Goal: Task Accomplishment & Management: Manage account settings

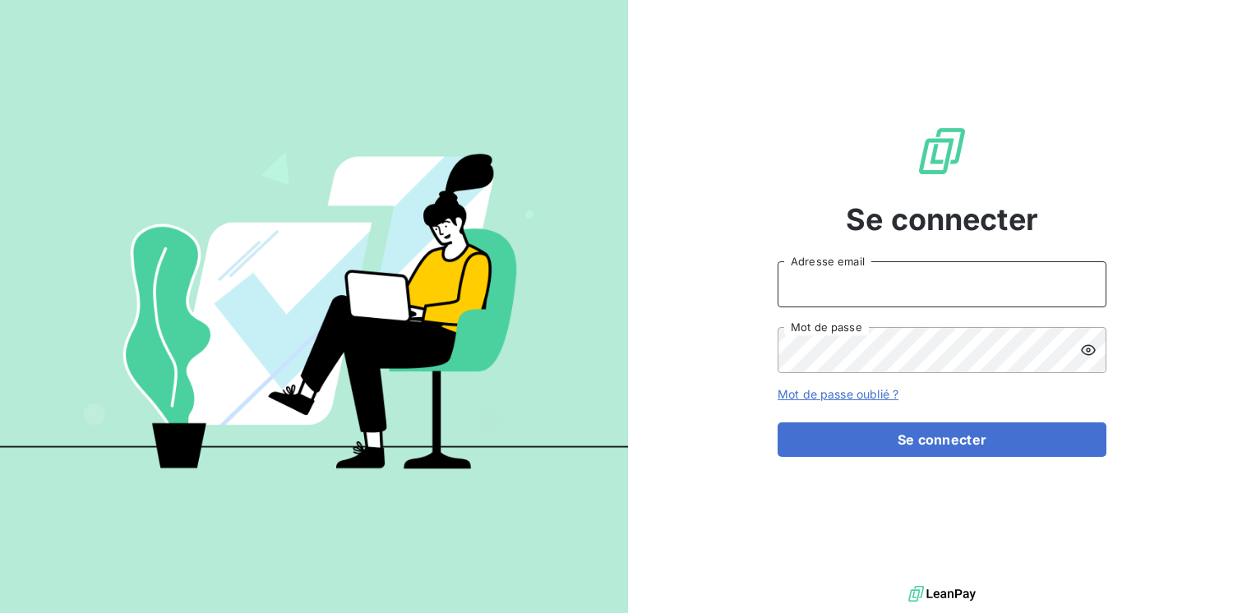
click at [893, 281] on input "Adresse email" at bounding box center [941, 284] width 329 height 46
type input "[EMAIL_ADDRESS][PERSON_NAME][DOMAIN_NAME]"
click at [777, 422] on button "Se connecter" at bounding box center [941, 439] width 329 height 35
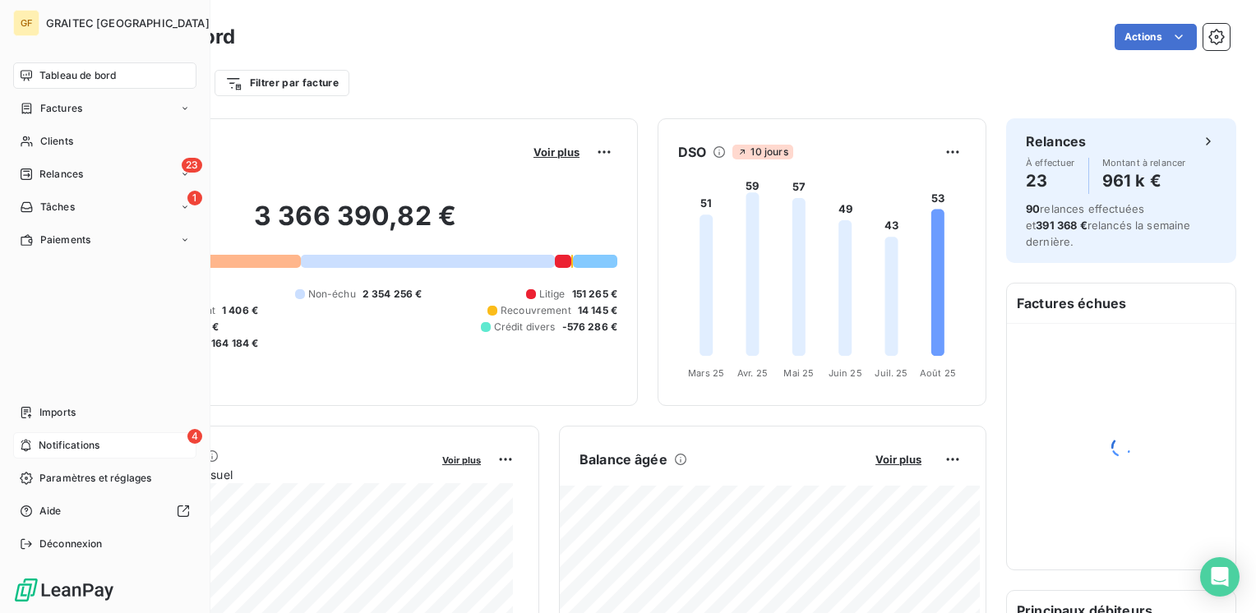
click at [45, 440] on span "Notifications" at bounding box center [69, 445] width 61 height 15
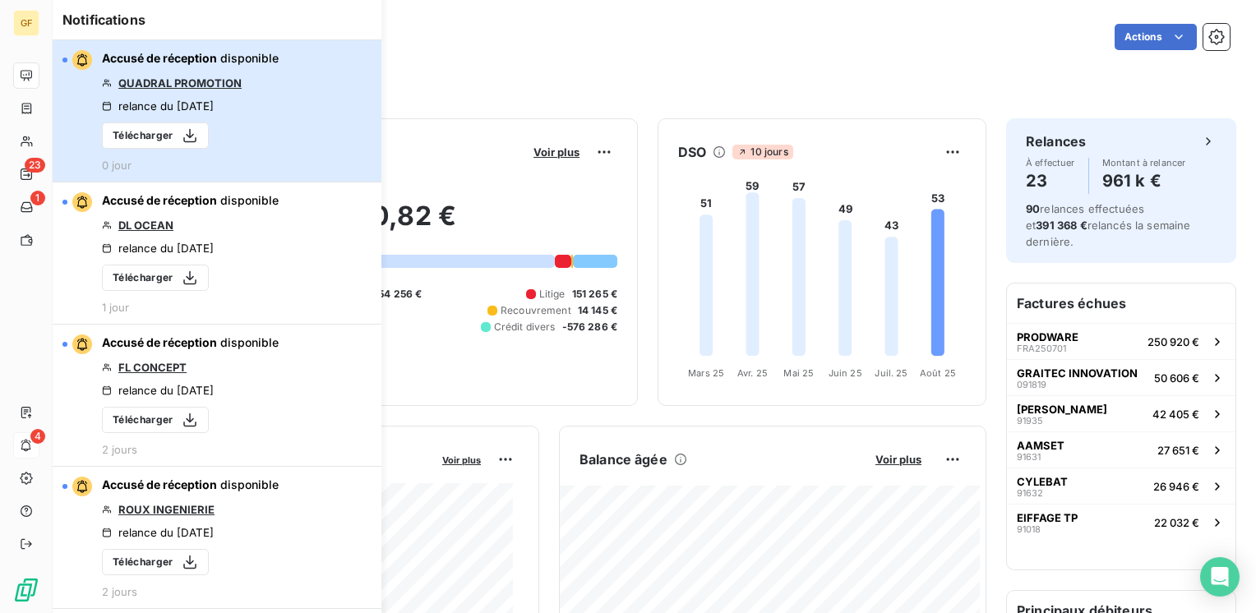
click at [311, 90] on button "Accusé de réception disponible QUADRAL PROMOTION relance du [DATE] Télécharger …" at bounding box center [217, 111] width 329 height 142
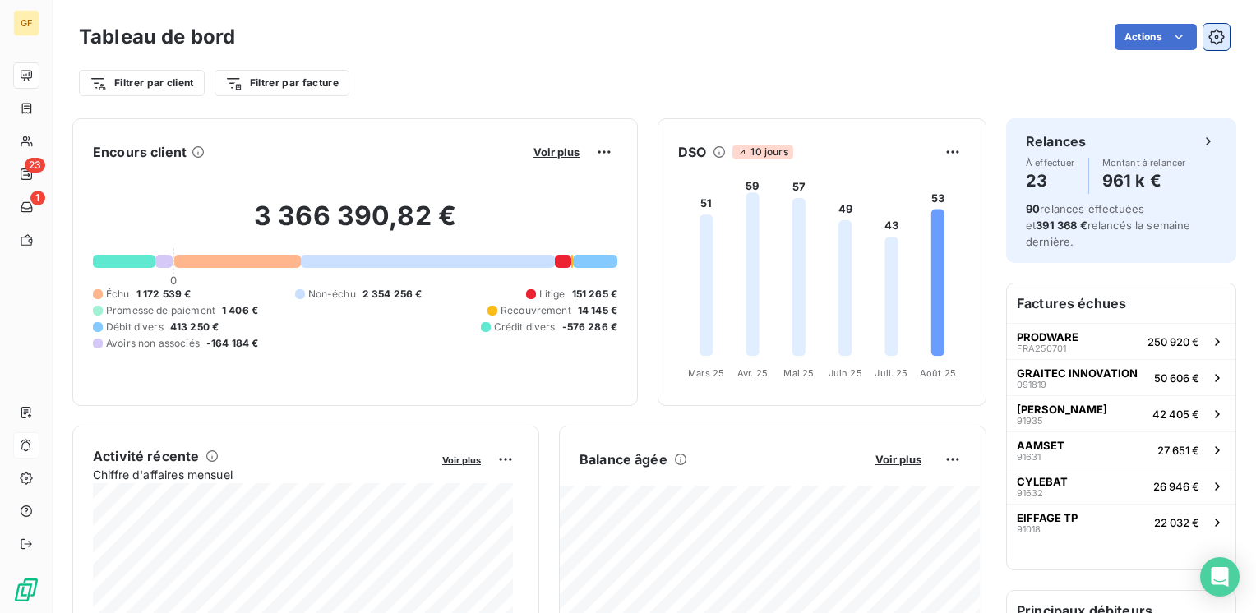
click at [1208, 41] on icon "button" at bounding box center [1216, 37] width 16 height 16
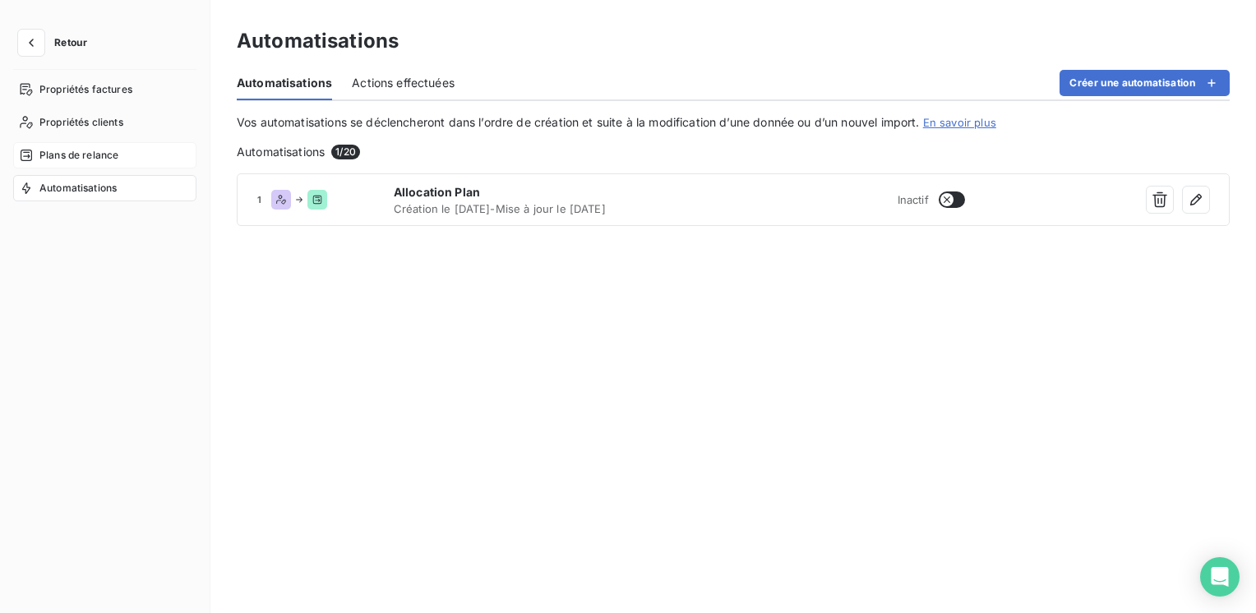
click at [72, 159] on span "Plans de relance" at bounding box center [78, 155] width 79 height 15
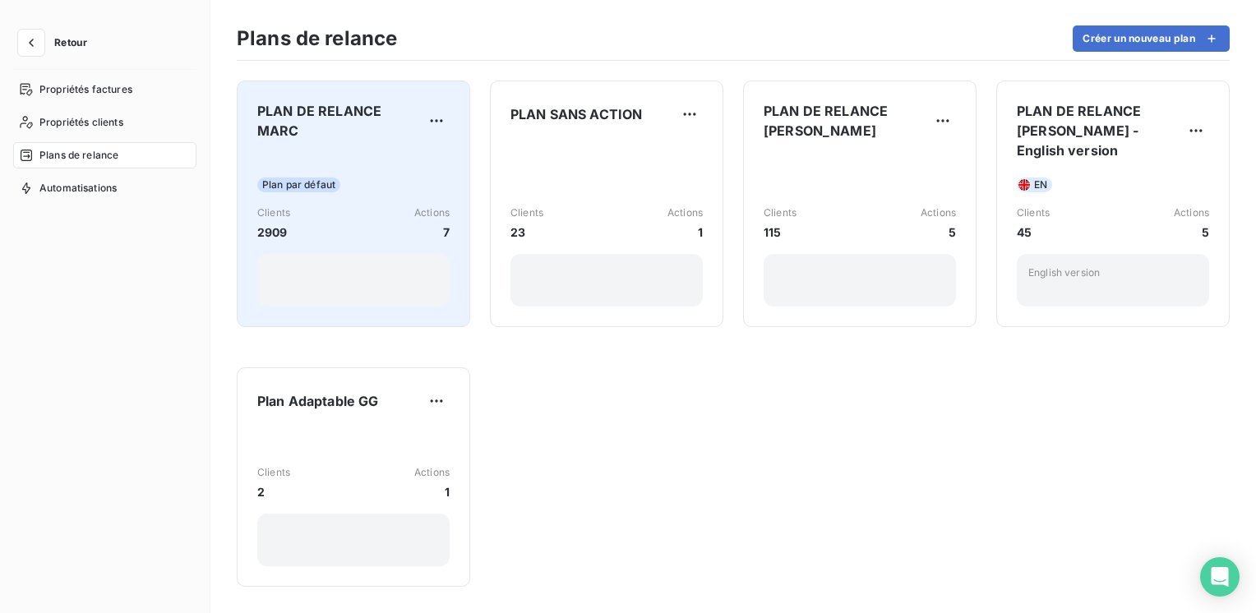
click at [309, 157] on div "Plan par défaut Clients 2909 Actions 7" at bounding box center [353, 230] width 192 height 153
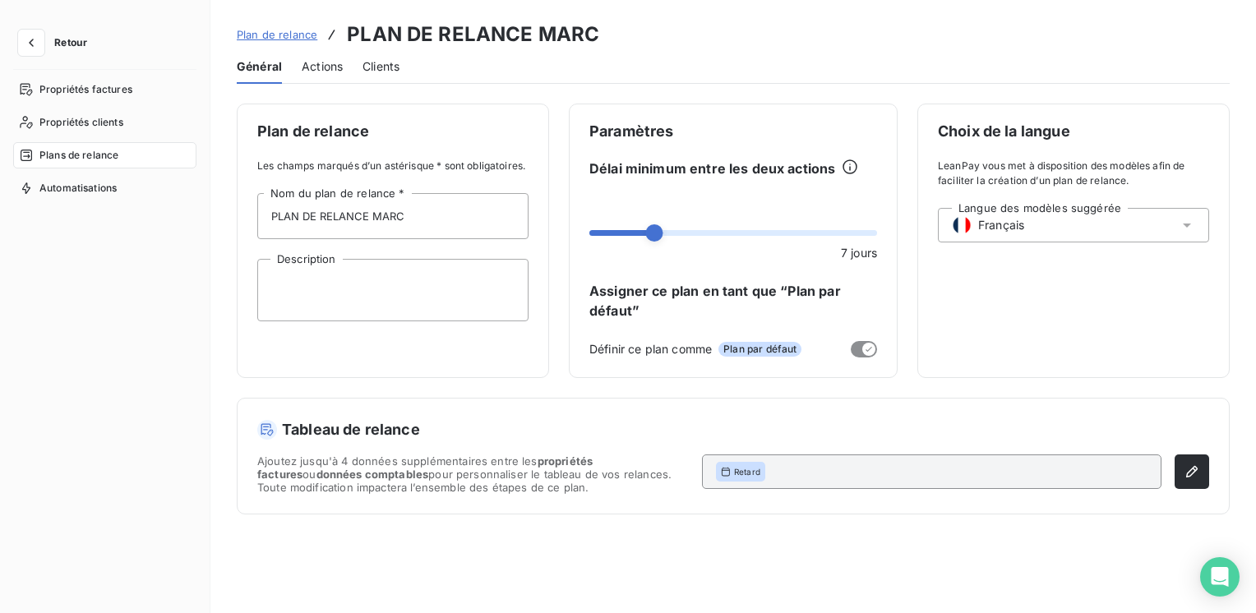
click at [331, 70] on span "Actions" at bounding box center [322, 66] width 41 height 16
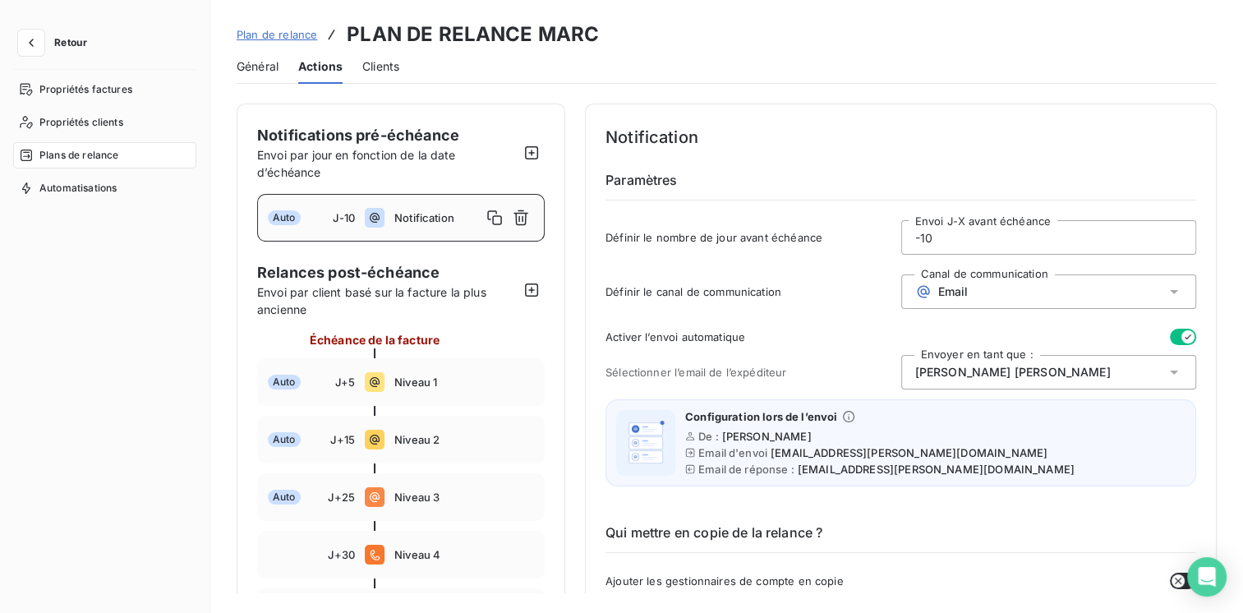
click at [1170, 334] on button "button" at bounding box center [1183, 337] width 26 height 16
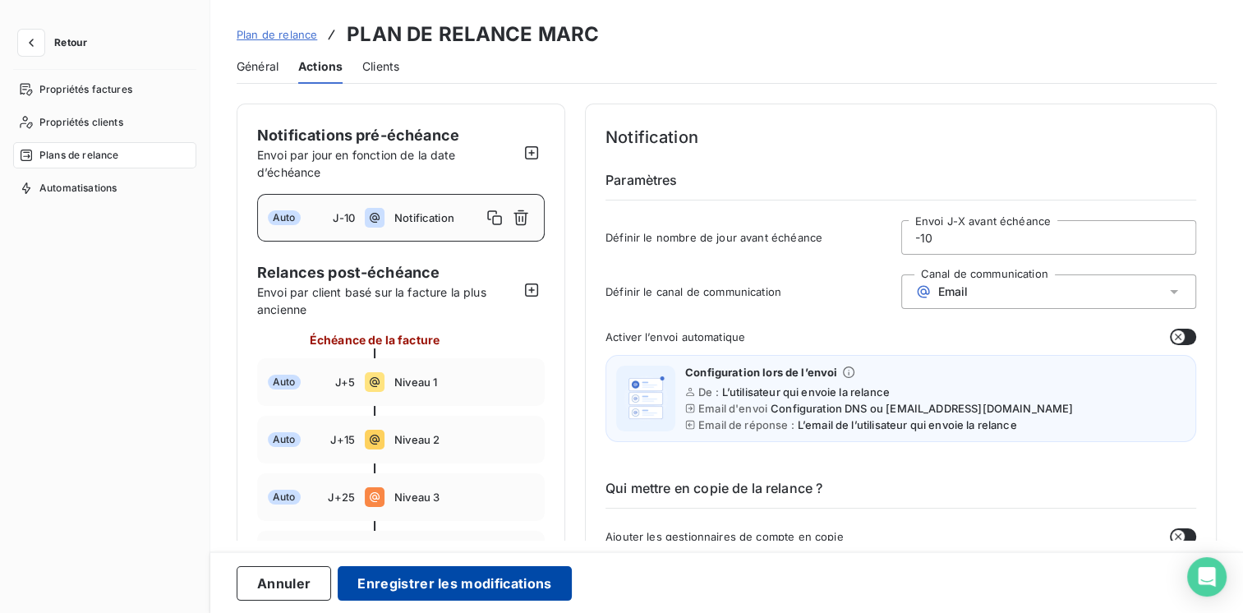
click at [507, 588] on button "Enregistrer les modifications" at bounding box center [454, 583] width 233 height 35
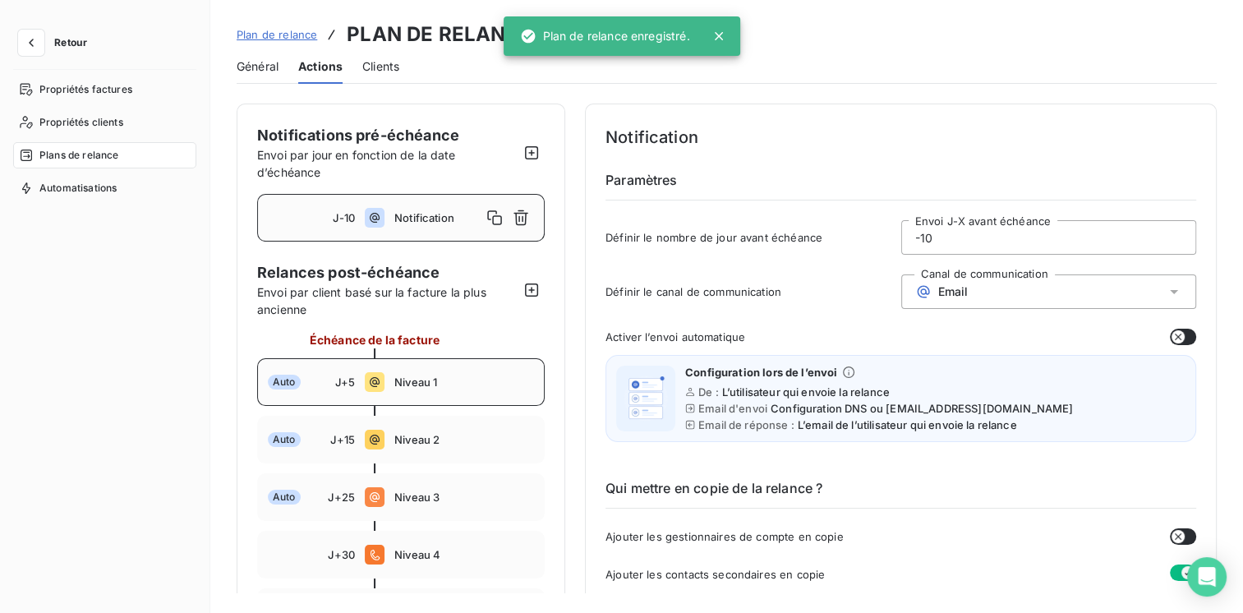
click at [449, 370] on div "Auto J+5 Niveau 1" at bounding box center [401, 382] width 288 height 48
type input "5"
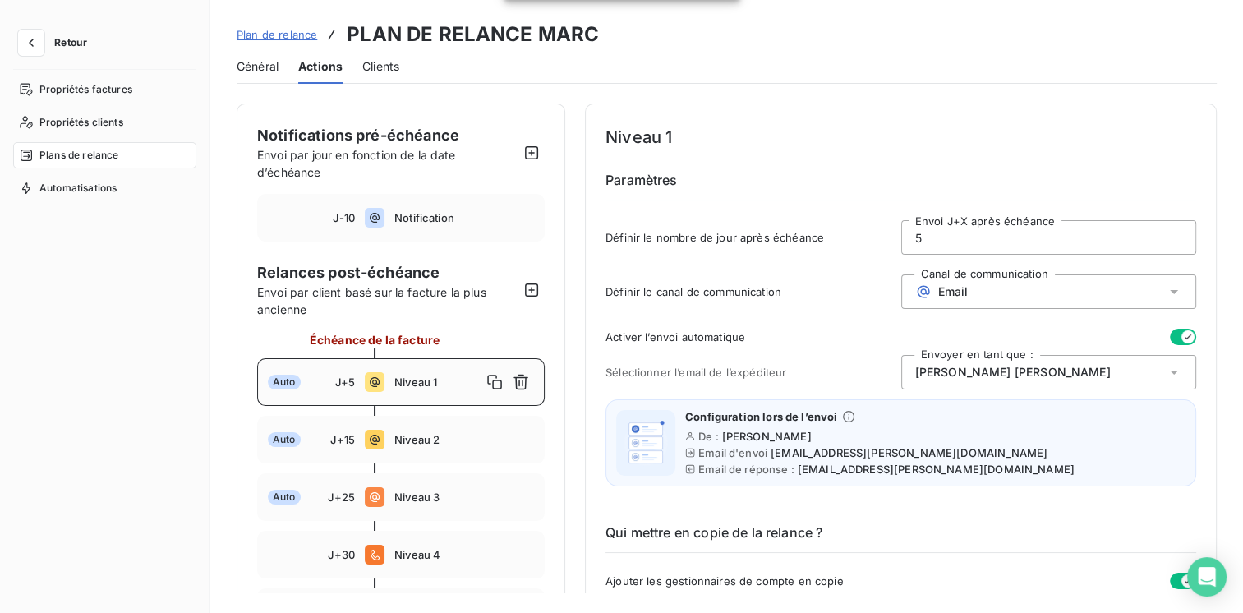
click at [1170, 337] on button "button" at bounding box center [1183, 337] width 26 height 16
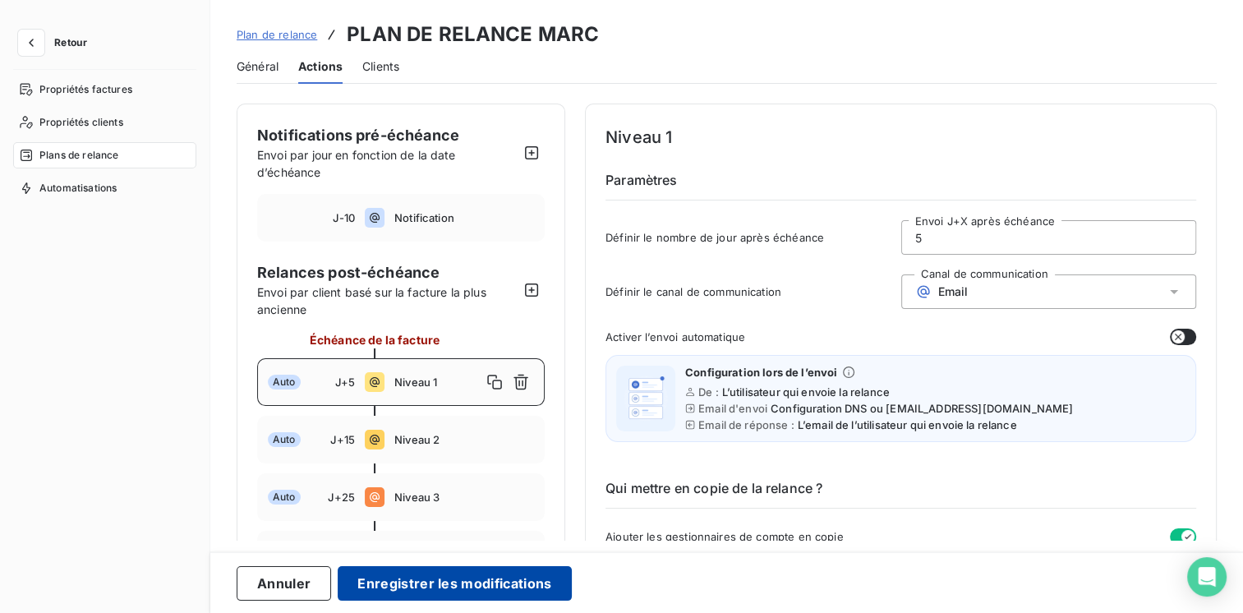
click at [434, 587] on button "Enregistrer les modifications" at bounding box center [454, 583] width 233 height 35
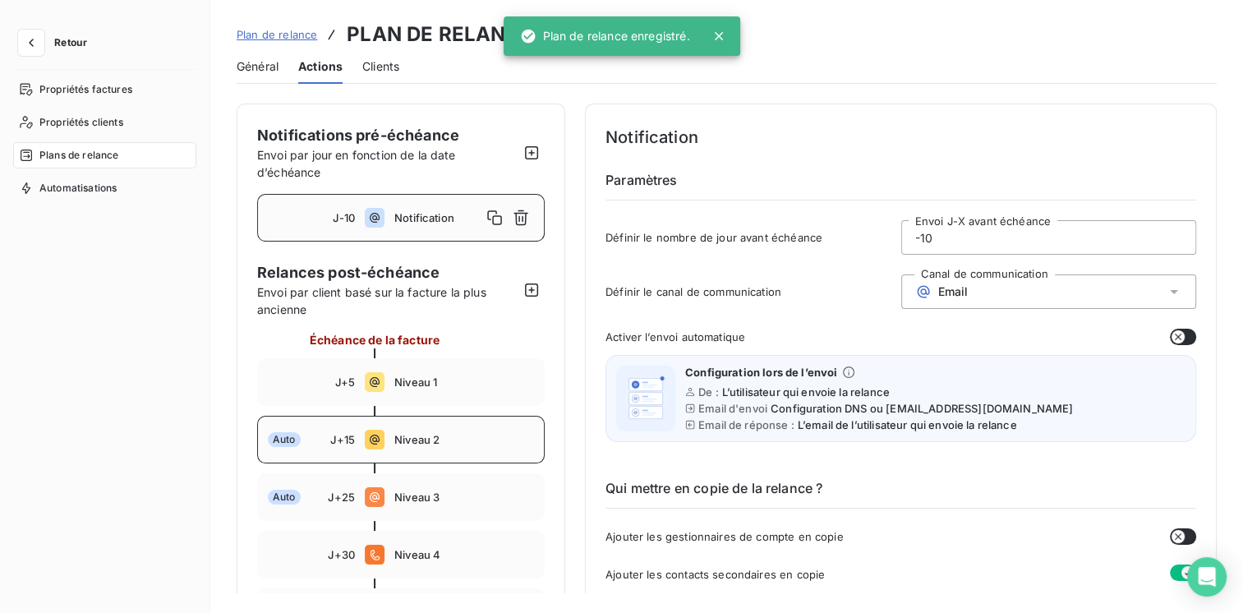
drag, startPoint x: 441, startPoint y: 438, endPoint x: 474, endPoint y: 431, distance: 33.5
click at [441, 438] on span "Niveau 2" at bounding box center [464, 439] width 140 height 13
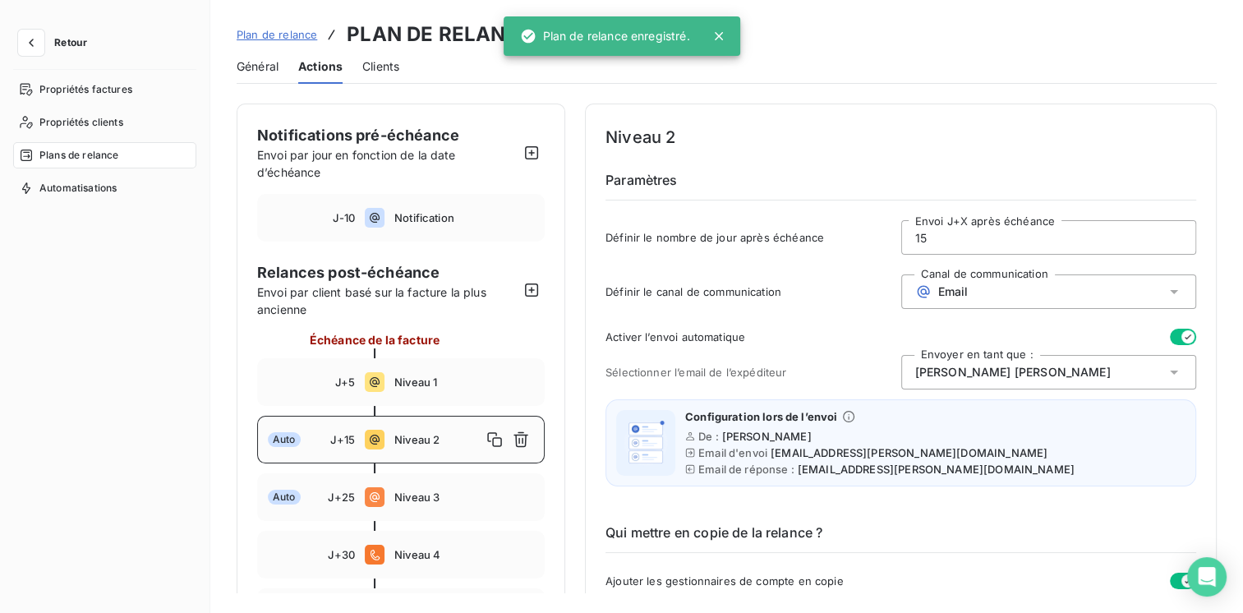
type input "15"
click at [1170, 339] on button "button" at bounding box center [1183, 337] width 26 height 16
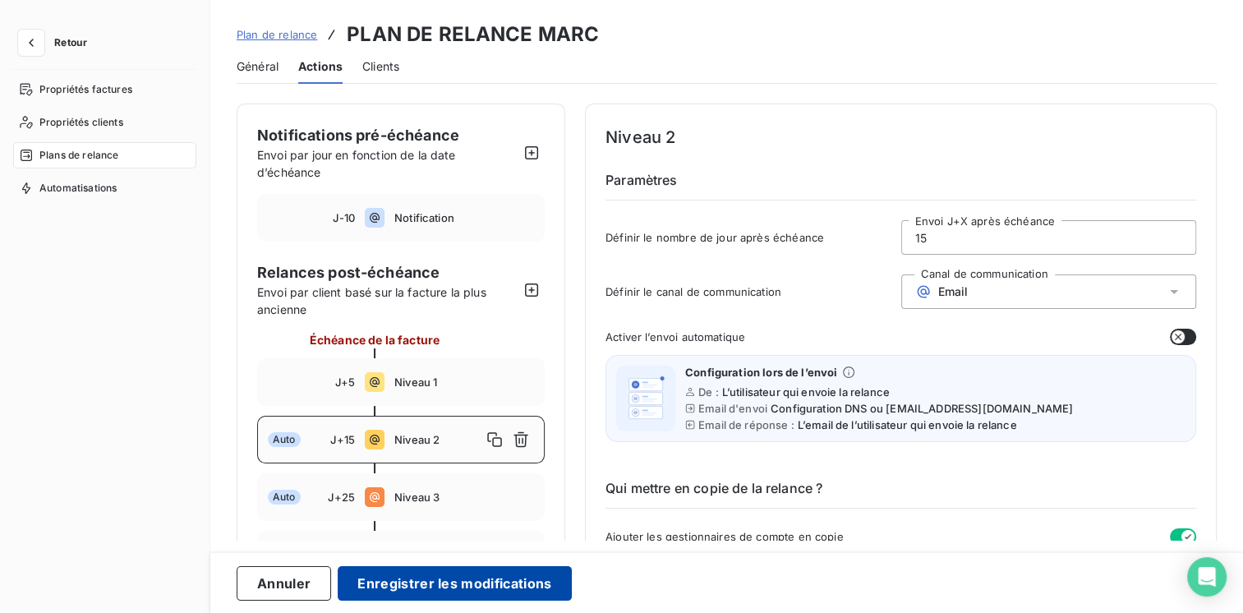
click at [394, 586] on button "Enregistrer les modifications" at bounding box center [454, 583] width 233 height 35
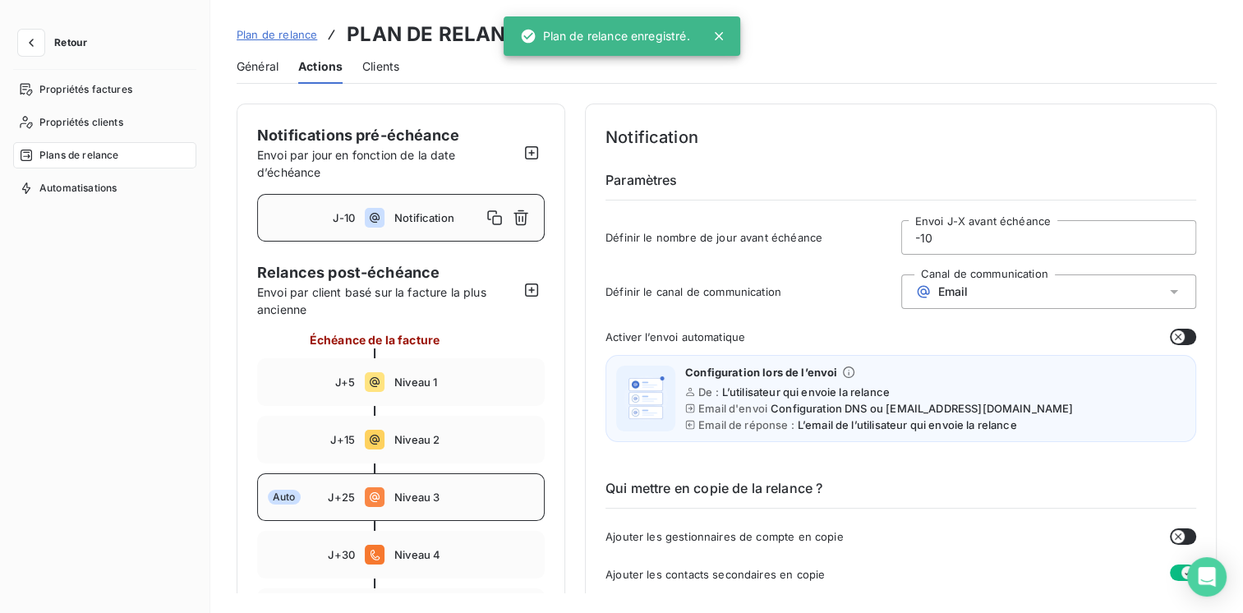
click at [431, 491] on span "Niveau 3" at bounding box center [464, 497] width 140 height 13
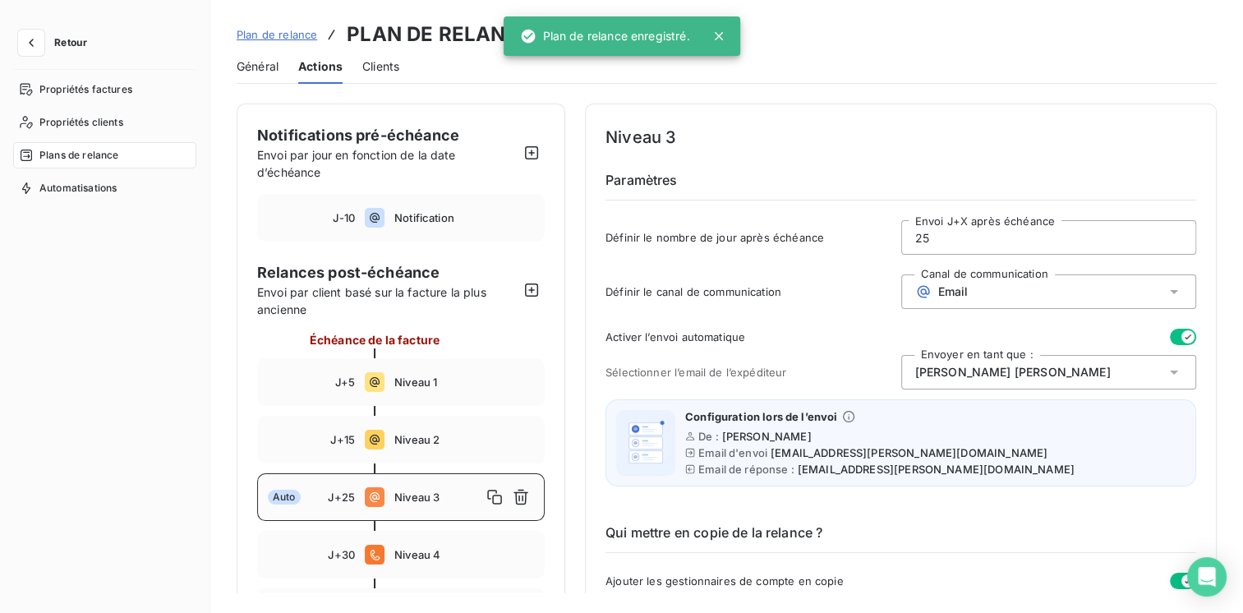
type input "25"
click at [1170, 341] on button "button" at bounding box center [1183, 337] width 26 height 16
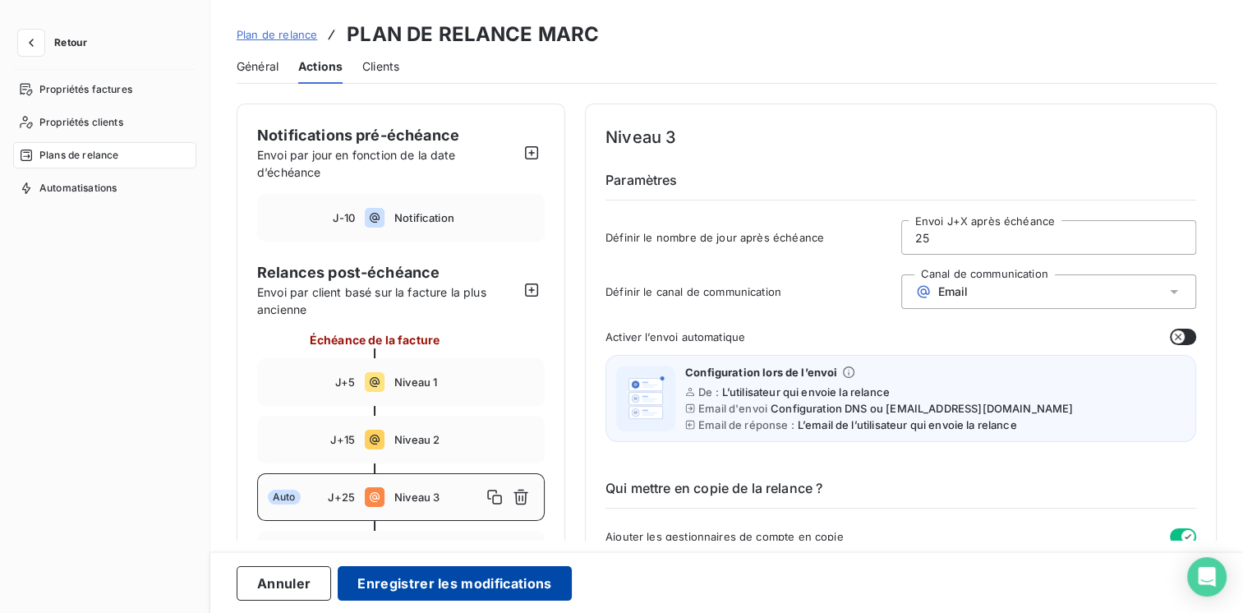
click at [468, 571] on button "Enregistrer les modifications" at bounding box center [454, 583] width 233 height 35
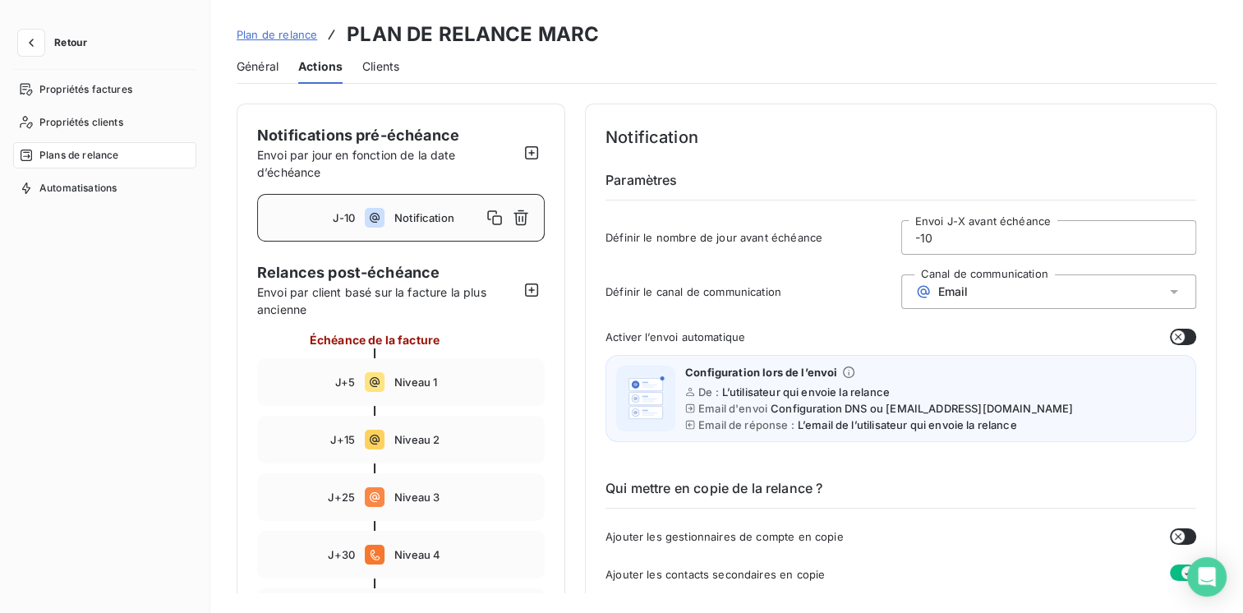
click at [66, 44] on span "Retour" at bounding box center [70, 43] width 33 height 10
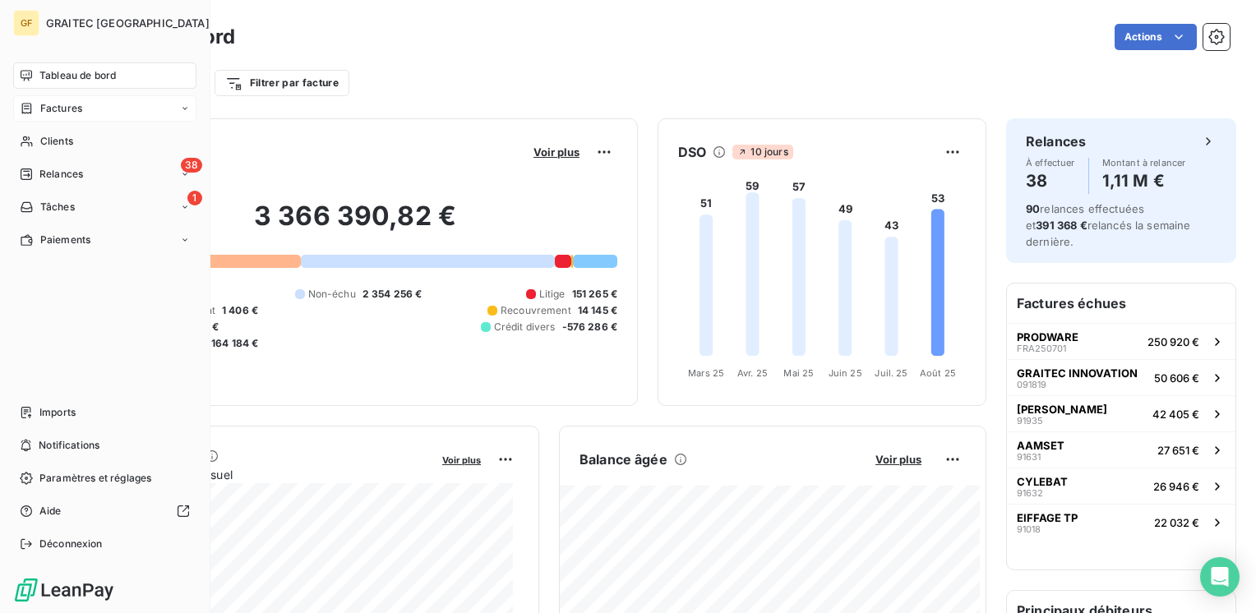
click at [53, 113] on span "Factures" at bounding box center [61, 108] width 42 height 15
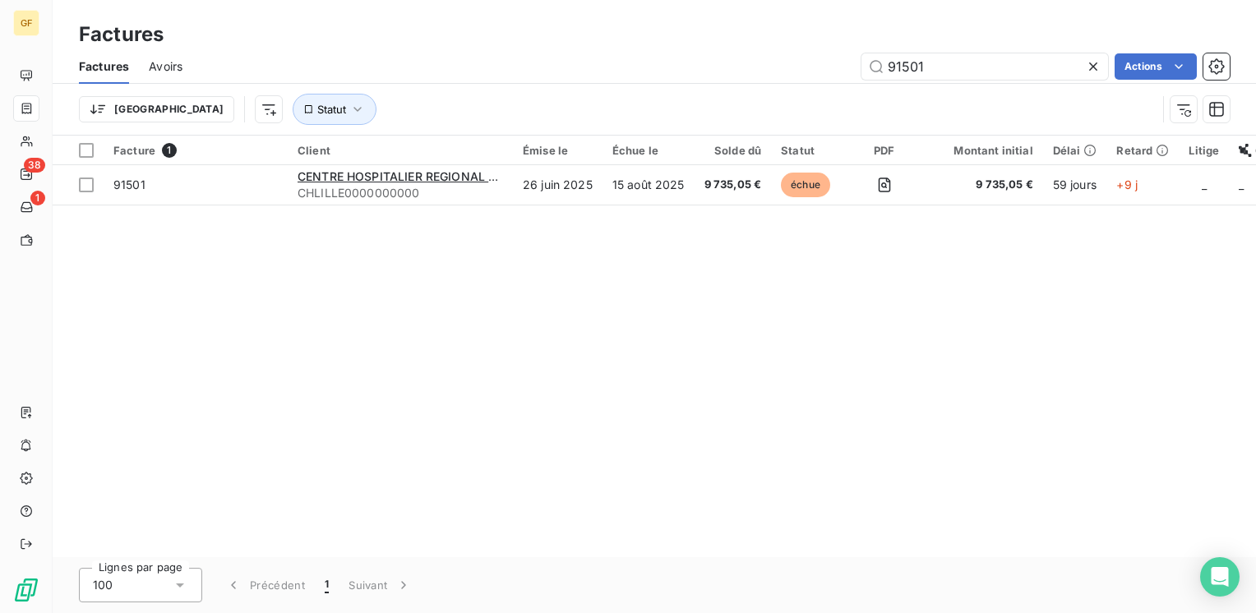
drag, startPoint x: 1007, startPoint y: 66, endPoint x: 827, endPoint y: 75, distance: 179.4
click at [827, 75] on div "91501 Actions" at bounding box center [715, 66] width 1027 height 26
type input "91950"
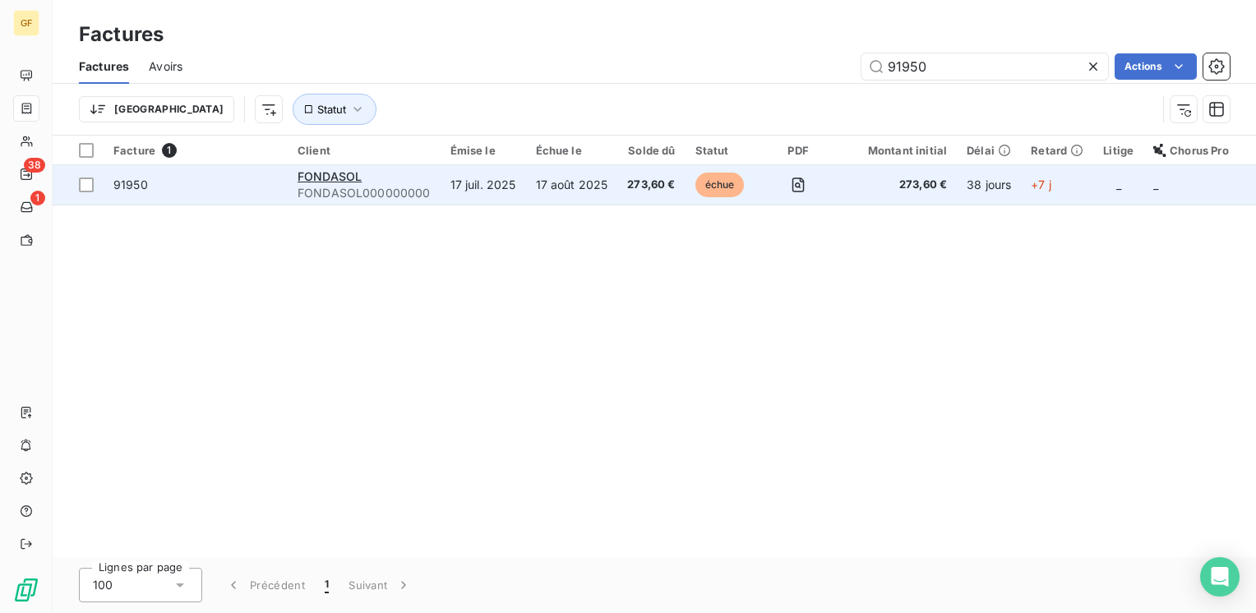
click at [347, 168] on div "FONDASOL" at bounding box center [363, 176] width 133 height 16
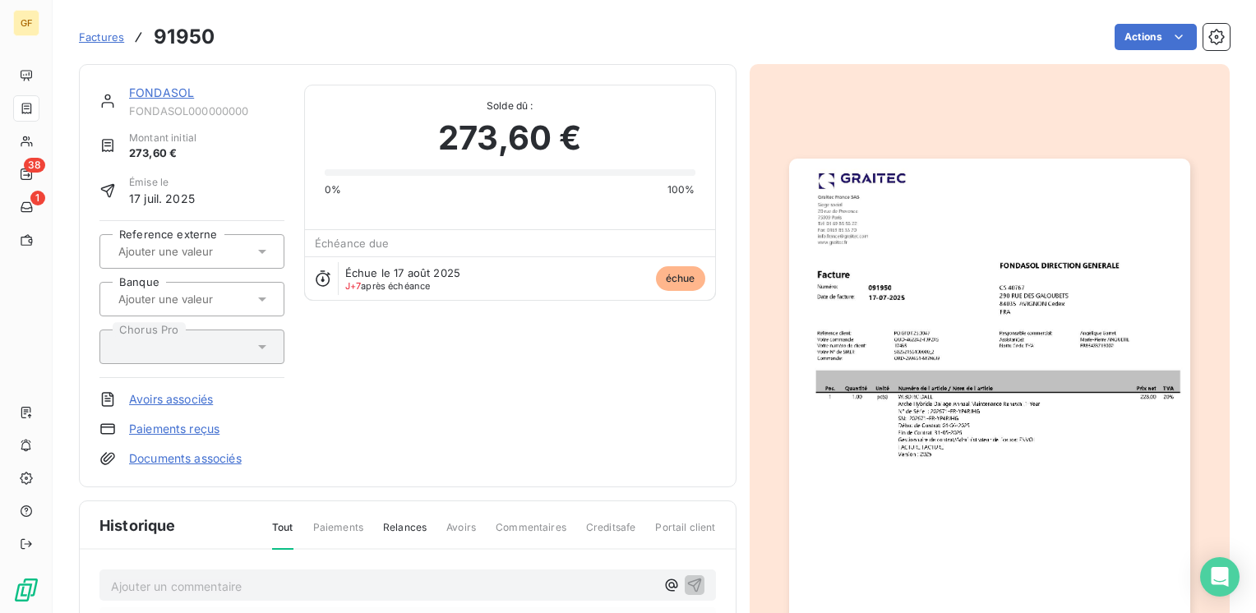
click at [169, 90] on link "FONDASOL" at bounding box center [161, 92] width 65 height 14
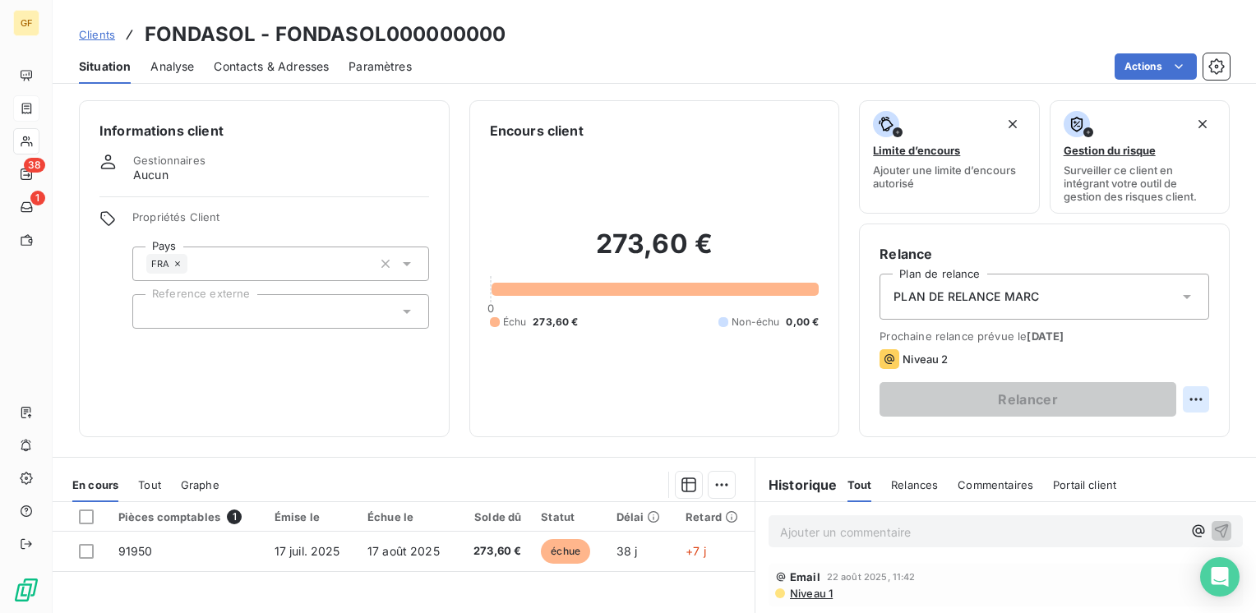
click at [1186, 394] on html "GF 38 1 Clients FONDASOL - FONDASOL000000000 Situation Analyse Contacts & Adres…" at bounding box center [628, 306] width 1256 height 613
click at [1068, 434] on div "Replanifier cette action" at bounding box center [1115, 435] width 147 height 26
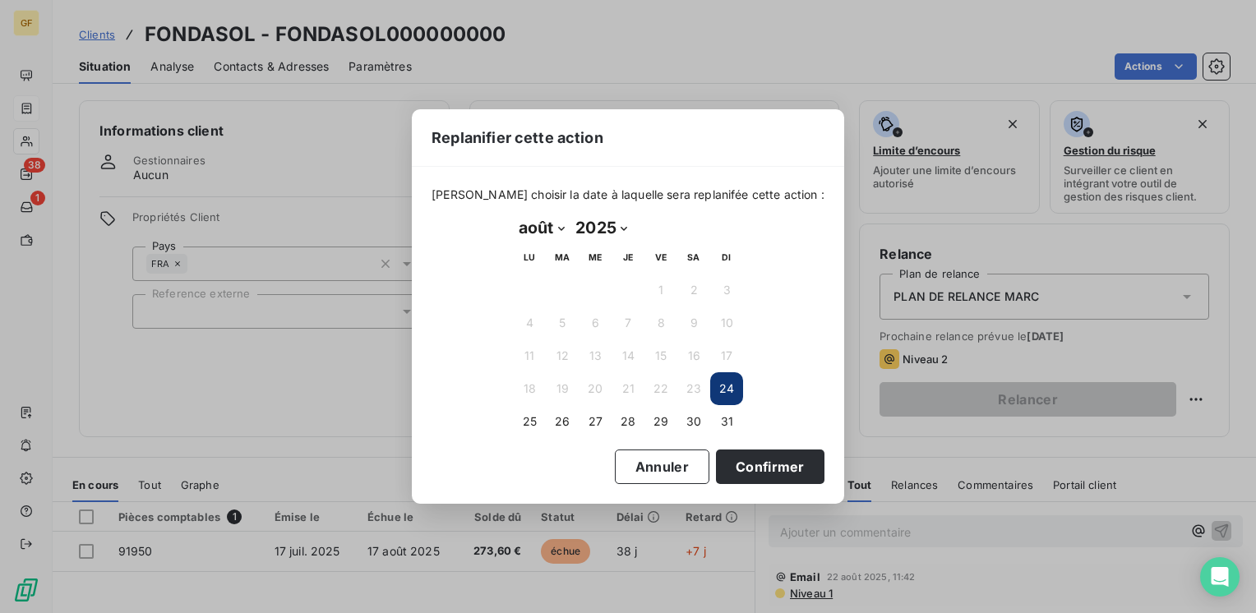
click at [562, 232] on select "janvier février mars avril mai juin juillet août septembre octobre novembre déc…" at bounding box center [541, 227] width 57 height 26
select select "8"
click at [513, 214] on select "janvier février mars avril mai juin juillet août septembre octobre novembre déc…" at bounding box center [541, 227] width 57 height 26
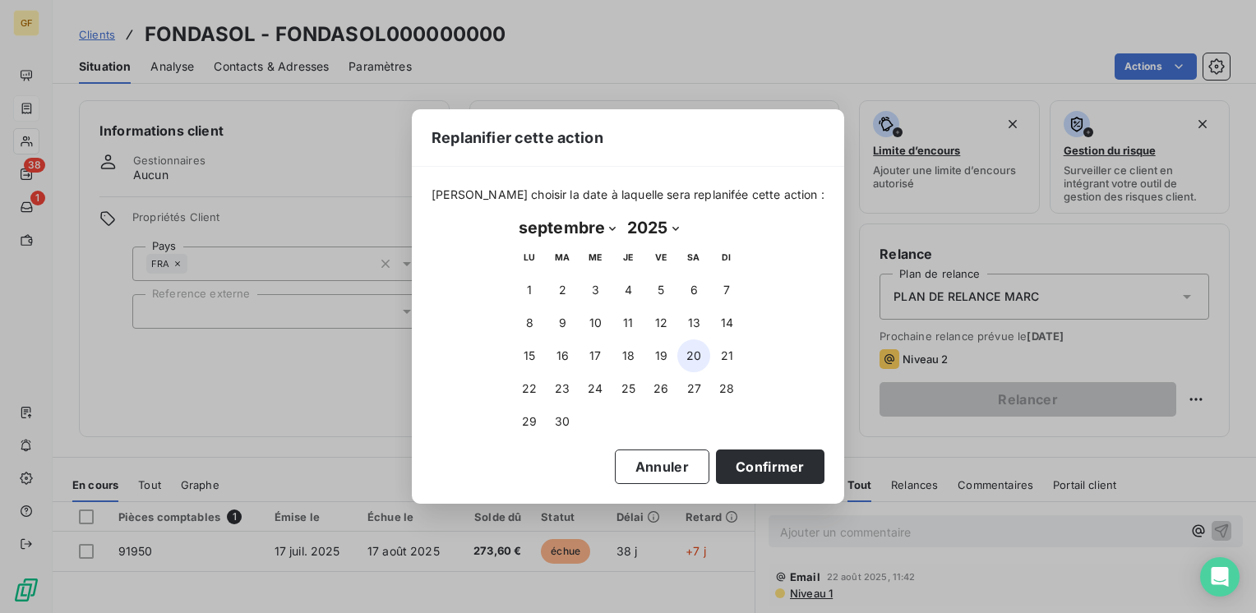
click at [690, 351] on button "20" at bounding box center [693, 355] width 33 height 33
click at [741, 457] on button "Confirmer" at bounding box center [770, 466] width 108 height 35
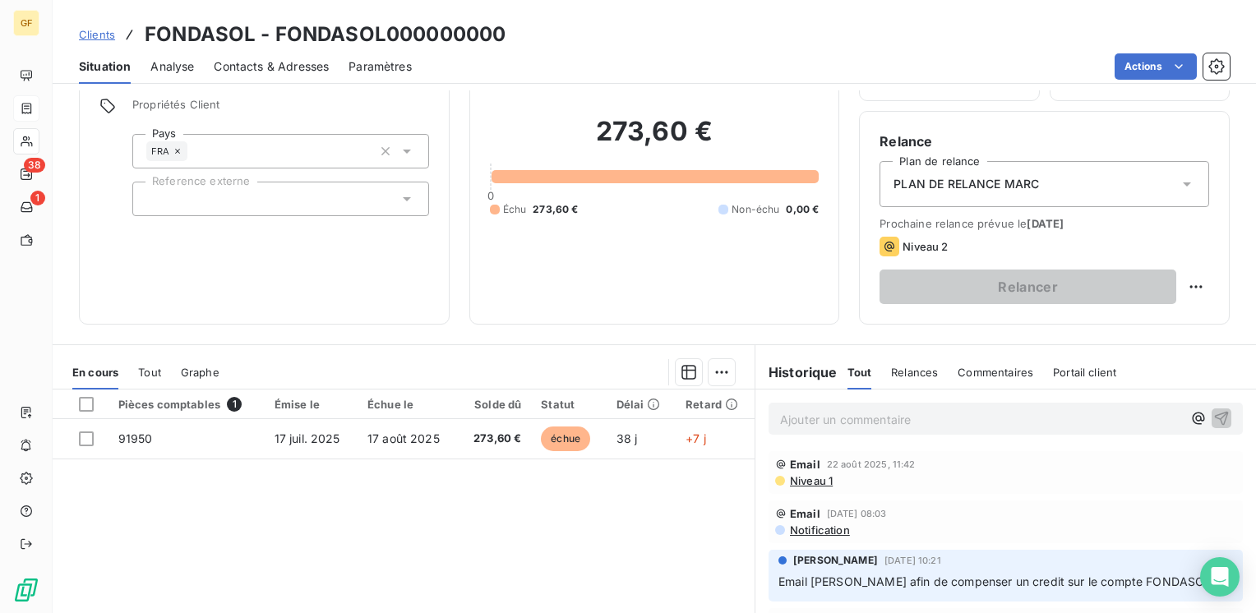
scroll to position [164, 0]
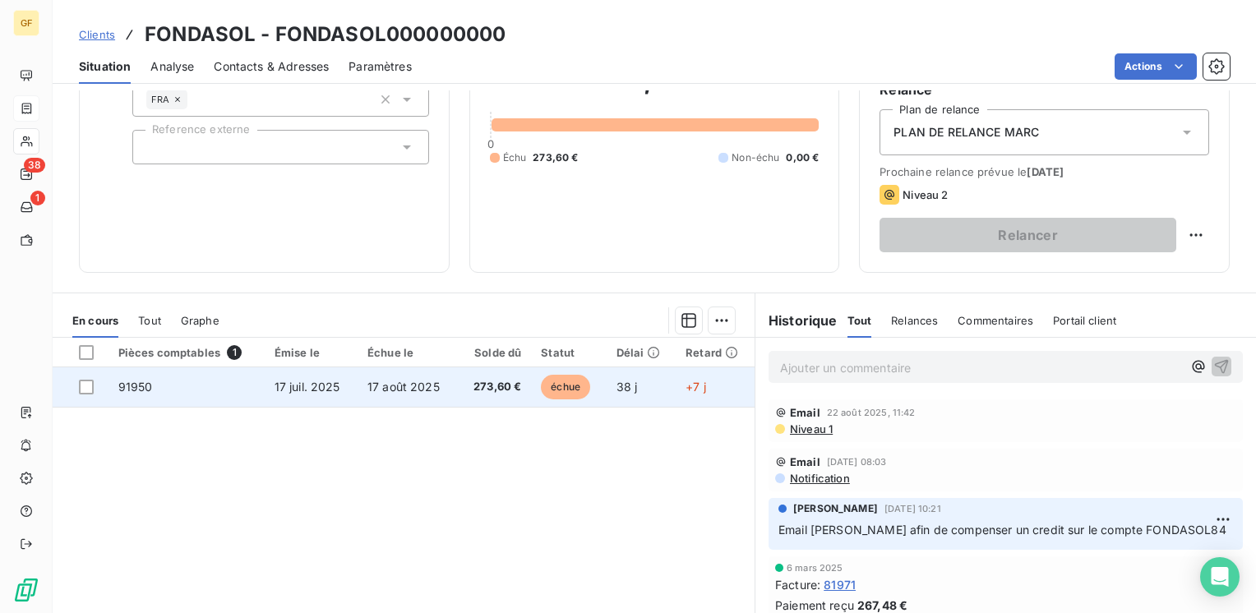
click at [353, 390] on td "17 juil. 2025" at bounding box center [311, 386] width 93 height 39
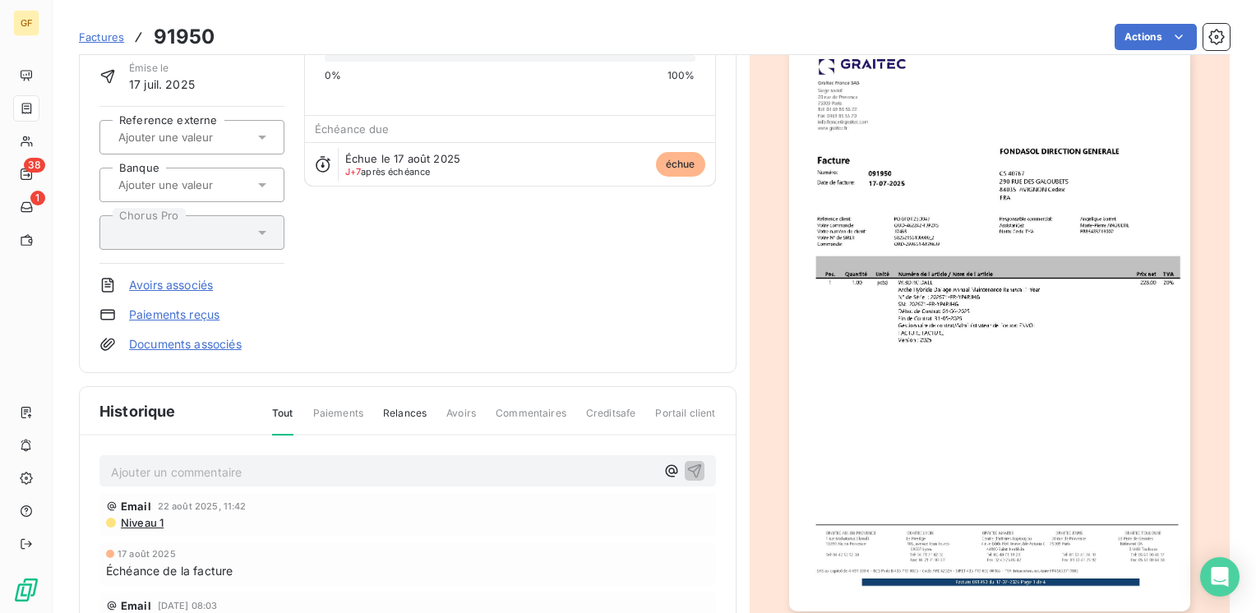
scroll to position [247, 0]
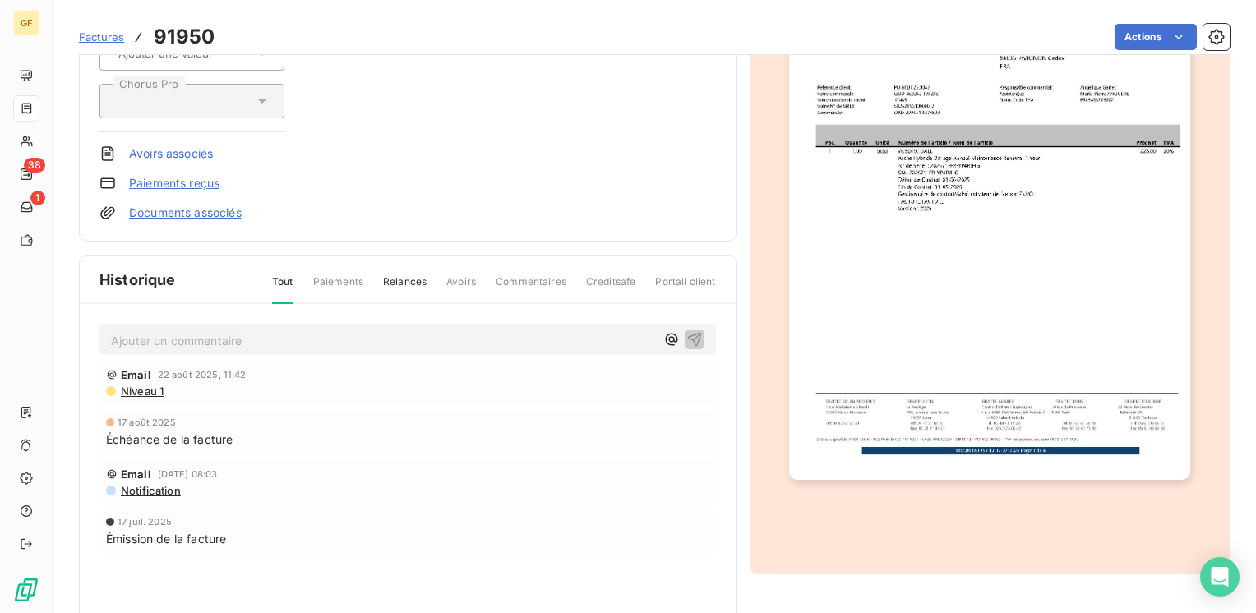
click at [242, 341] on p "Ajouter un commentaire ﻿" at bounding box center [383, 340] width 544 height 21
click at [691, 332] on icon "button" at bounding box center [694, 339] width 14 height 14
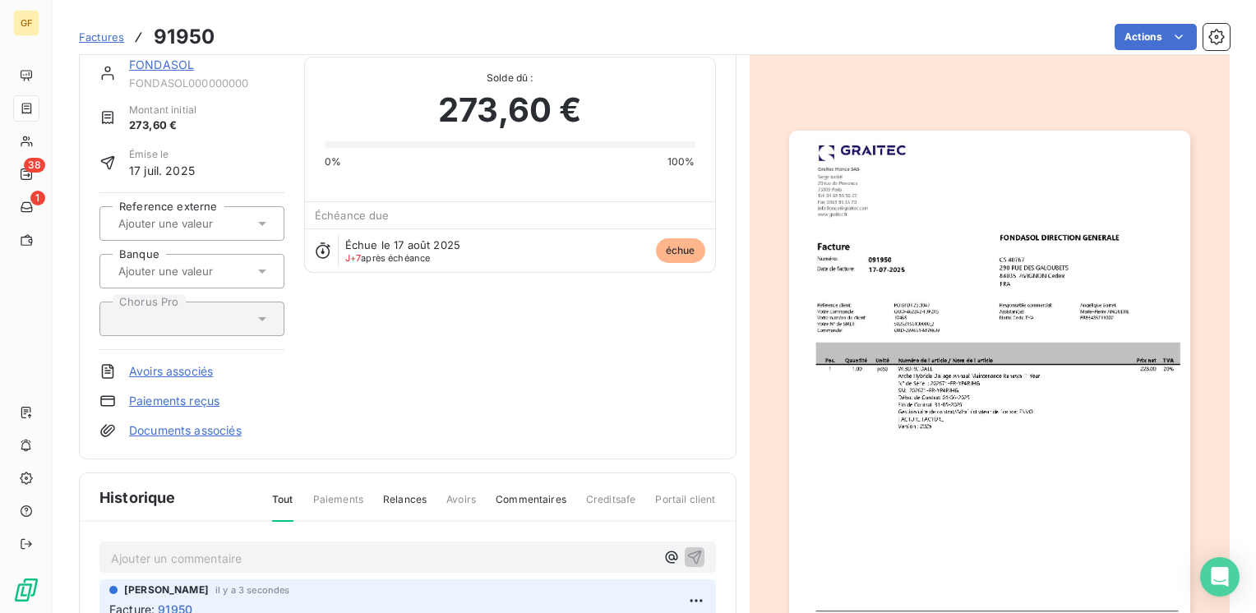
scroll to position [0, 0]
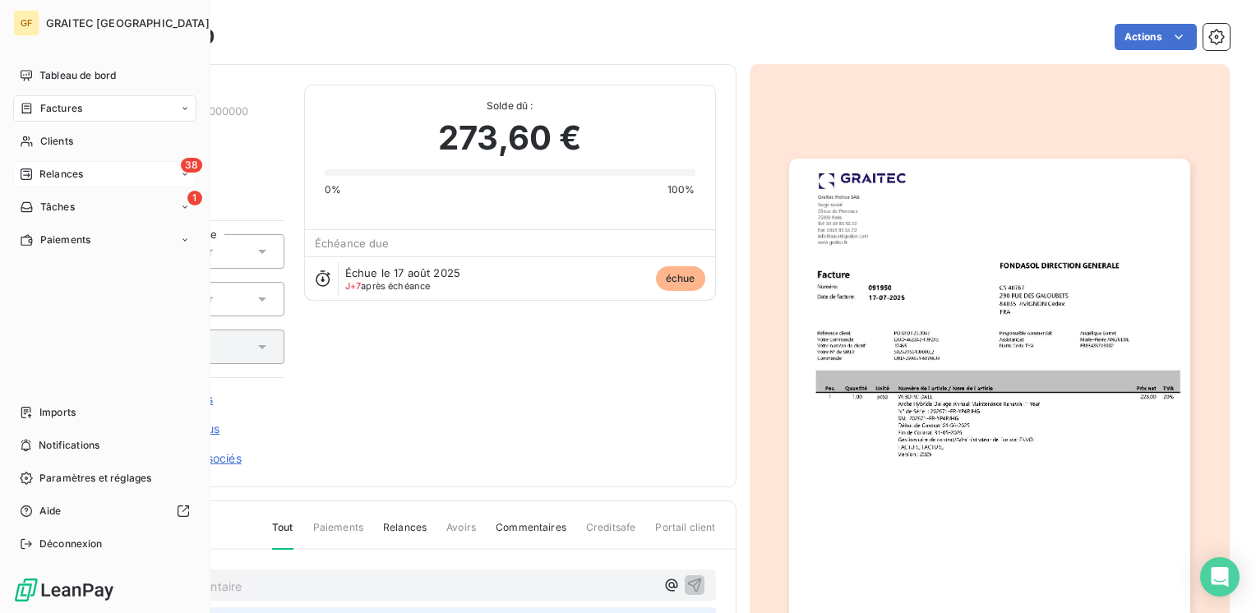
click at [52, 172] on span "Relances" at bounding box center [61, 174] width 44 height 15
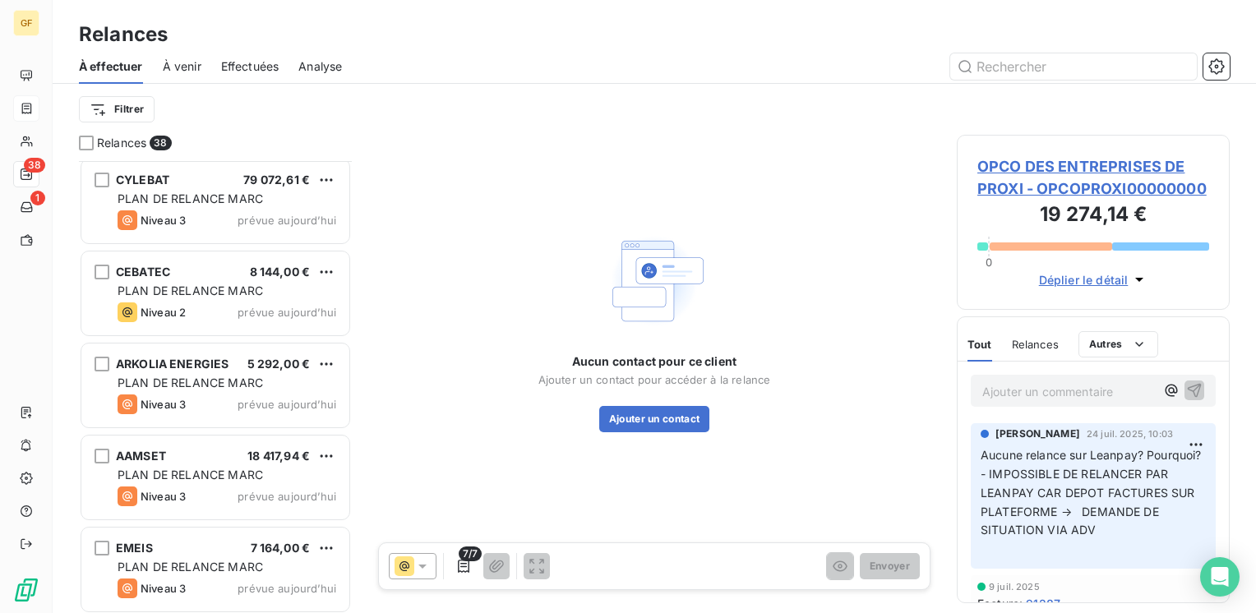
scroll to position [3045, 0]
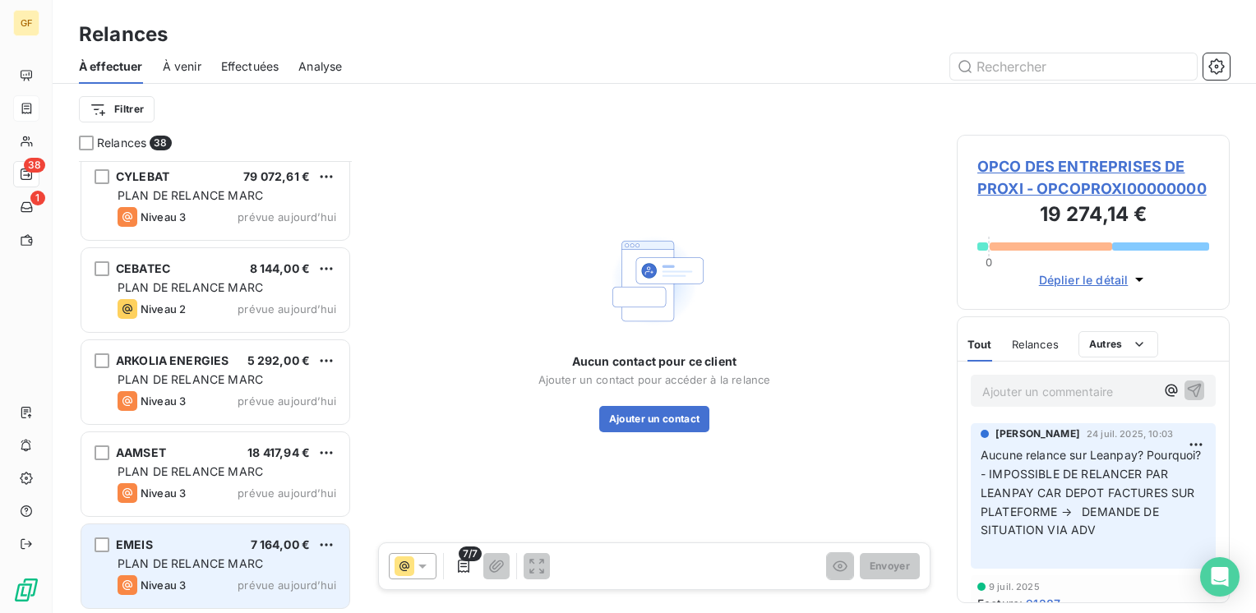
click at [269, 554] on div "EMEIS 7 164,00 € PLAN DE RELANCE [PERSON_NAME] 3 prévue [DATE]" at bounding box center [215, 566] width 268 height 84
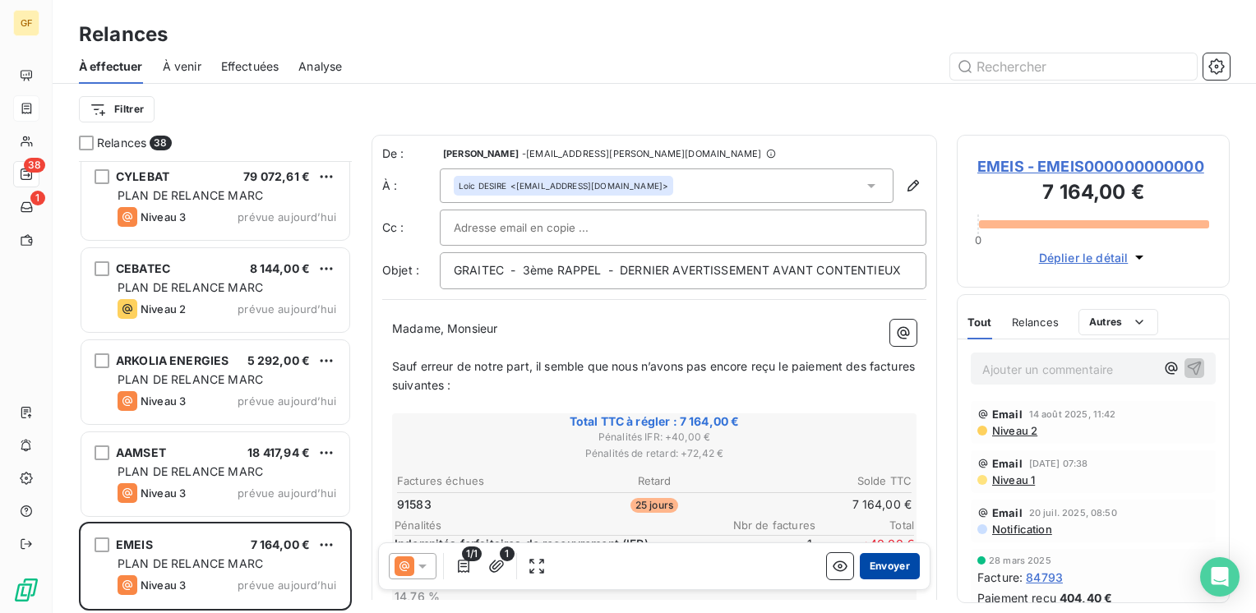
click at [874, 564] on button "Envoyer" at bounding box center [890, 566] width 60 height 26
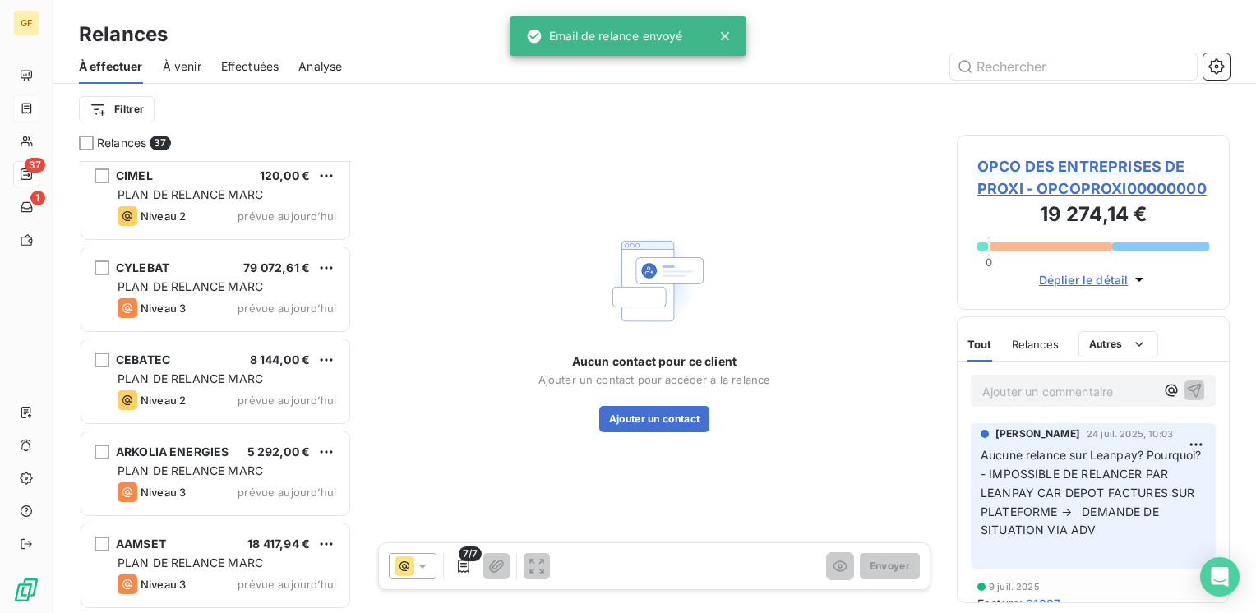
scroll to position [2953, 0]
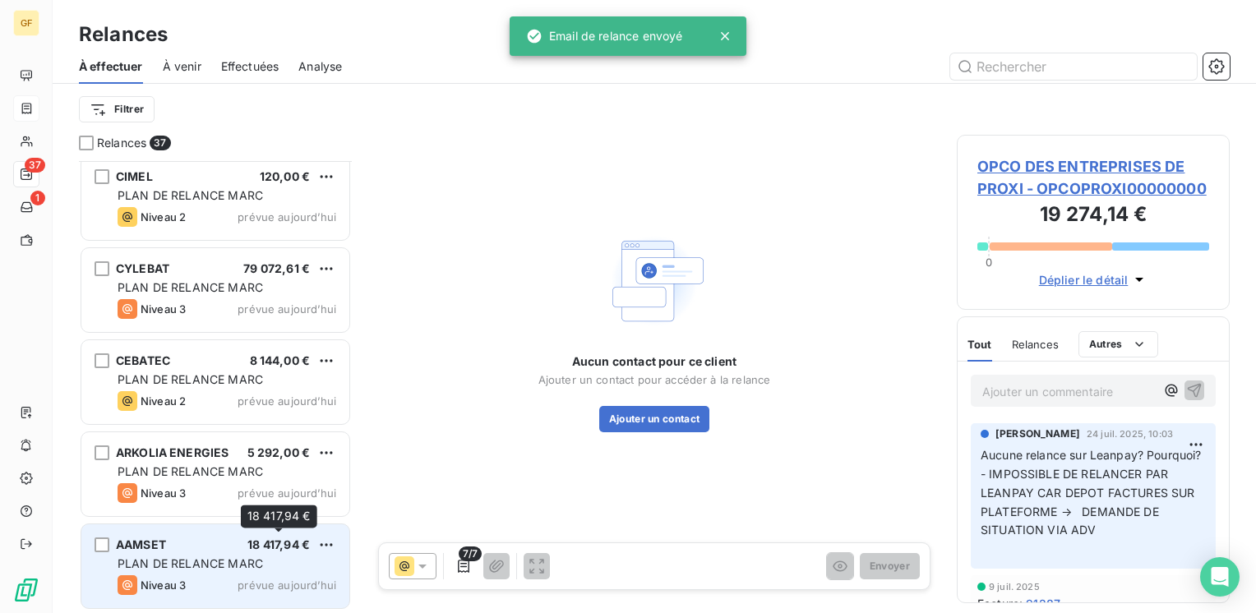
click at [250, 550] on span "18 417,94 €" at bounding box center [278, 544] width 62 height 14
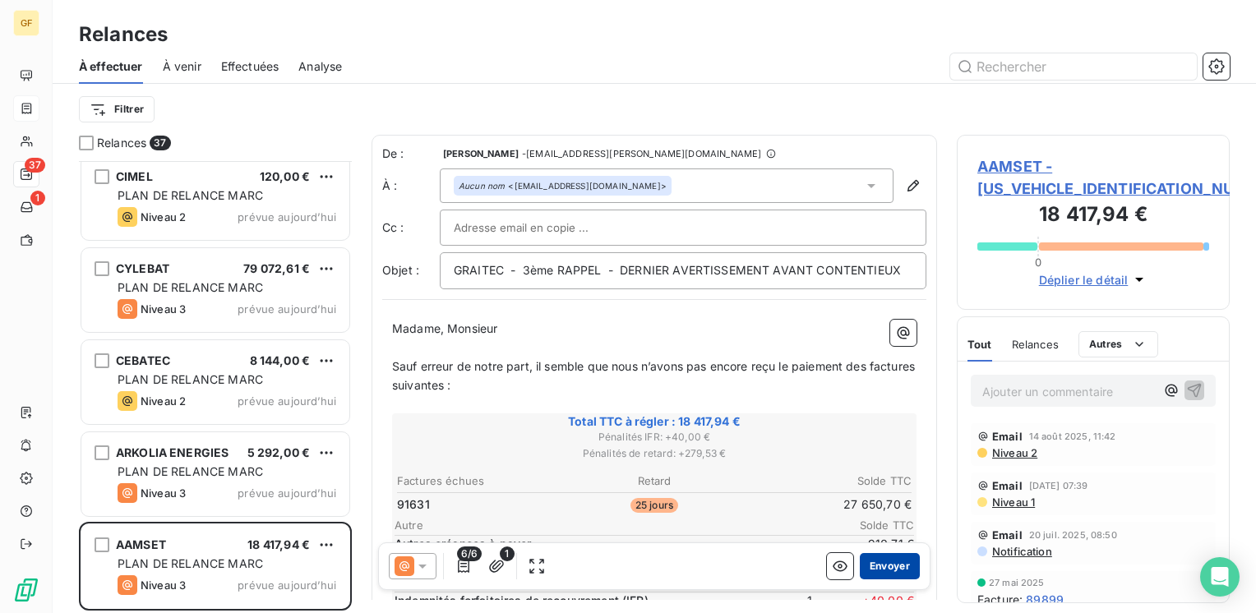
click at [881, 572] on button "Envoyer" at bounding box center [890, 566] width 60 height 26
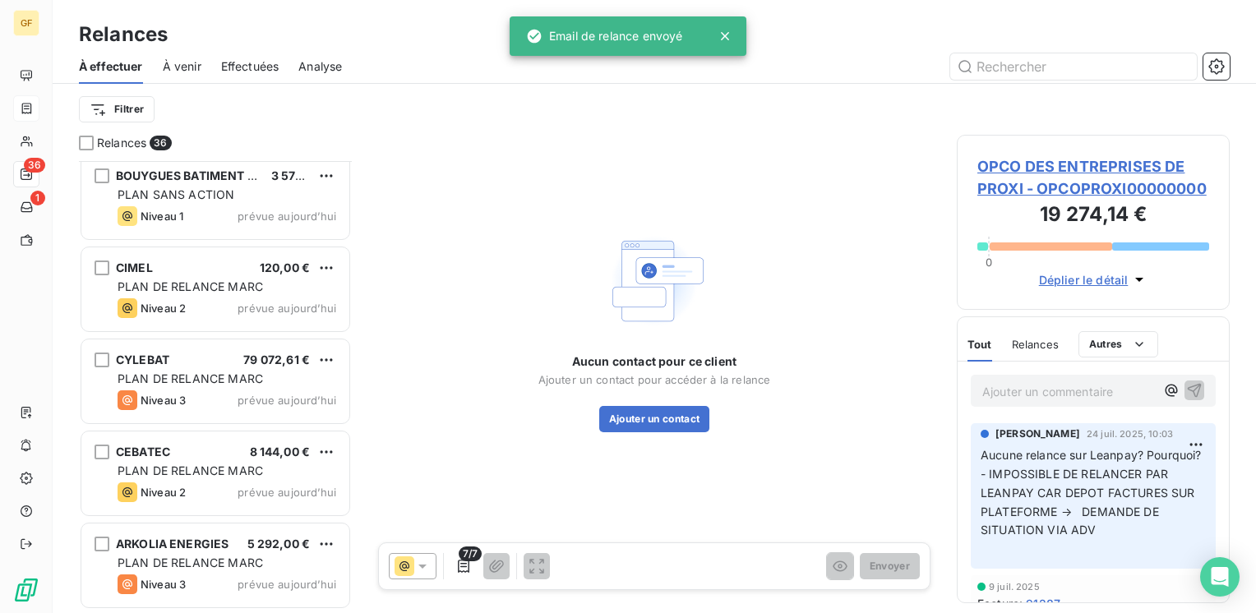
scroll to position [2861, 0]
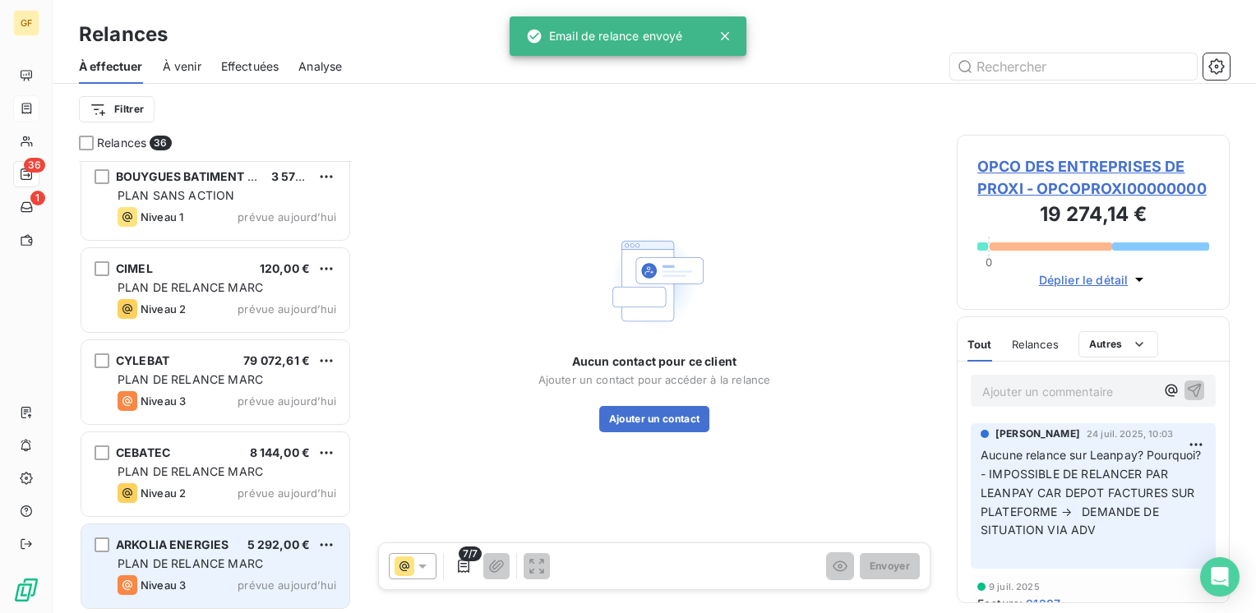
click at [256, 575] on div "Niveau 3 prévue aujourd’hui" at bounding box center [227, 585] width 219 height 20
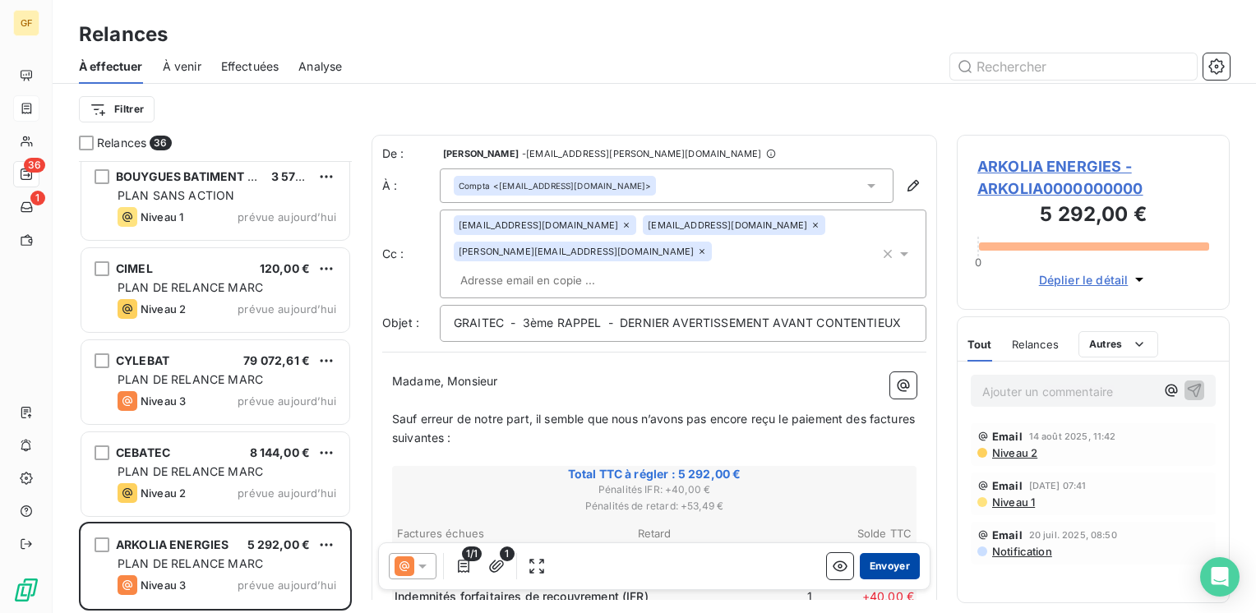
click at [885, 569] on button "Envoyer" at bounding box center [890, 566] width 60 height 26
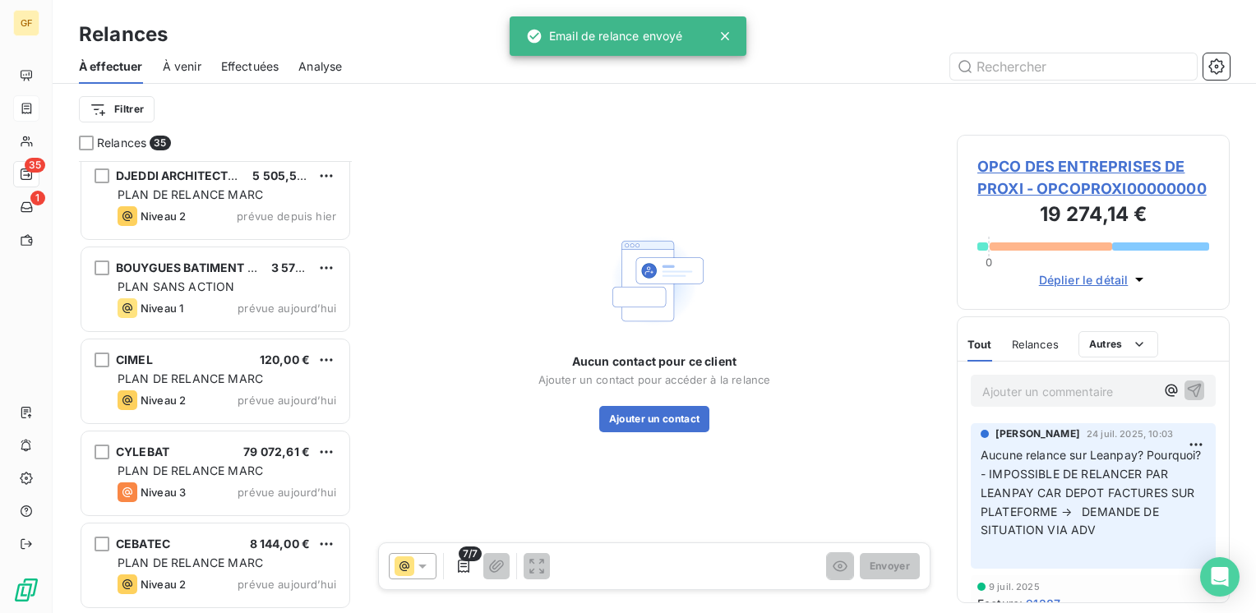
scroll to position [2769, 0]
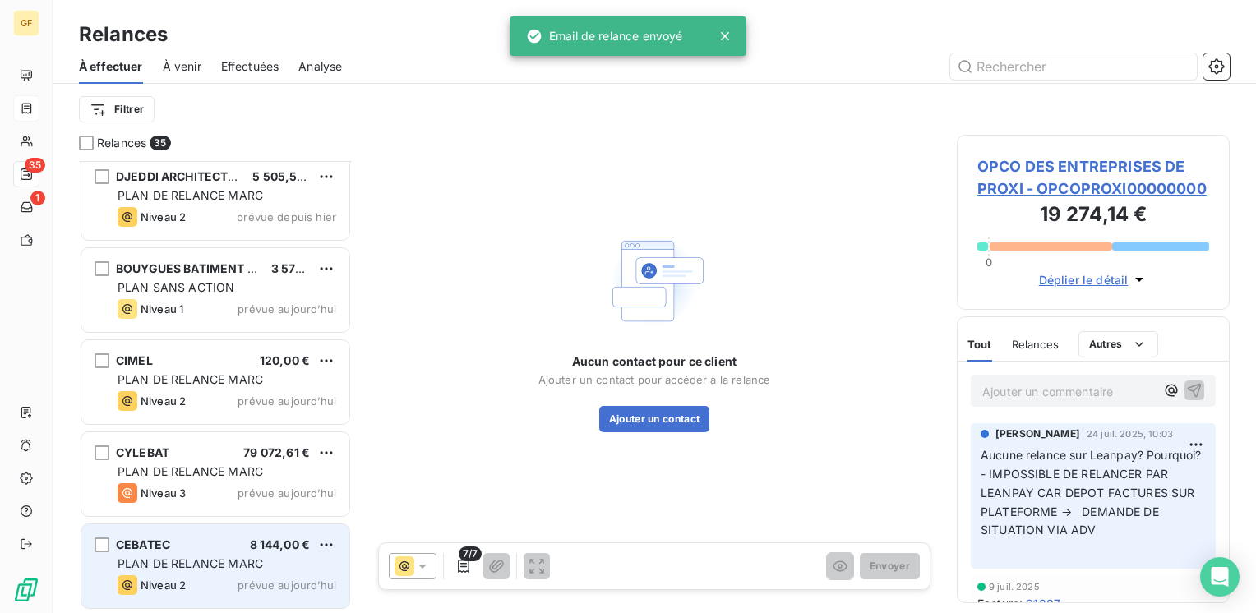
click at [244, 555] on div "PLAN DE RELANCE MARC" at bounding box center [227, 563] width 219 height 16
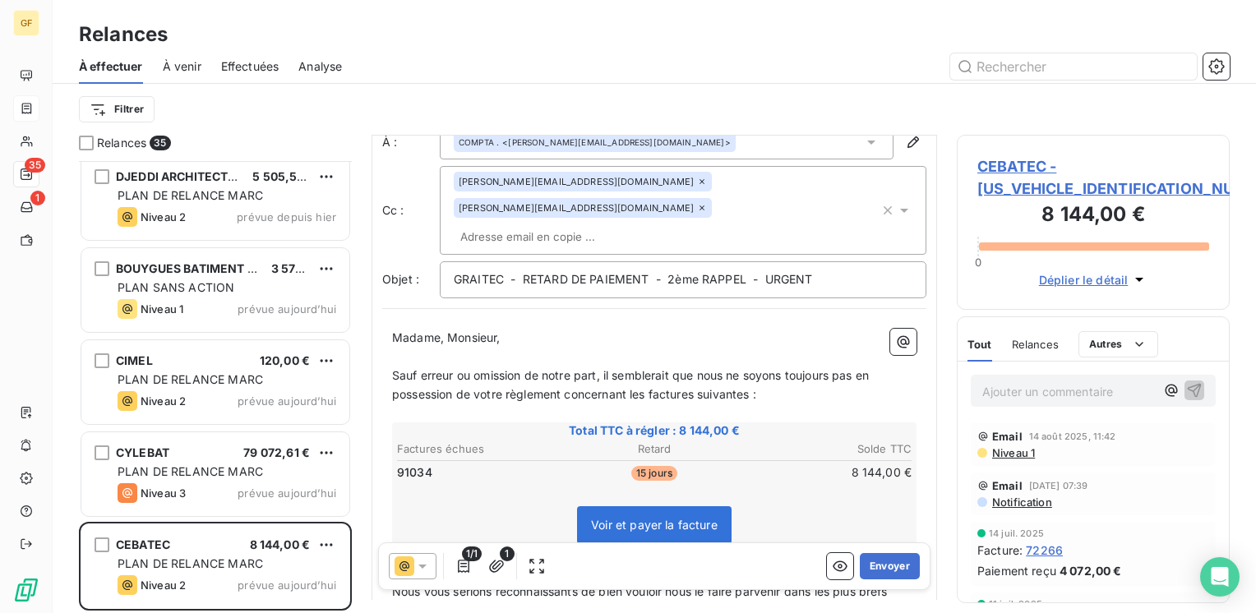
scroll to position [82, 0]
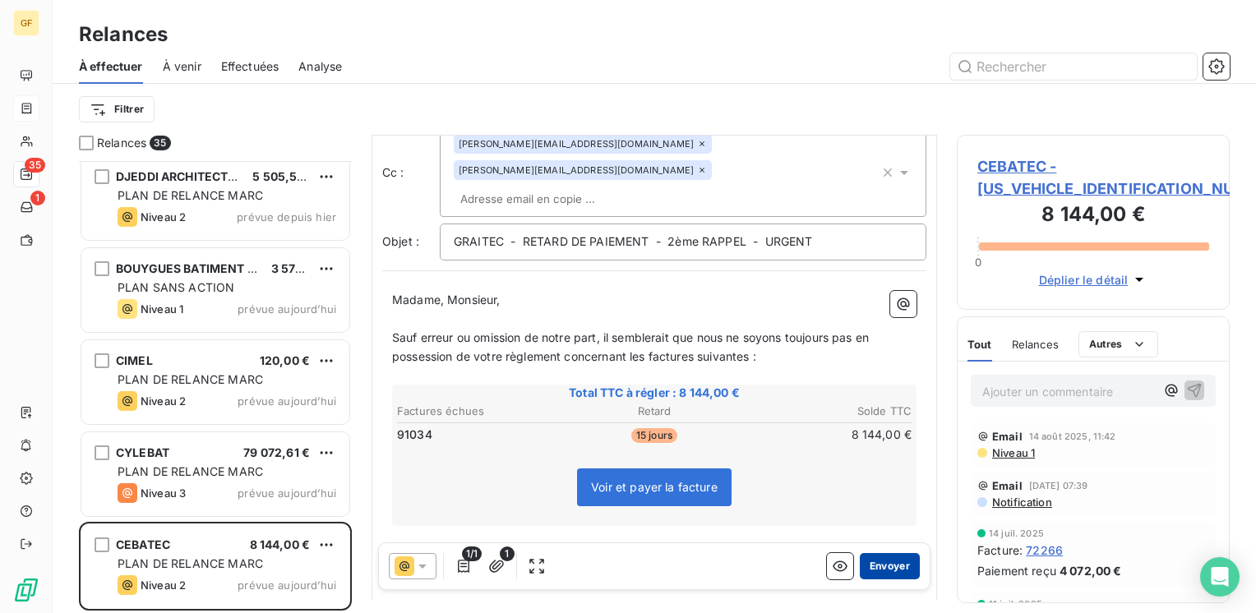
click at [874, 565] on button "Envoyer" at bounding box center [890, 566] width 60 height 26
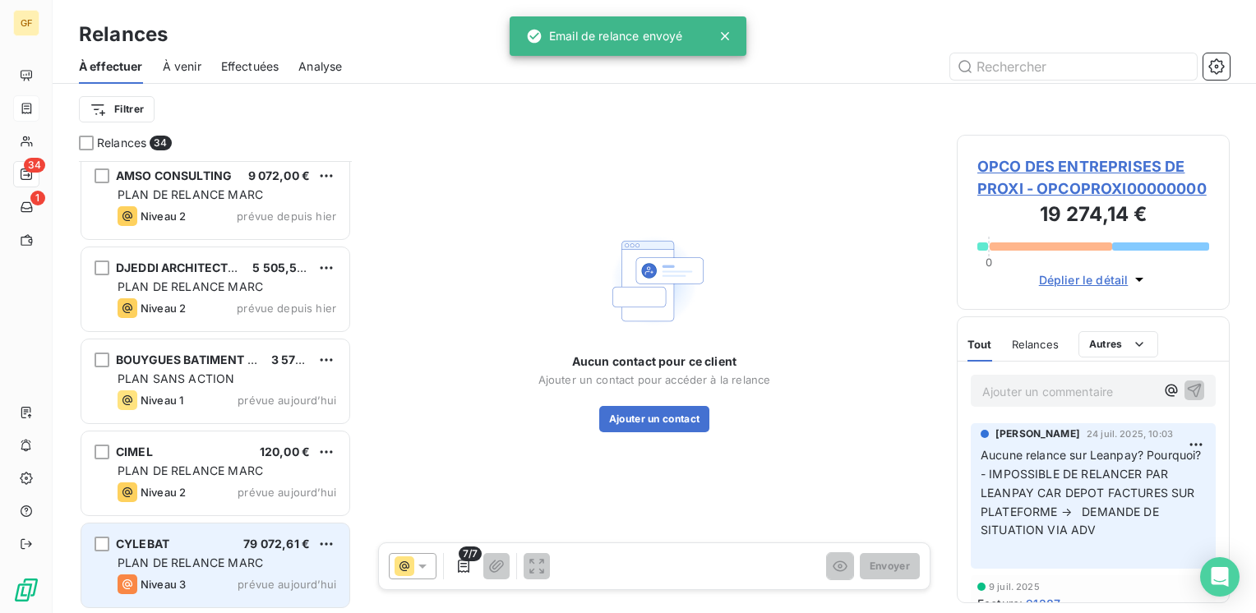
scroll to position [2677, 0]
click at [239, 547] on div "CYLEBAT 79 072,61 €" at bounding box center [227, 544] width 219 height 15
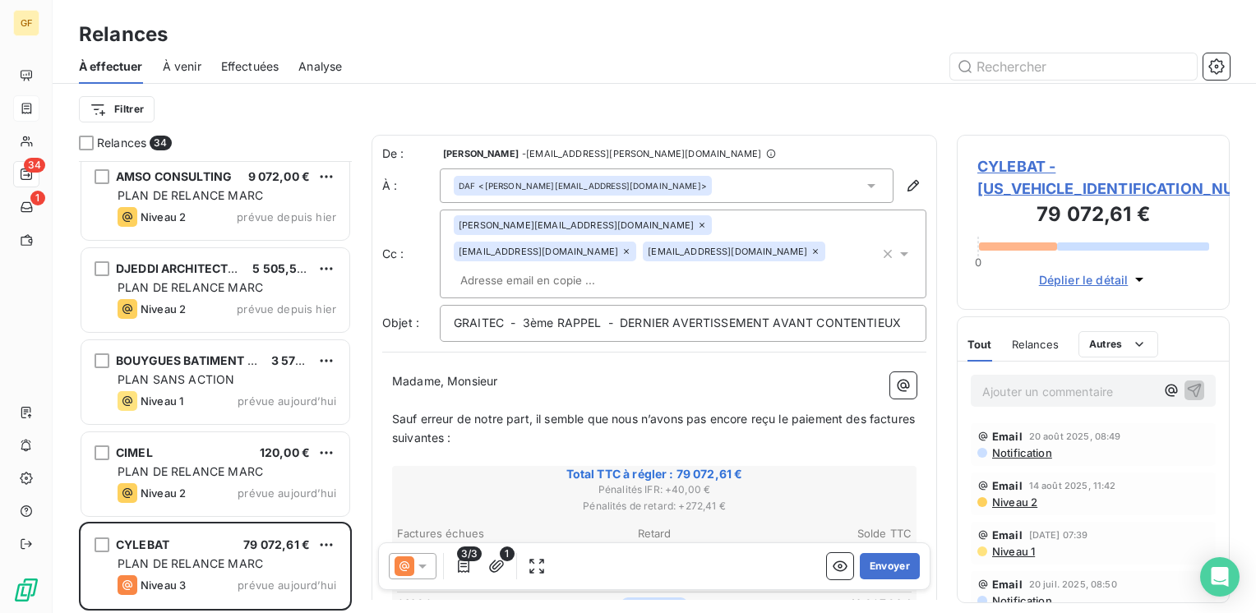
click at [1026, 186] on span "CYLEBAT - [US_VEHICLE_IDENTIFICATION_NUMBER]" at bounding box center [1093, 177] width 232 height 44
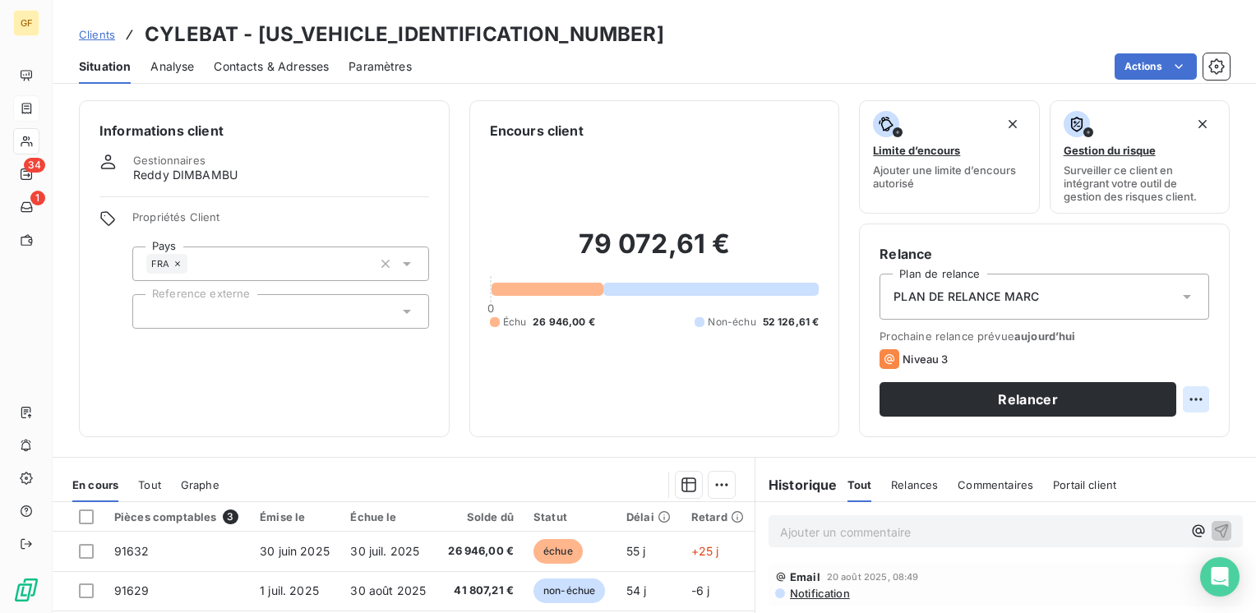
click at [1182, 399] on html "GF 34 1 Clients CYLEBAT - [US_VEHICLE_IDENTIFICATION_NUMBER] Situation Analyse …" at bounding box center [628, 306] width 1256 height 613
click at [1131, 438] on div "Replanifier cette action" at bounding box center [1115, 435] width 147 height 26
select select "7"
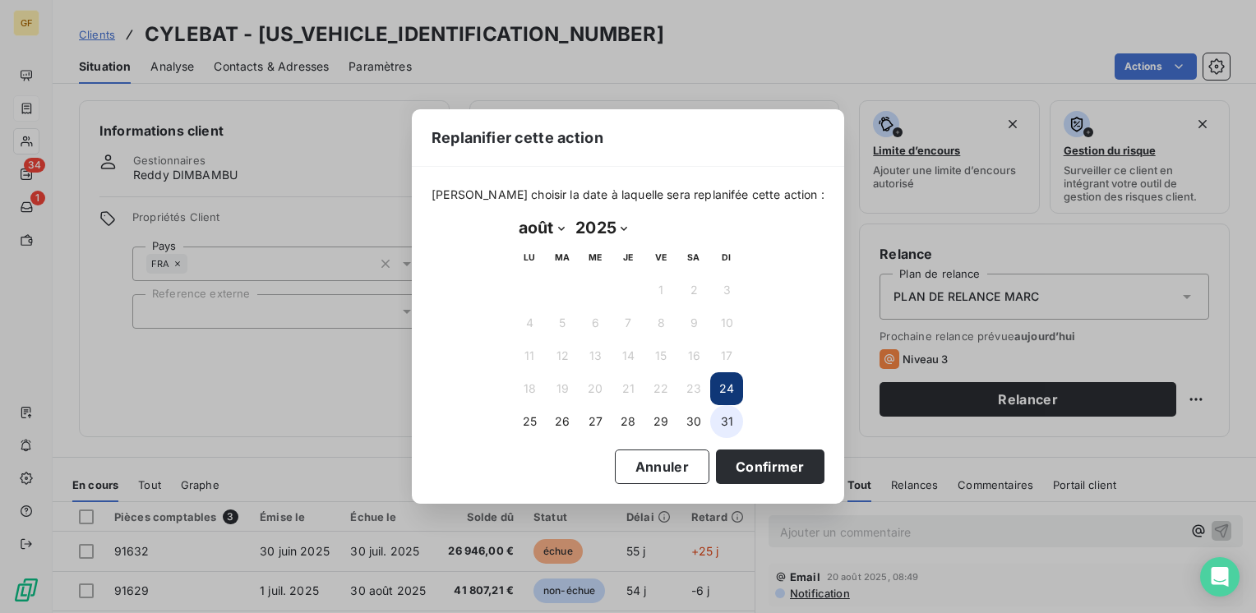
click at [727, 419] on button "31" at bounding box center [726, 421] width 33 height 33
click at [740, 459] on button "Confirmer" at bounding box center [770, 466] width 108 height 35
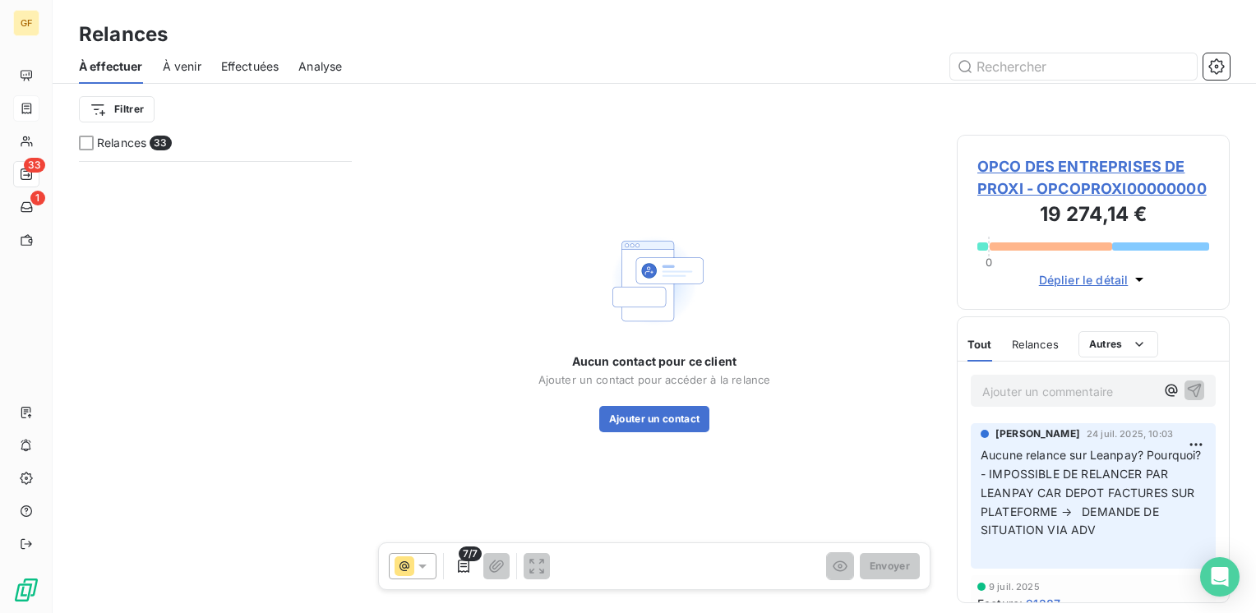
scroll to position [2585, 0]
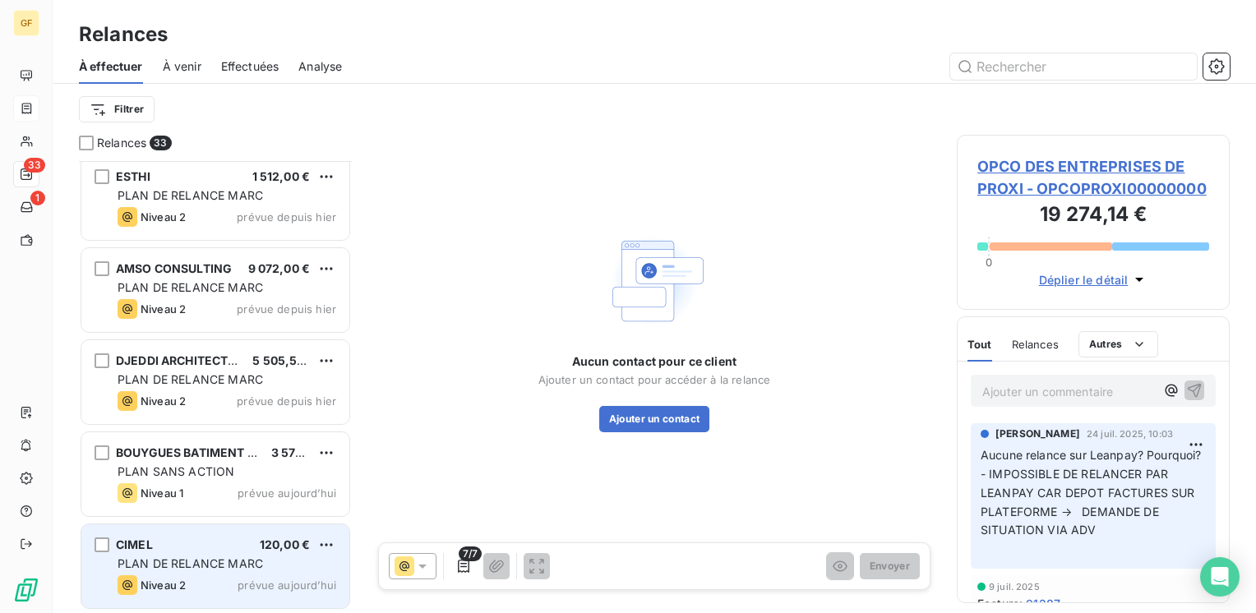
click at [201, 565] on span "PLAN DE RELANCE MARC" at bounding box center [190, 563] width 145 height 14
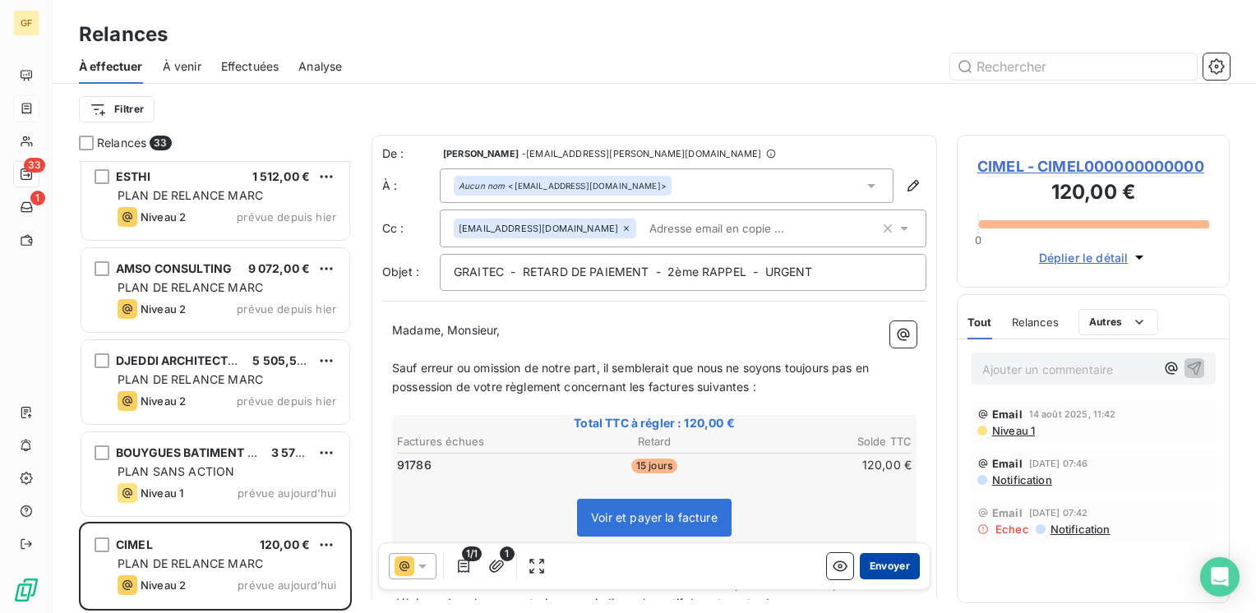
click at [885, 567] on button "Envoyer" at bounding box center [890, 566] width 60 height 26
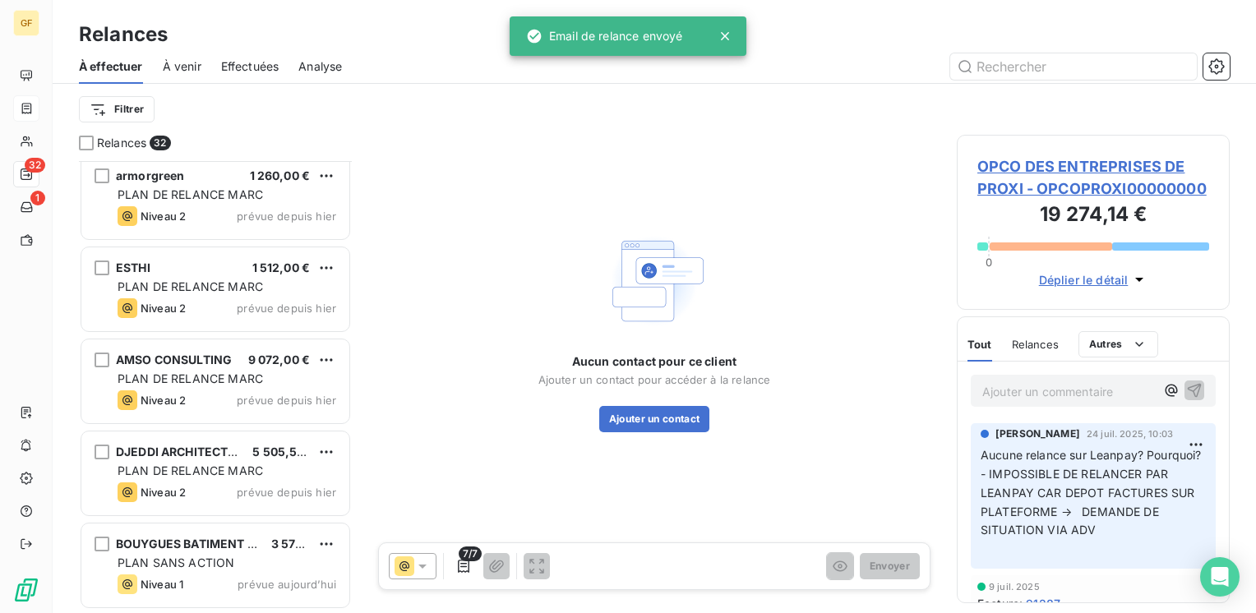
scroll to position [2493, 0]
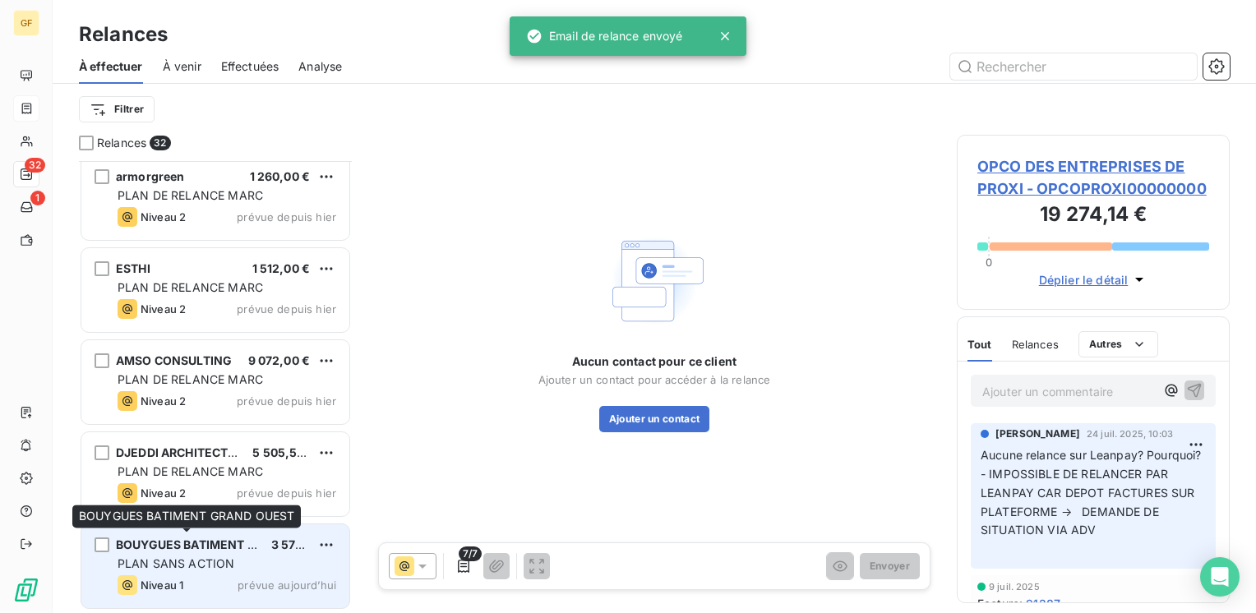
click at [227, 543] on span "BOUYGUES BATIMENT GRAND OUEST" at bounding box center [224, 544] width 216 height 14
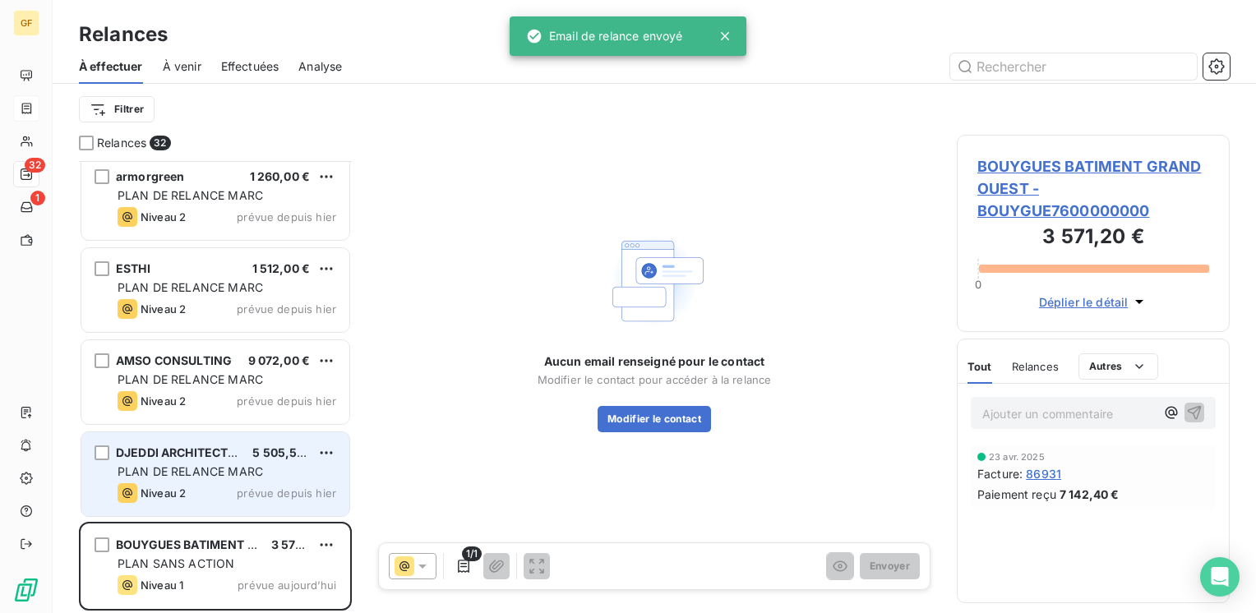
click at [279, 488] on span "prévue depuis hier" at bounding box center [286, 492] width 99 height 13
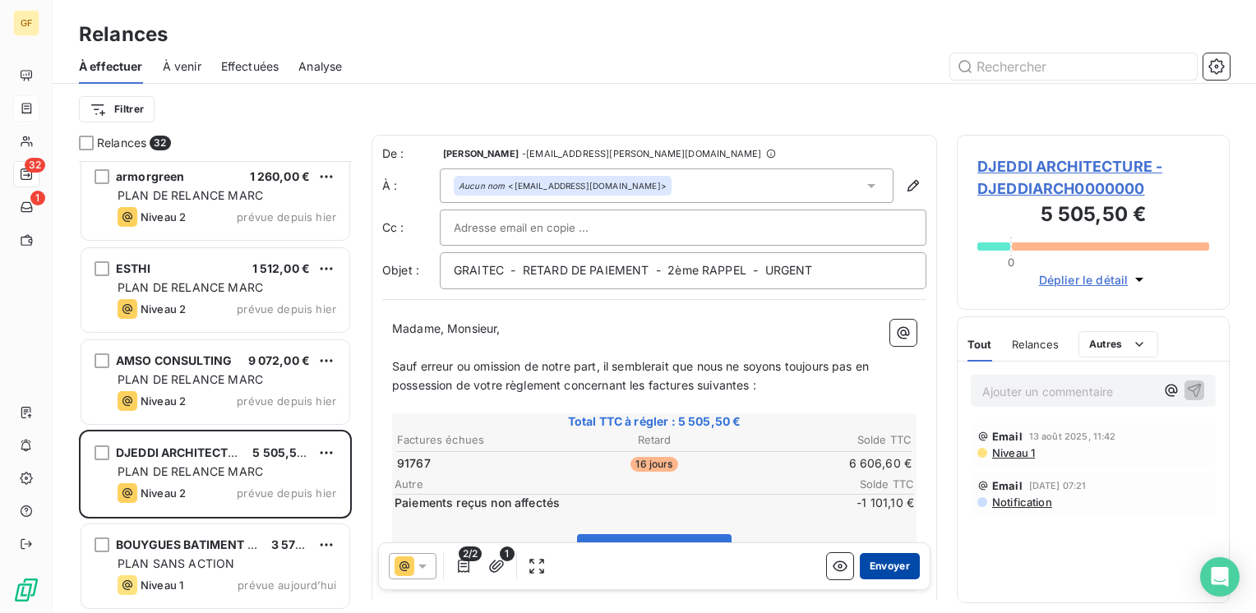
click at [883, 564] on button "Envoyer" at bounding box center [890, 566] width 60 height 26
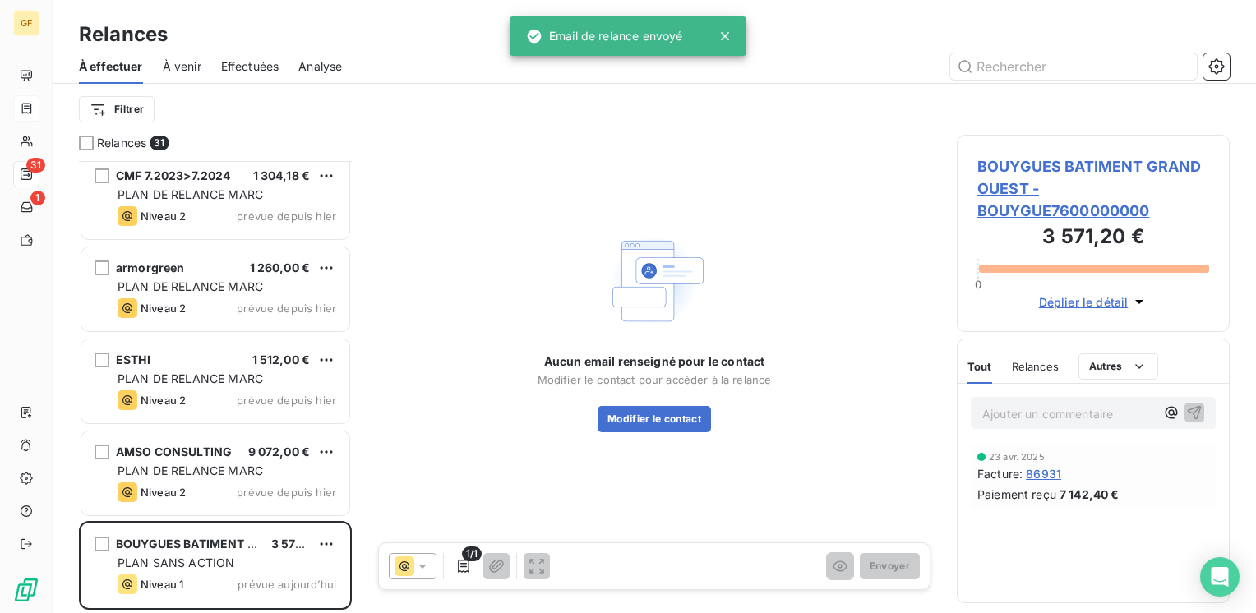
scroll to position [2401, 0]
click at [263, 462] on div "AMSO CONSULTING 9 072,00 € PLAN DE RELANCE [PERSON_NAME] 2 prévue depuis [DATE]" at bounding box center [215, 474] width 268 height 84
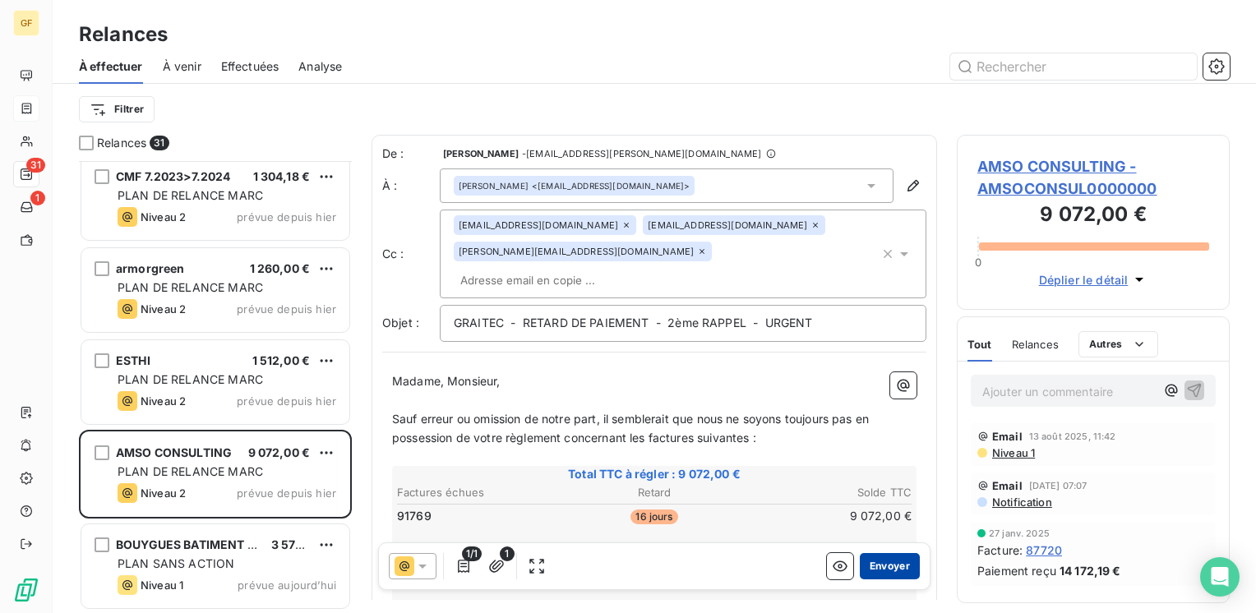
click at [883, 564] on button "Envoyer" at bounding box center [890, 566] width 60 height 26
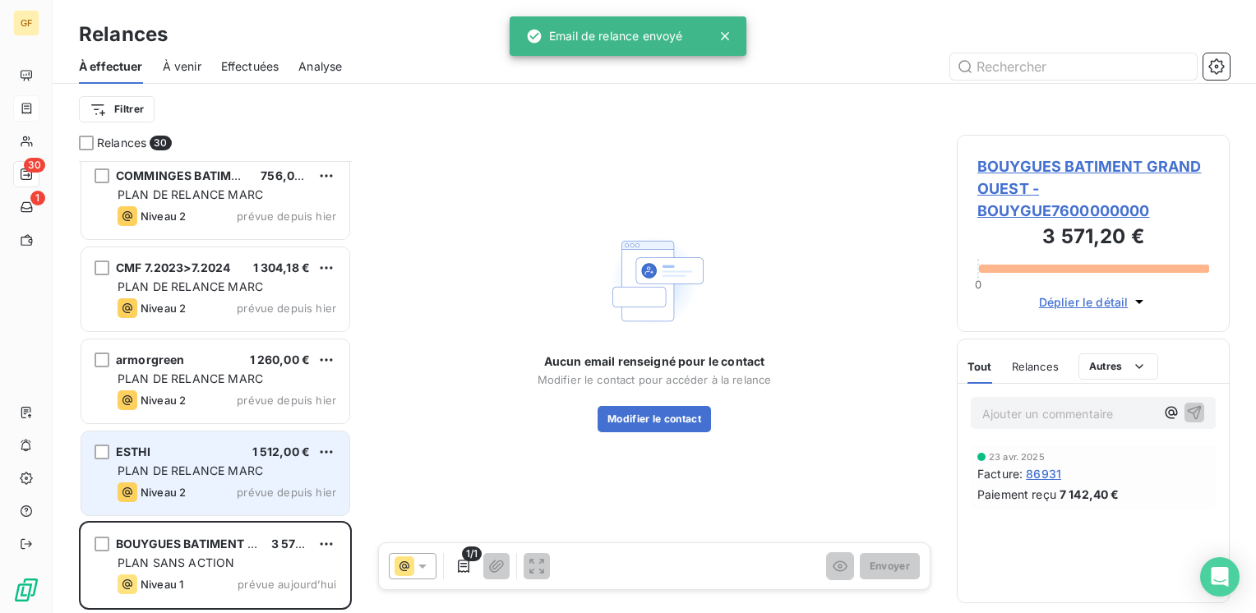
scroll to position [2309, 0]
click at [260, 462] on div "ESTHI 1 512,00 € PLAN DE RELANCE [PERSON_NAME] 2 prévue depuis [DATE]" at bounding box center [215, 474] width 268 height 84
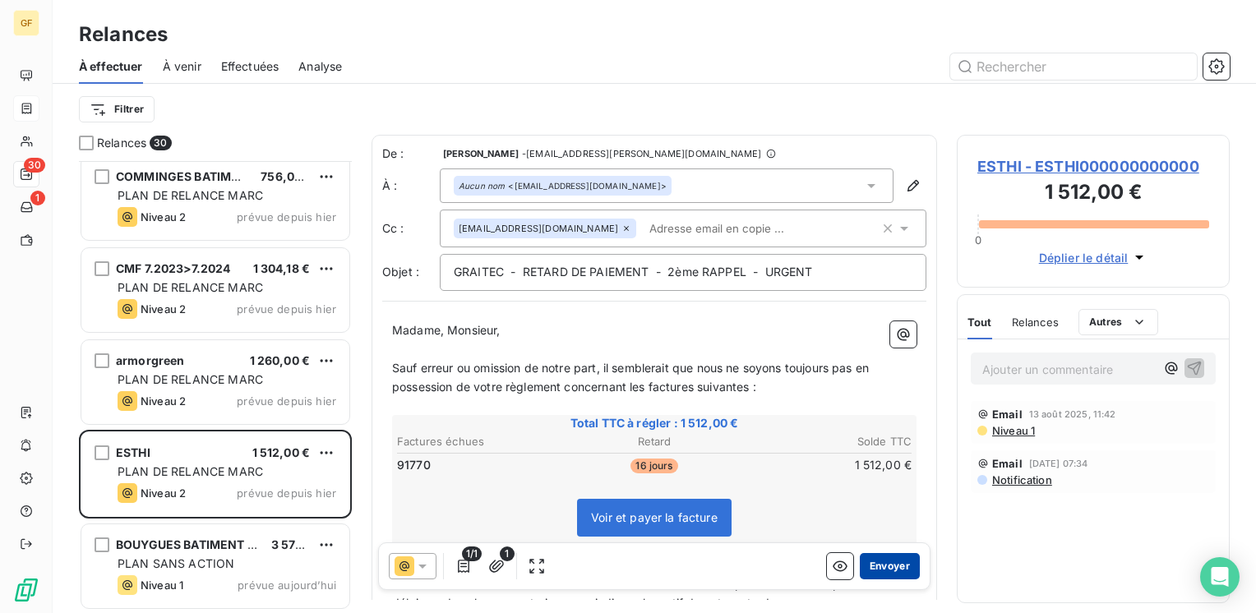
click at [860, 565] on button "Envoyer" at bounding box center [890, 566] width 60 height 26
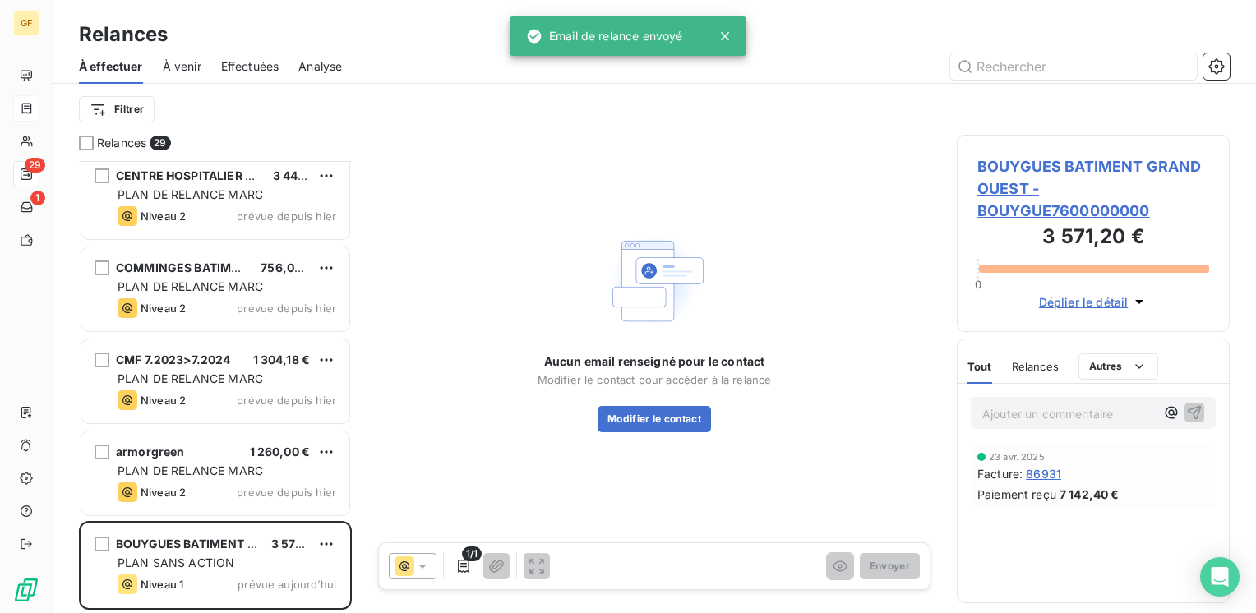
scroll to position [2217, 0]
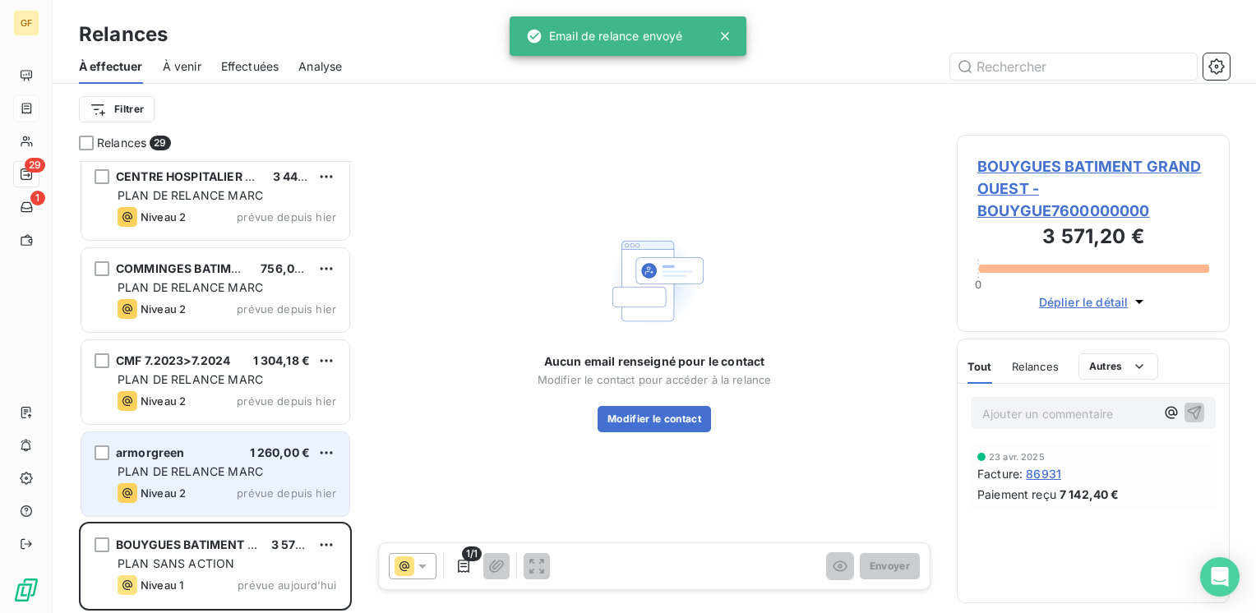
click at [189, 479] on div "armorgreen 1 260,00 € PLAN DE RELANCE [PERSON_NAME] 2 prévue depuis [DATE]" at bounding box center [215, 474] width 268 height 84
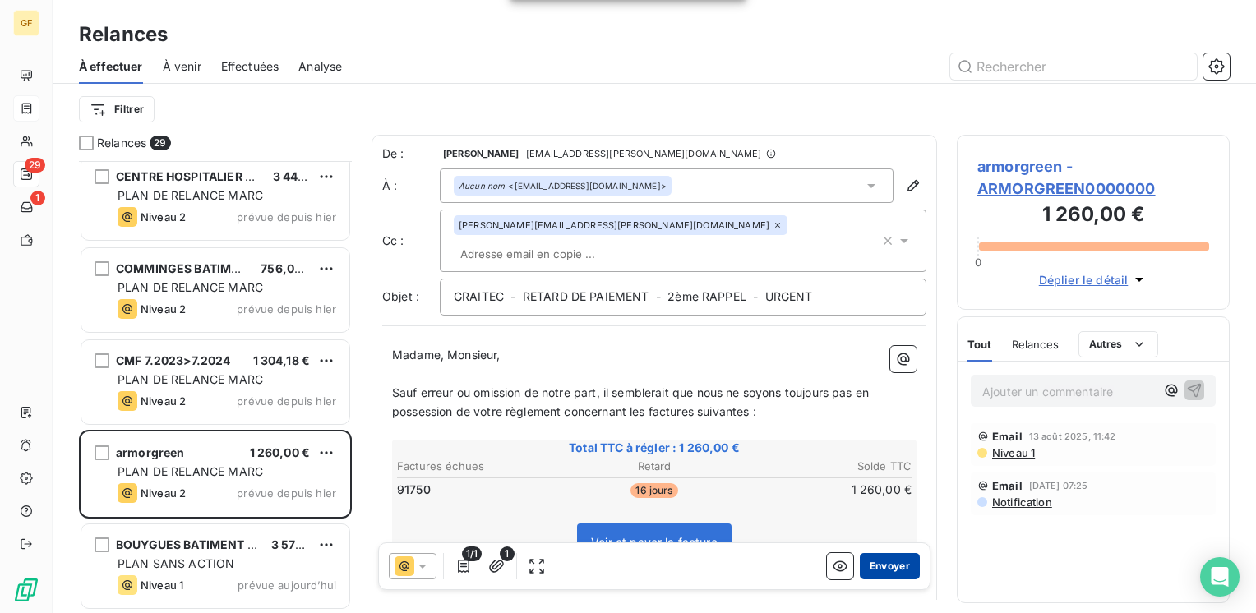
click at [872, 560] on button "Envoyer" at bounding box center [890, 566] width 60 height 26
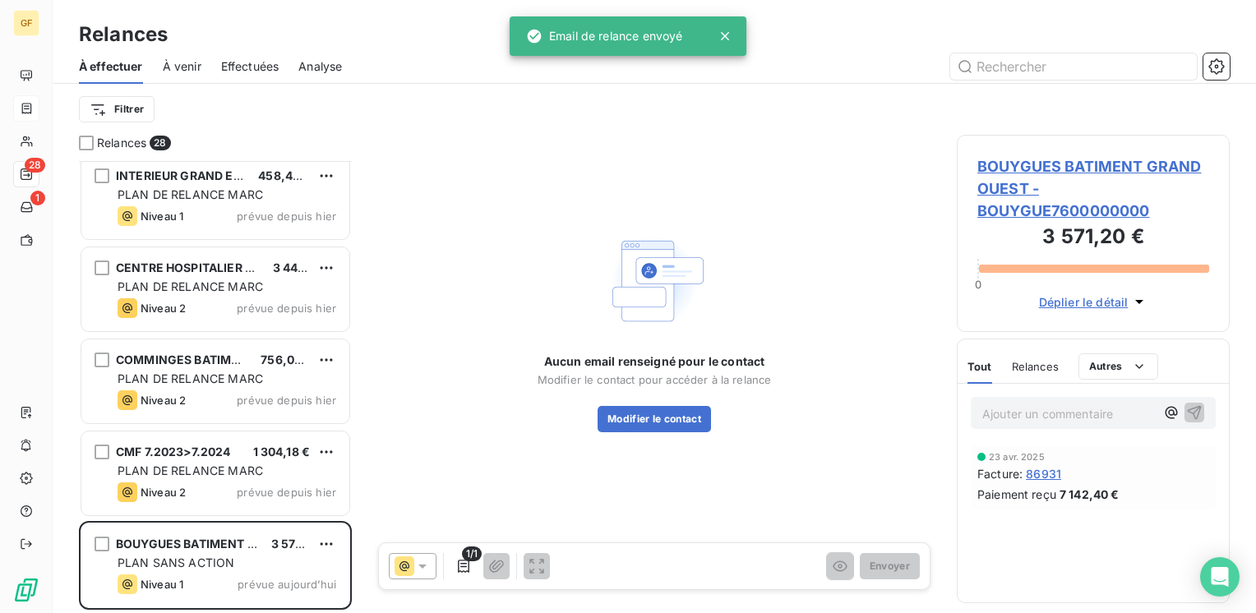
scroll to position [2125, 0]
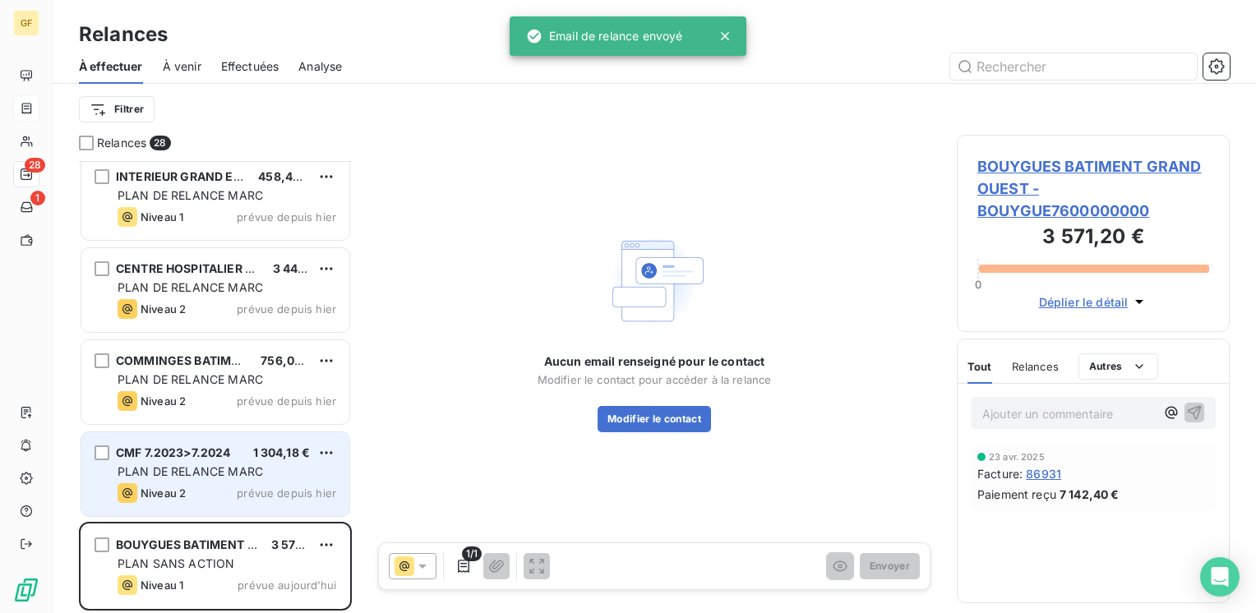
click at [261, 467] on span "PLAN DE RELANCE MARC" at bounding box center [190, 471] width 145 height 14
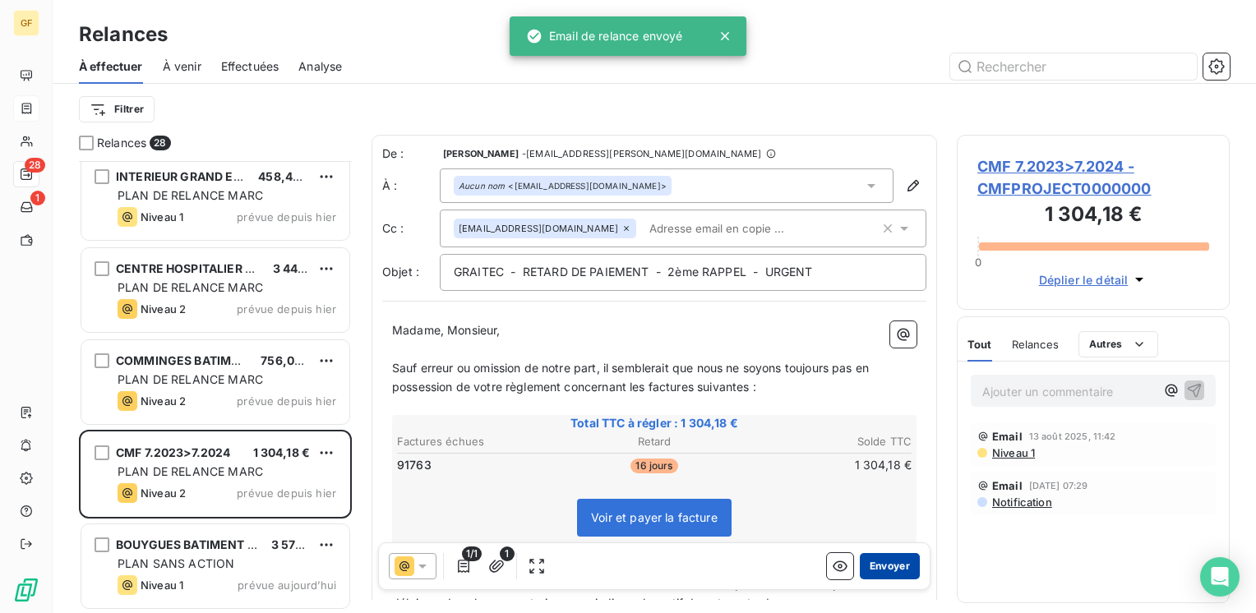
click at [881, 564] on button "Envoyer" at bounding box center [890, 566] width 60 height 26
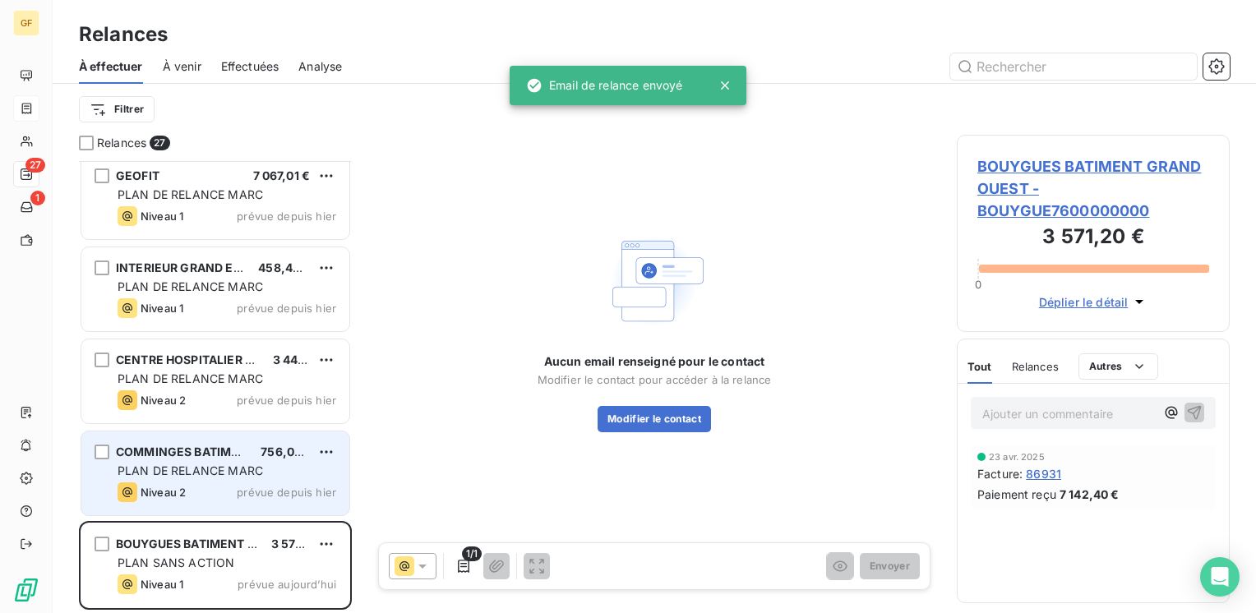
scroll to position [2033, 0]
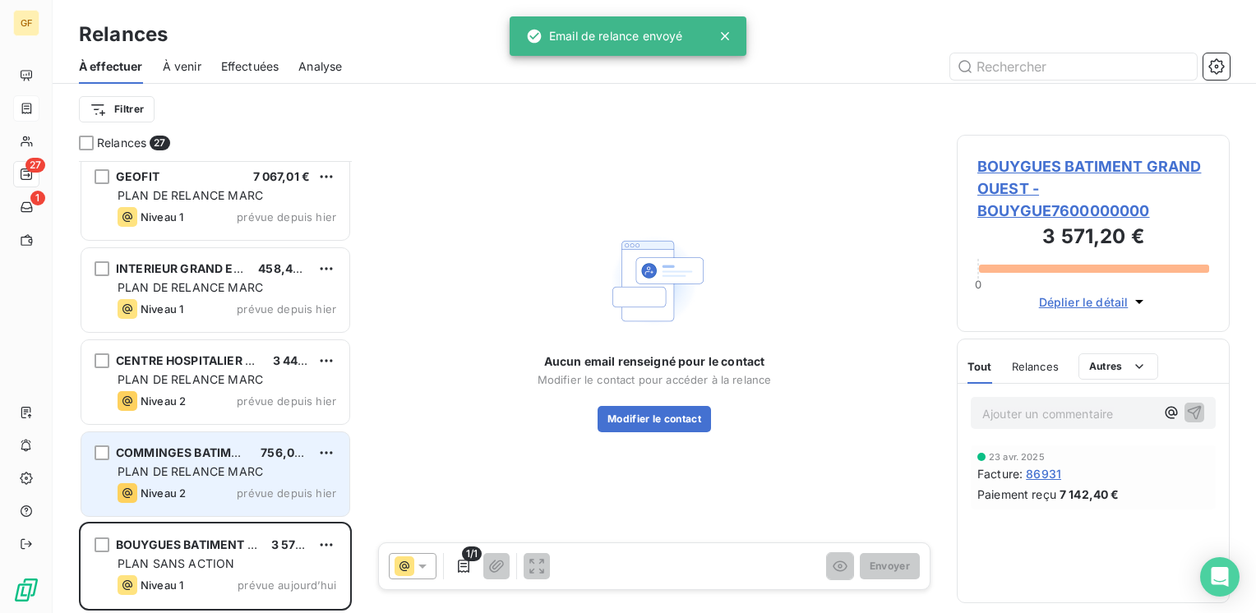
click at [288, 471] on div "PLAN DE RELANCE MARC" at bounding box center [227, 471] width 219 height 16
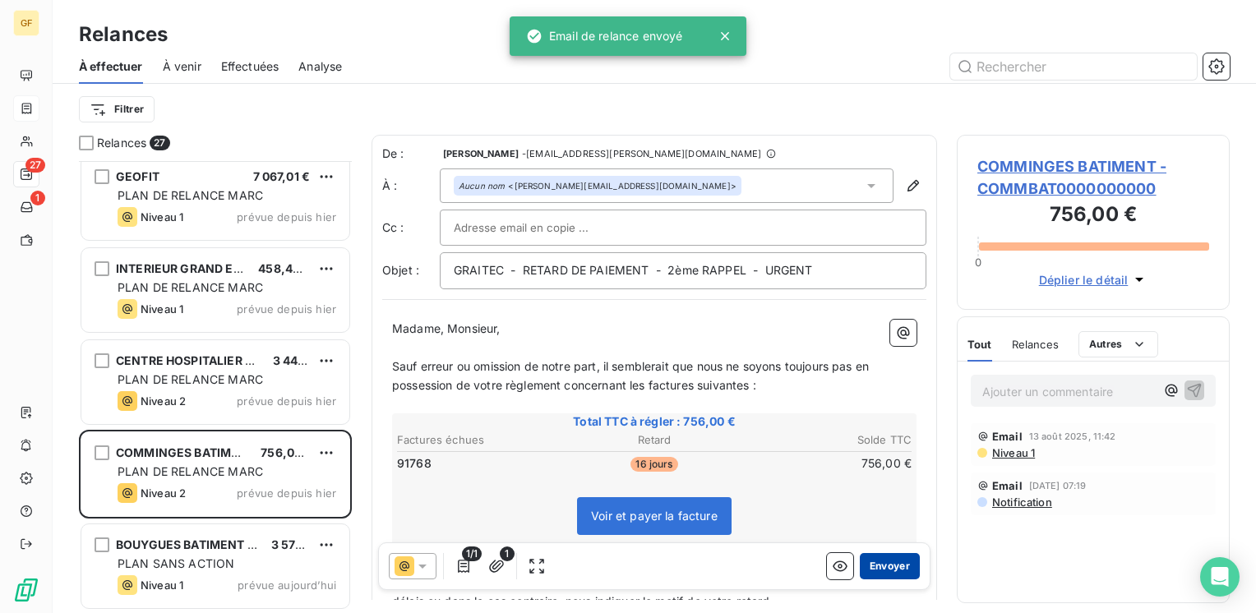
click at [865, 566] on button "Envoyer" at bounding box center [890, 566] width 60 height 26
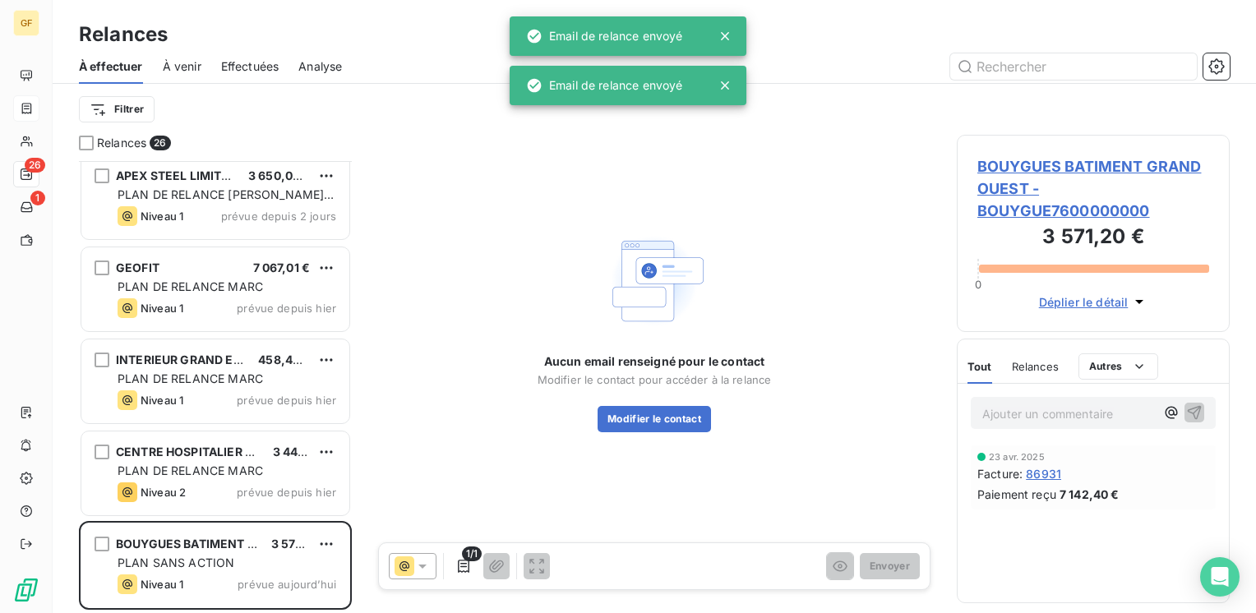
scroll to position [1941, 0]
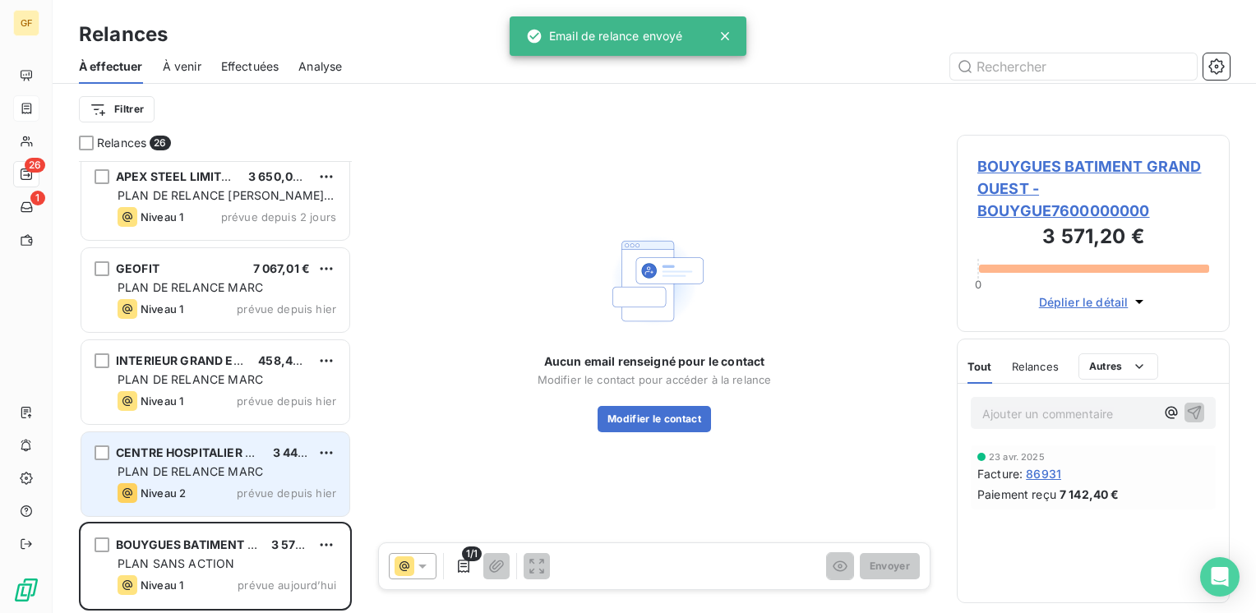
click at [274, 484] on div "Niveau 2 prévue depuis [DATE]" at bounding box center [227, 493] width 219 height 20
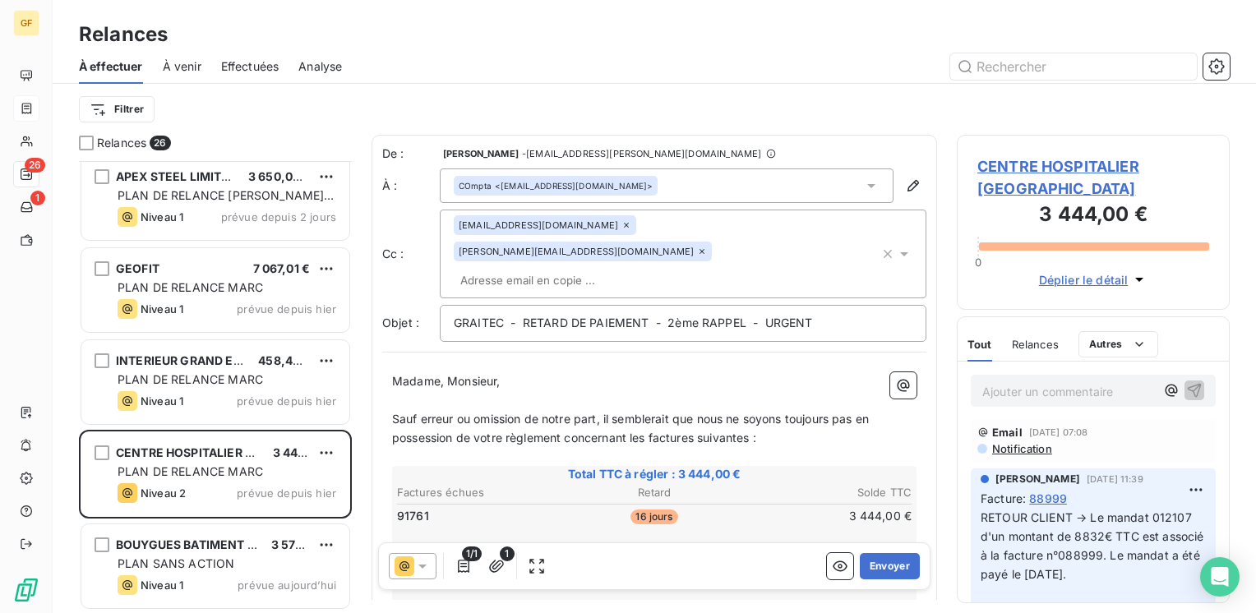
scroll to position [82, 0]
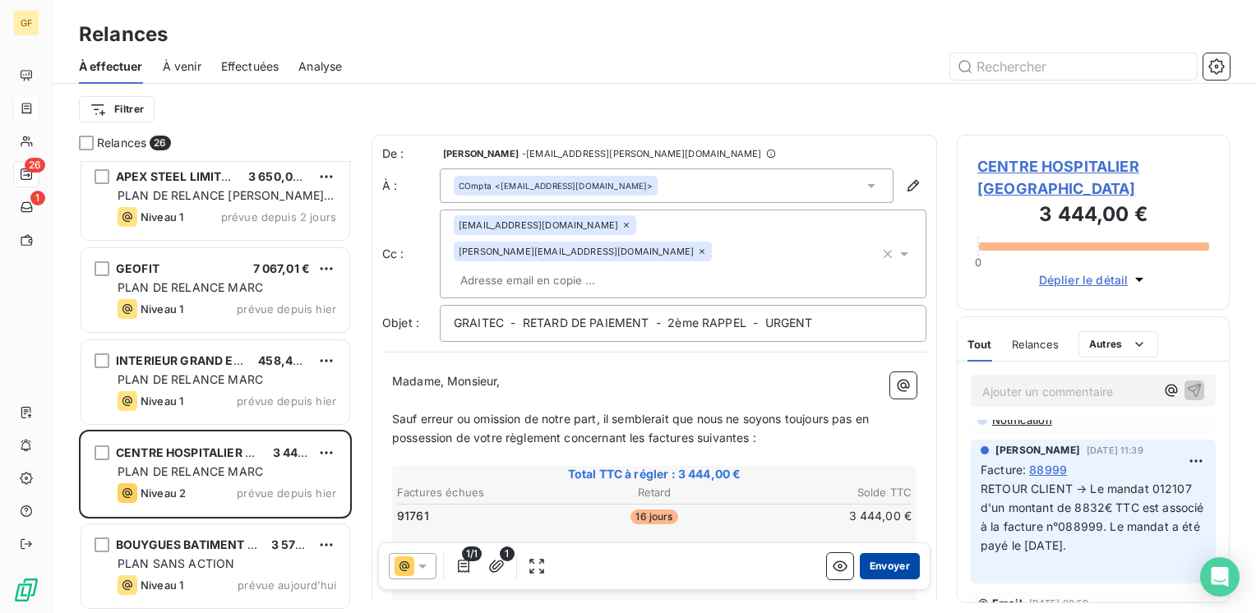
click at [887, 567] on button "Envoyer" at bounding box center [890, 566] width 60 height 26
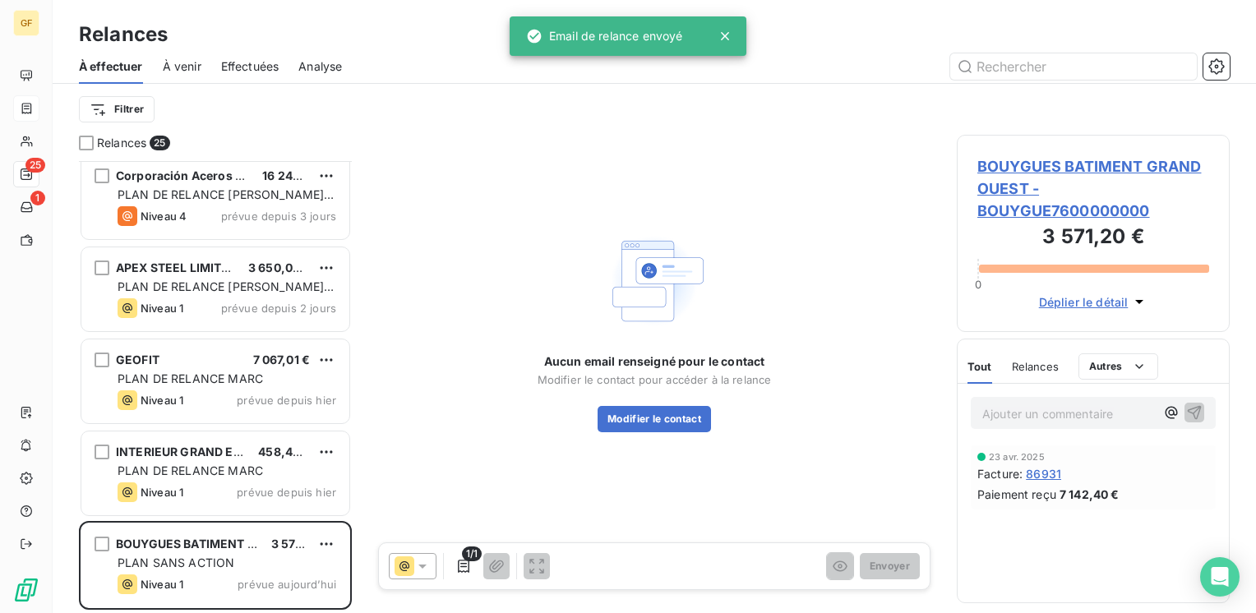
scroll to position [1849, 0]
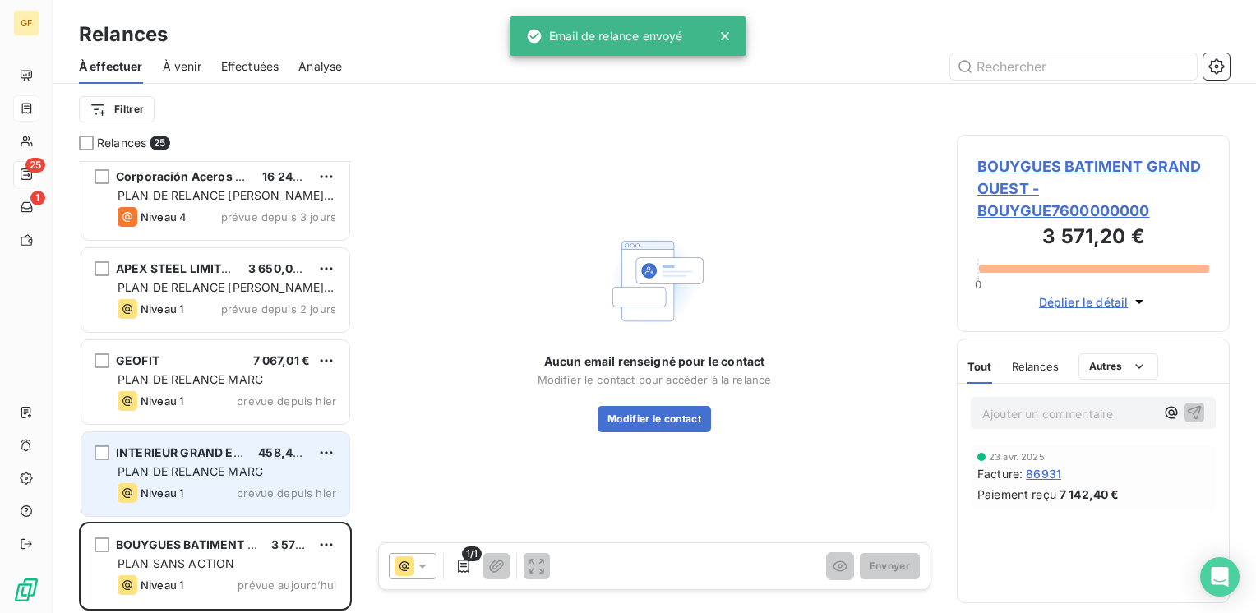
click at [283, 466] on div "PLAN DE RELANCE MARC" at bounding box center [227, 471] width 219 height 16
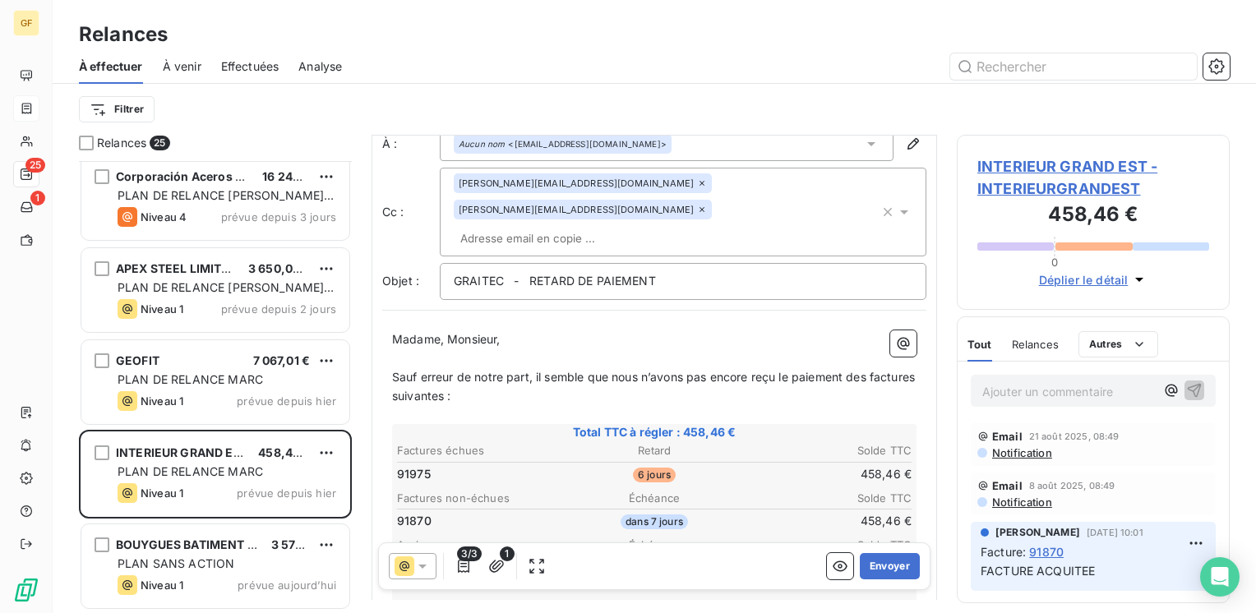
scroll to position [82, 0]
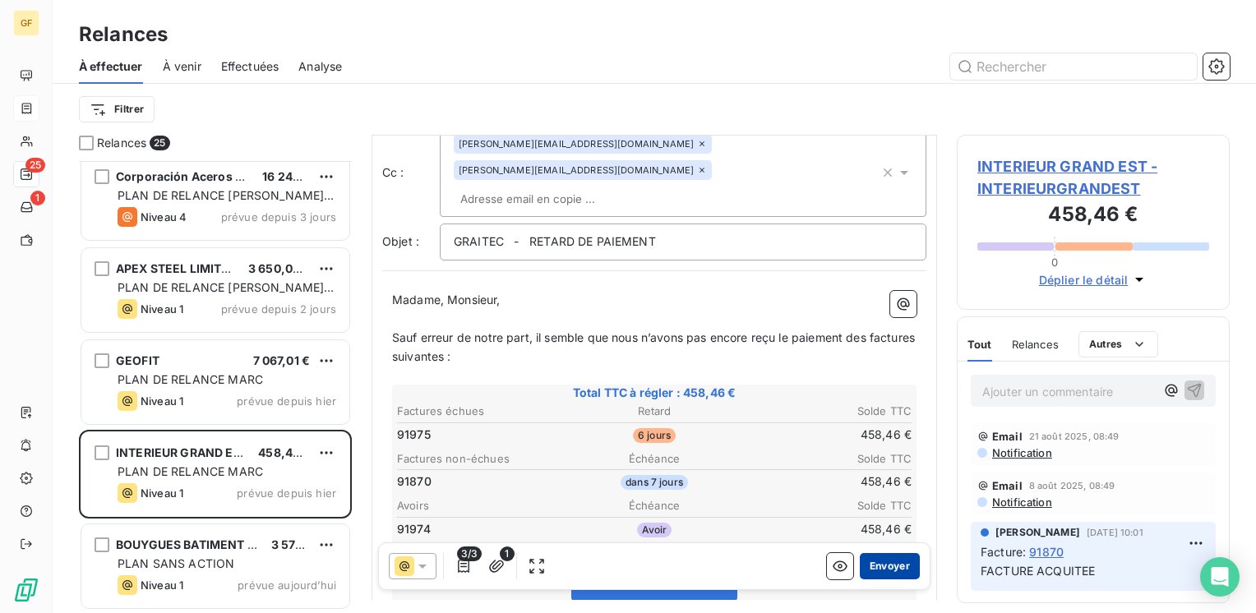
click at [873, 562] on button "Envoyer" at bounding box center [890, 566] width 60 height 26
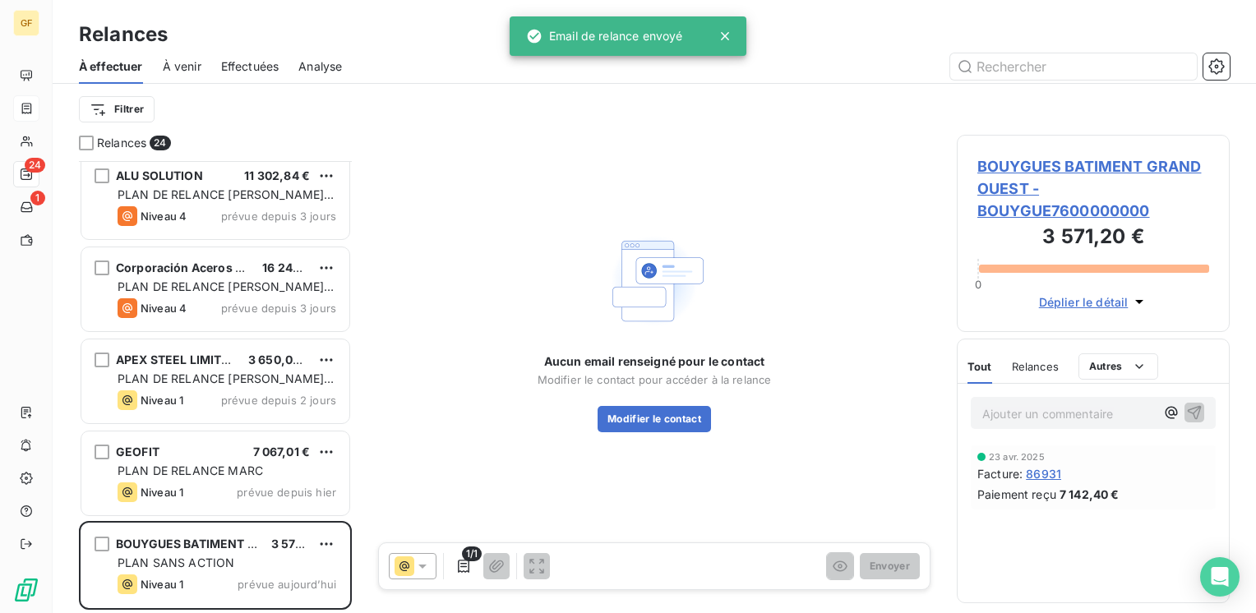
scroll to position [1757, 0]
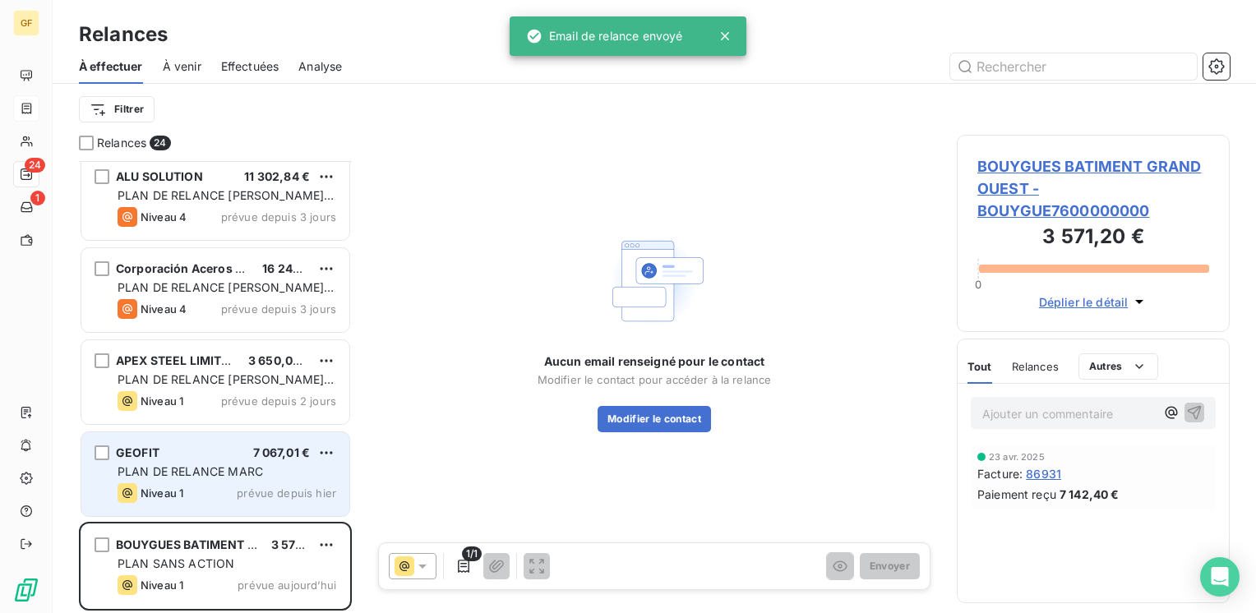
click at [306, 465] on div "PLAN DE RELANCE MARC" at bounding box center [227, 471] width 219 height 16
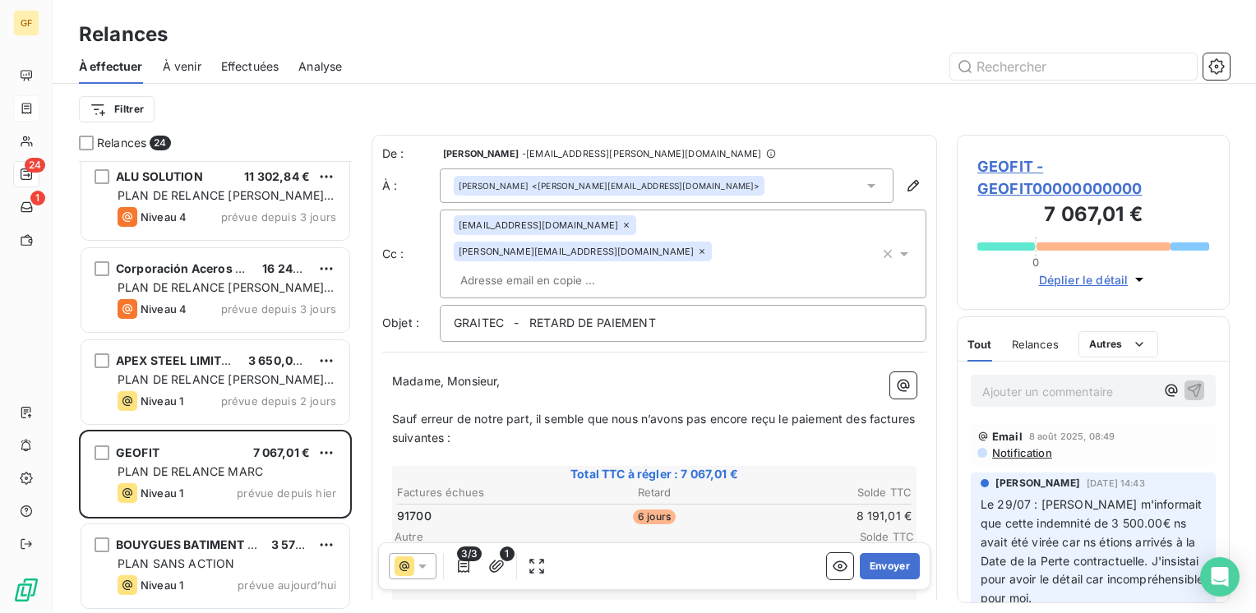
click at [1011, 174] on span "GEOFIT - GEOFIT00000000000" at bounding box center [1093, 177] width 232 height 44
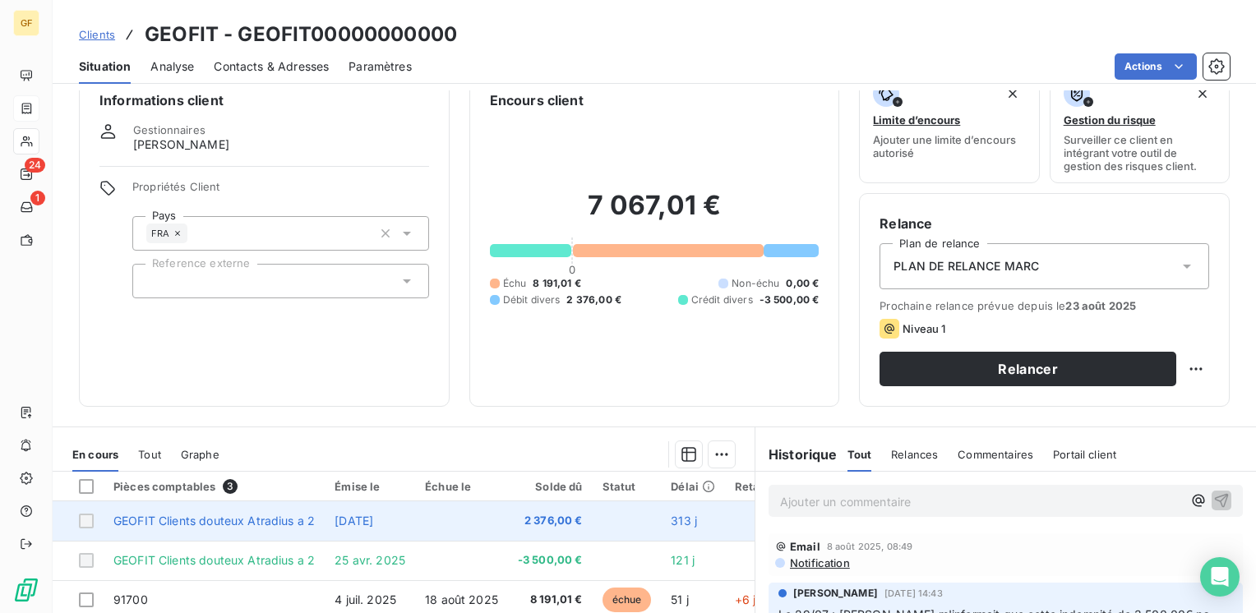
scroll to position [82, 0]
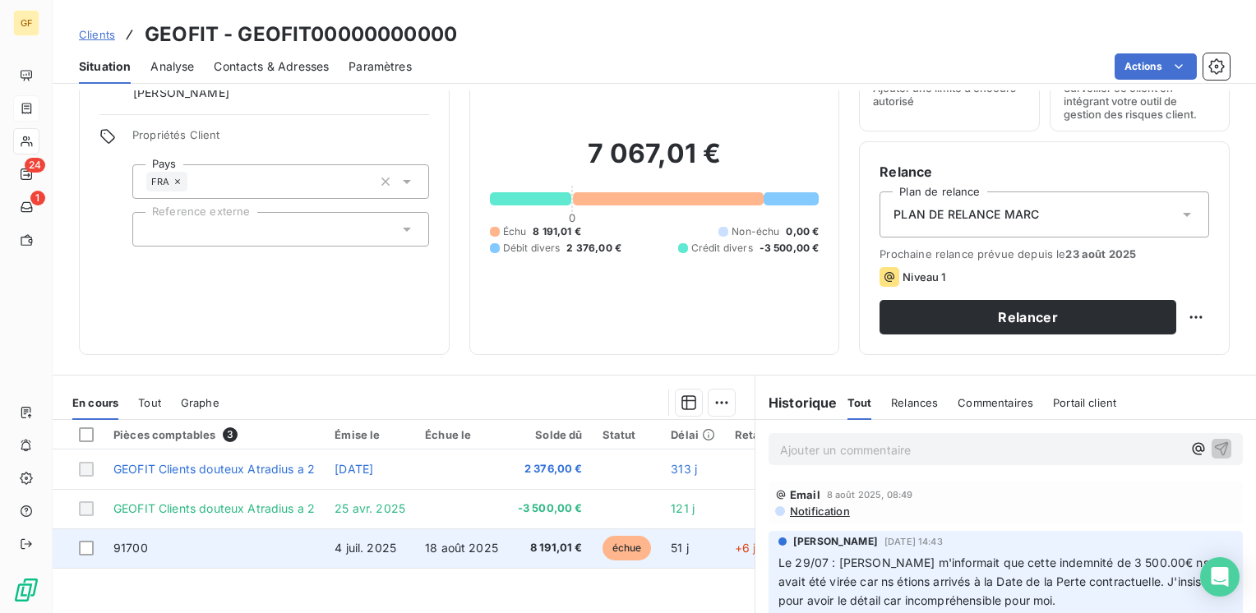
click at [407, 541] on td "4 juil. 2025" at bounding box center [370, 547] width 90 height 39
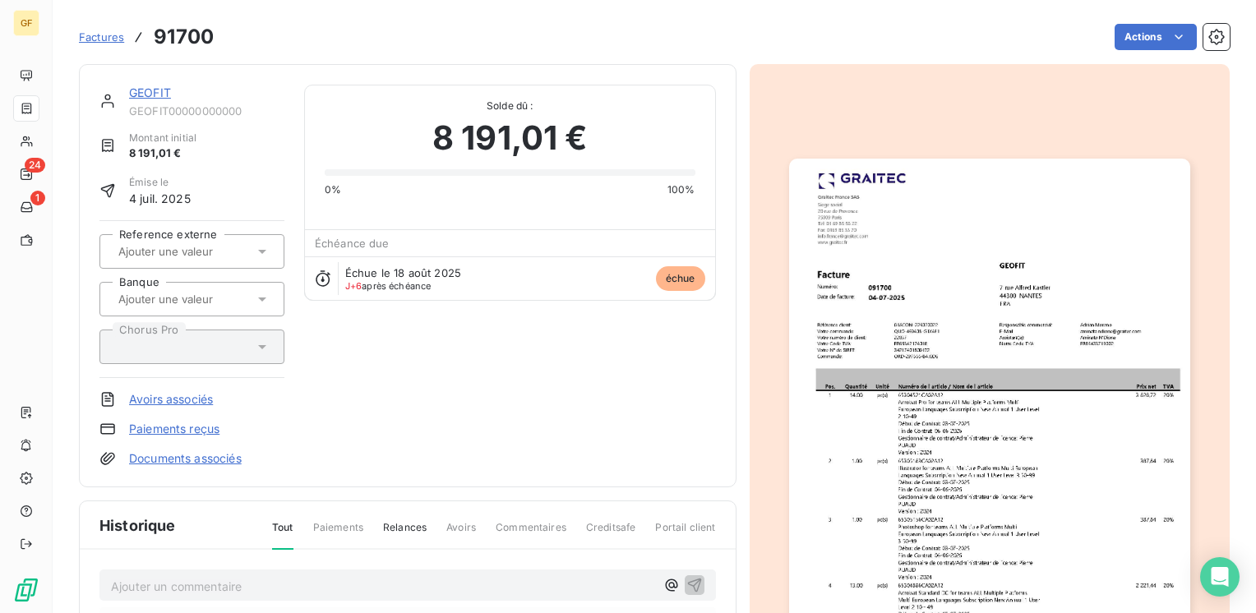
click at [979, 405] on img "button" at bounding box center [989, 442] width 401 height 566
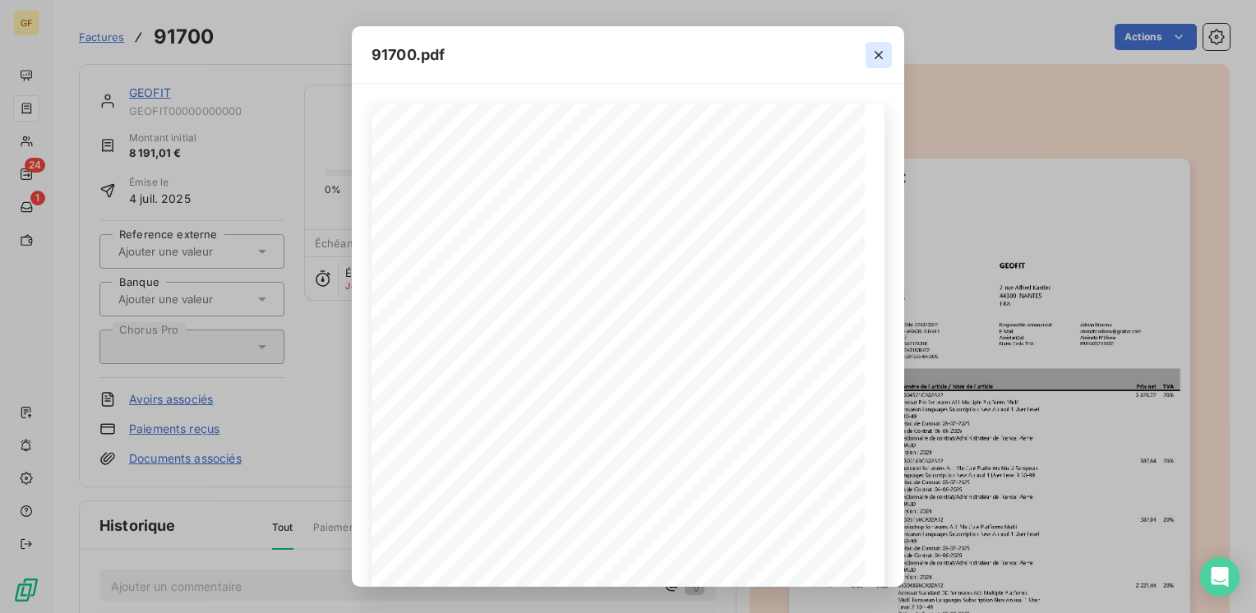
click at [884, 53] on icon "button" at bounding box center [878, 55] width 16 height 16
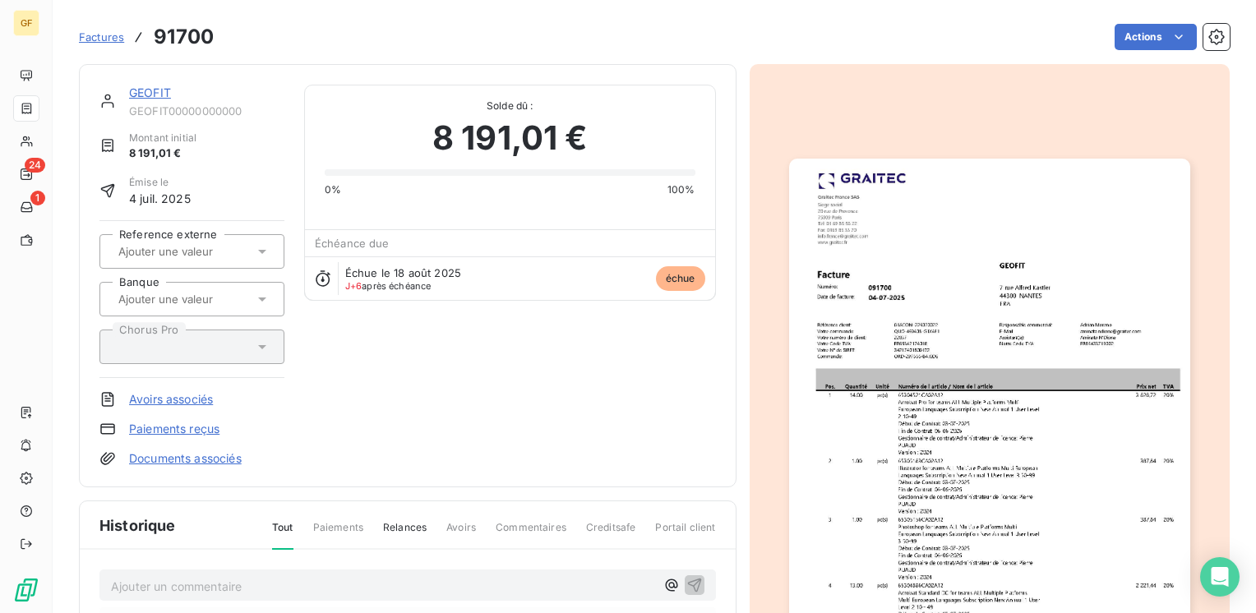
click at [164, 93] on link "GEOFIT" at bounding box center [150, 92] width 42 height 14
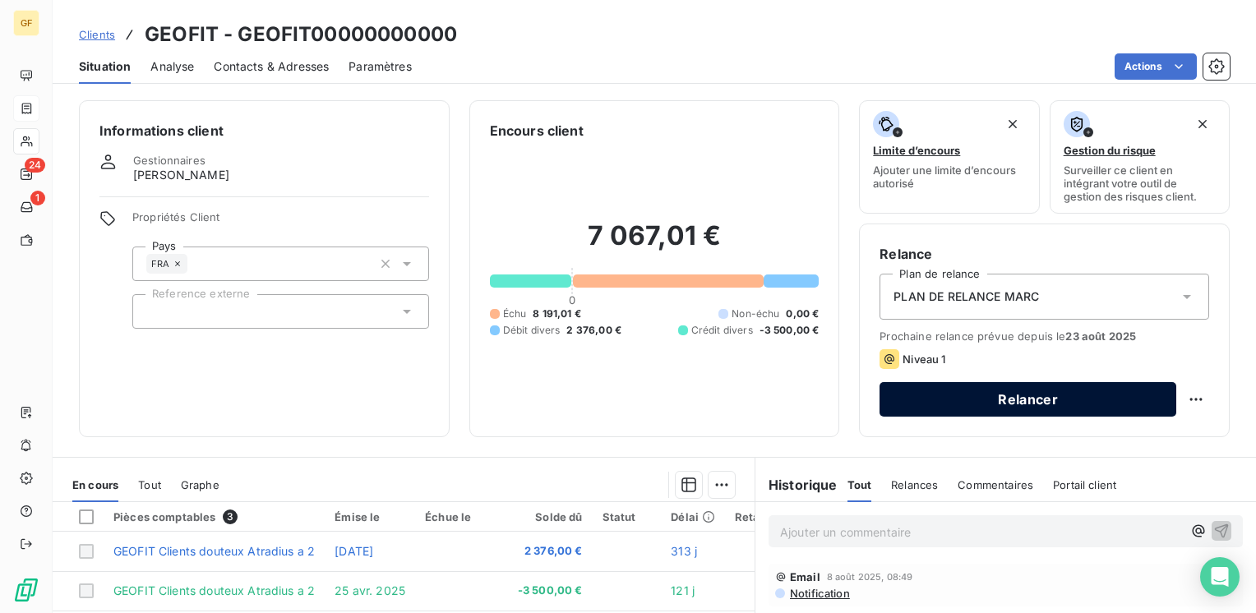
click at [989, 403] on button "Relancer" at bounding box center [1027, 399] width 297 height 35
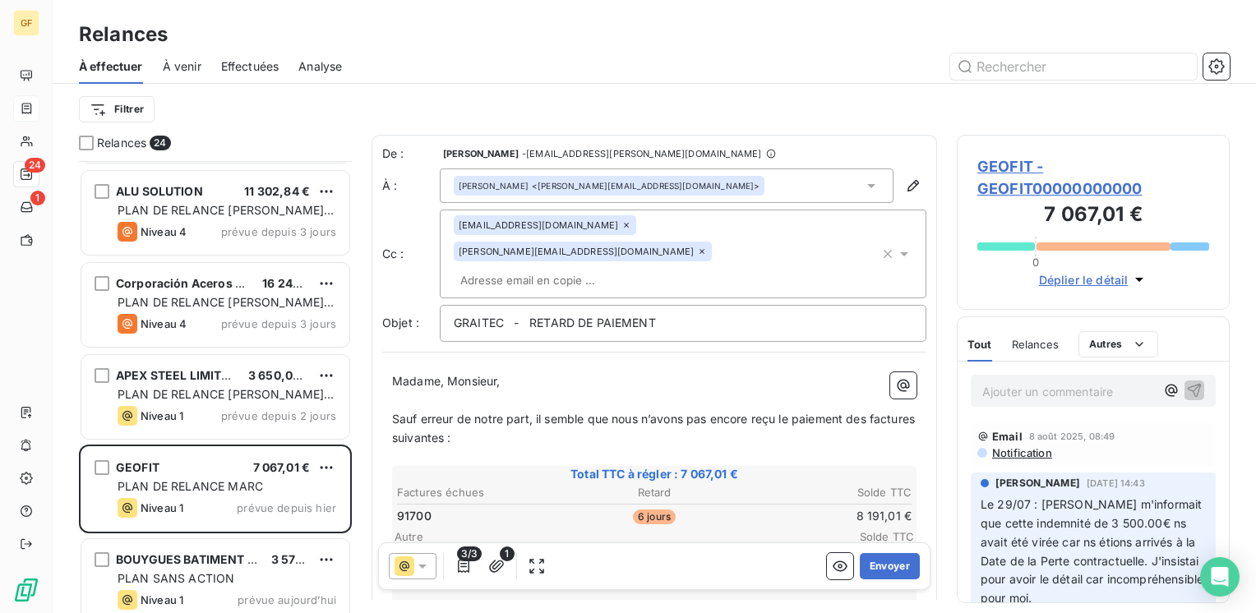
scroll to position [1757, 0]
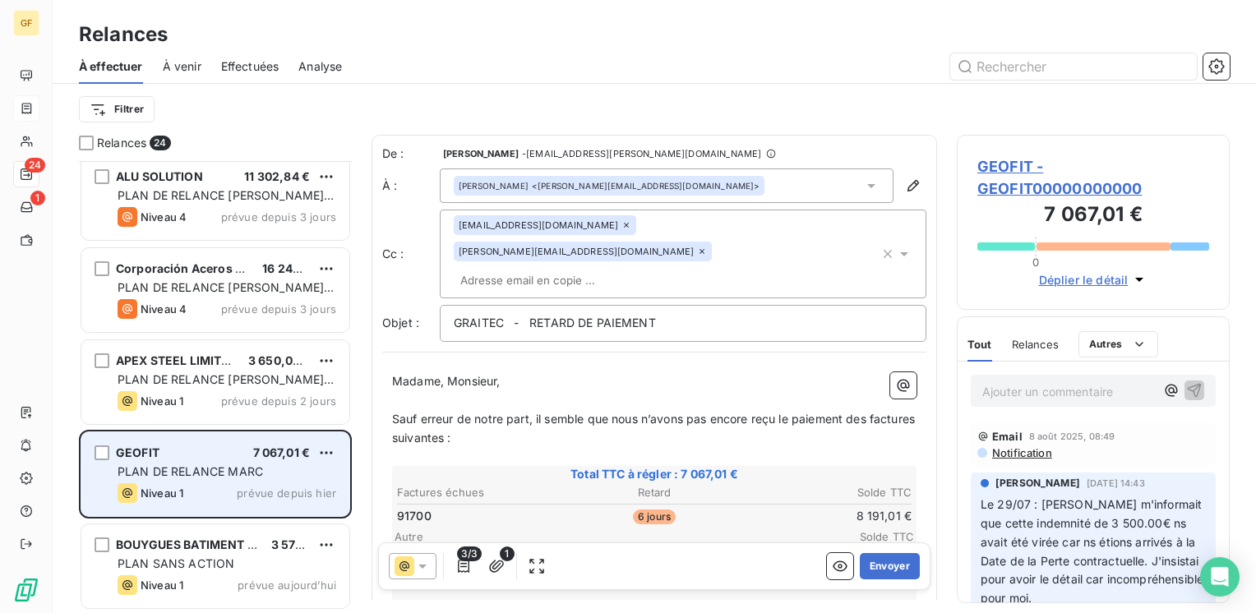
click at [251, 475] on span "PLAN DE RELANCE MARC" at bounding box center [190, 471] width 145 height 14
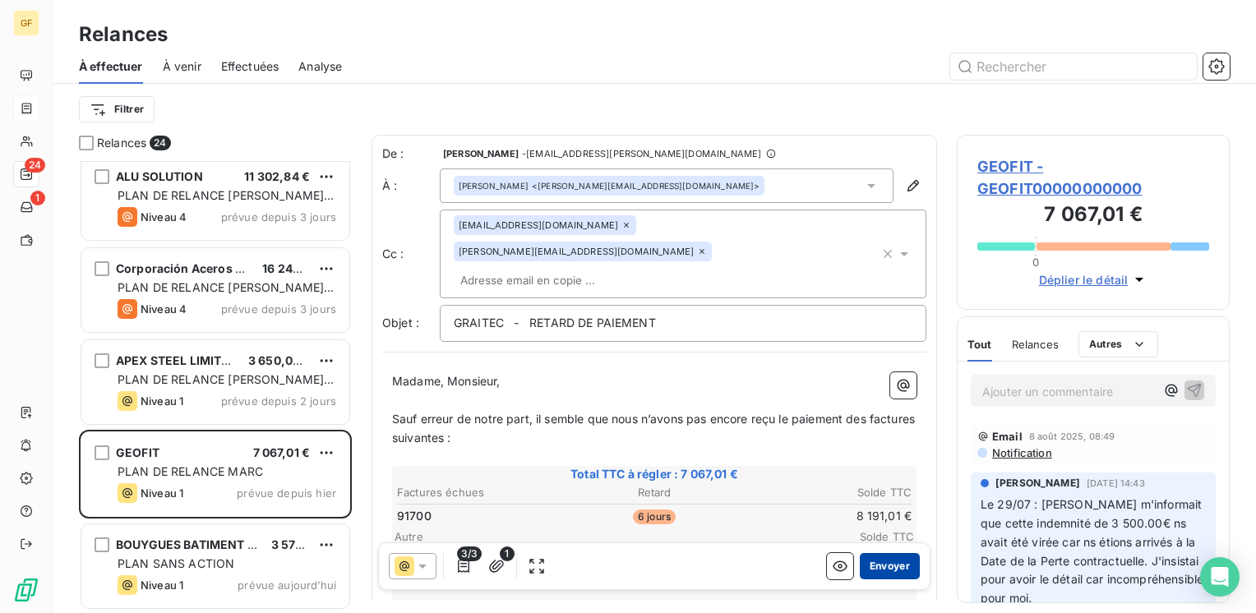
click at [865, 569] on button "Envoyer" at bounding box center [890, 566] width 60 height 26
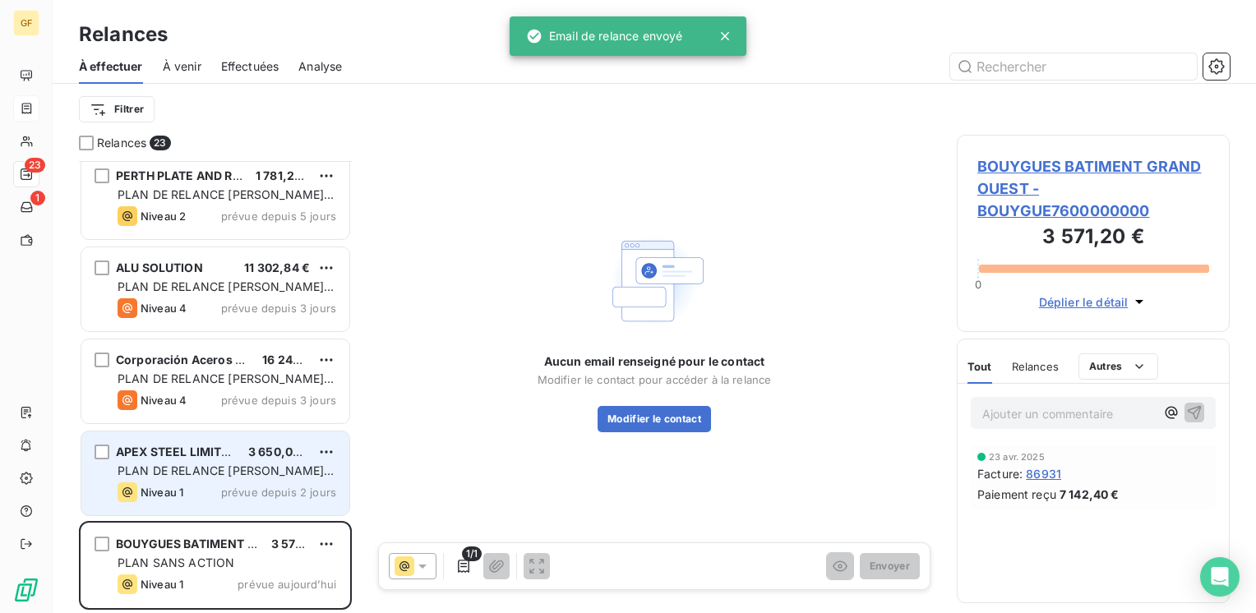
scroll to position [1665, 0]
click at [273, 475] on span "PLAN DE RELANCE [PERSON_NAME] - English version" at bounding box center [226, 479] width 216 height 30
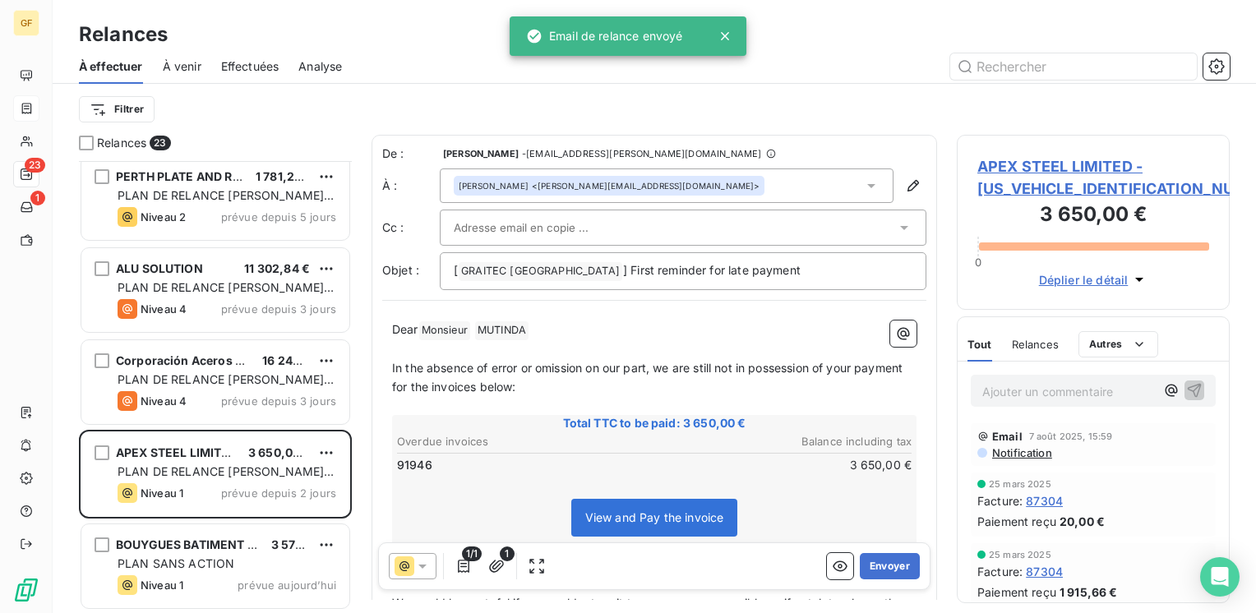
scroll to position [440, 260]
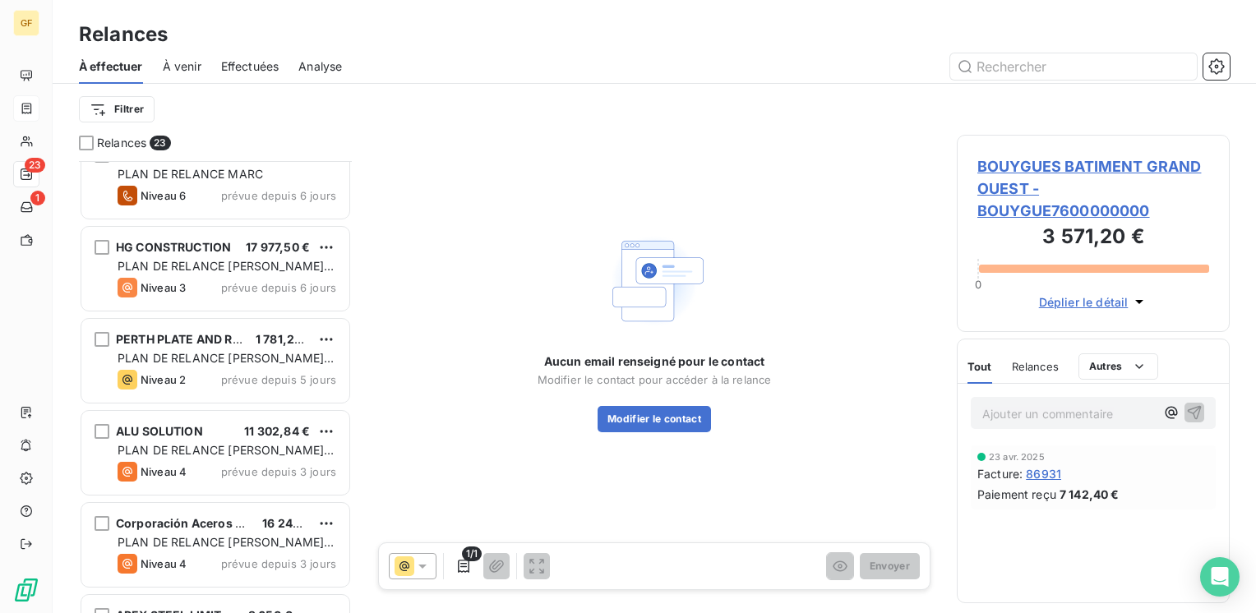
scroll to position [1665, 0]
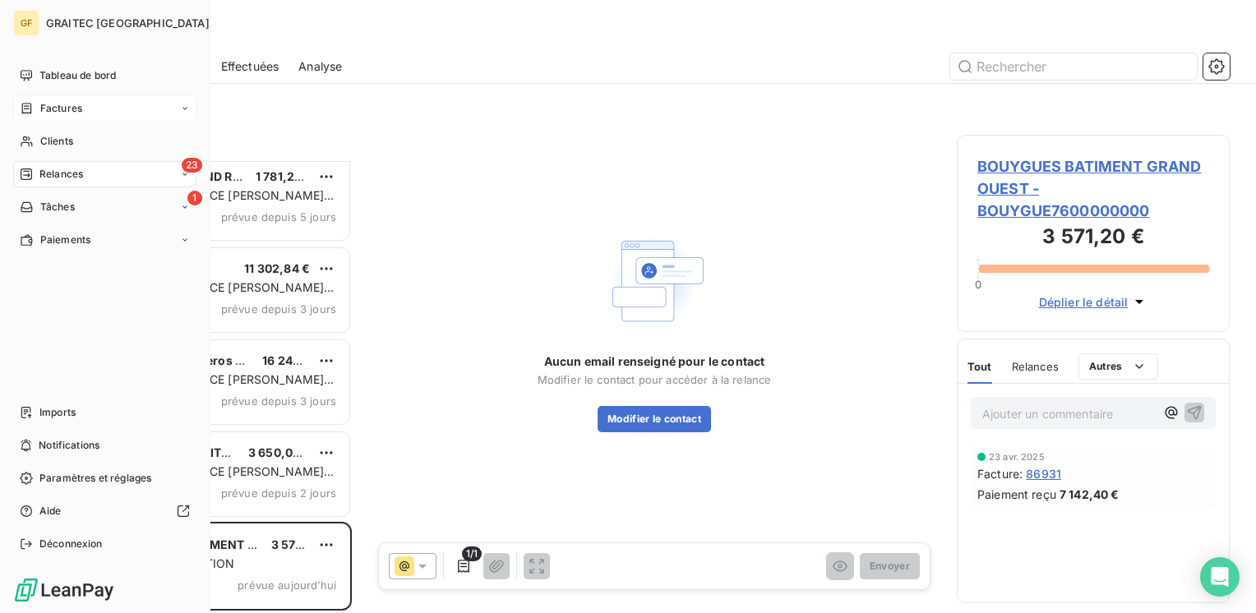
click at [48, 164] on div "23 Relances" at bounding box center [104, 174] width 183 height 26
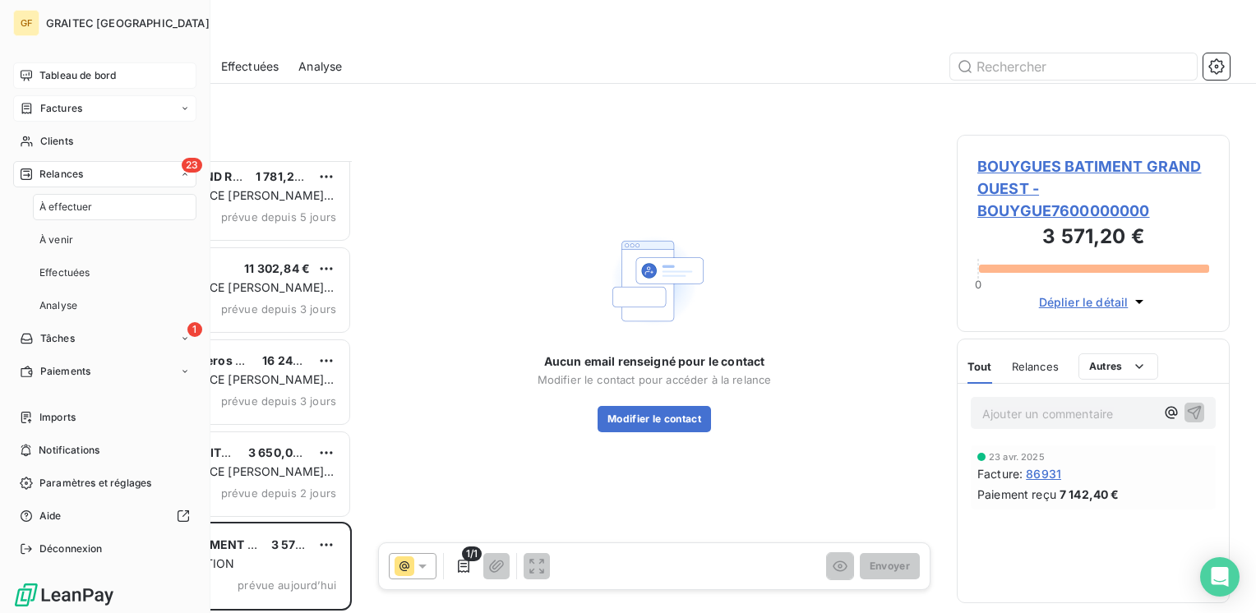
click at [62, 71] on span "Tableau de bord" at bounding box center [77, 75] width 76 height 15
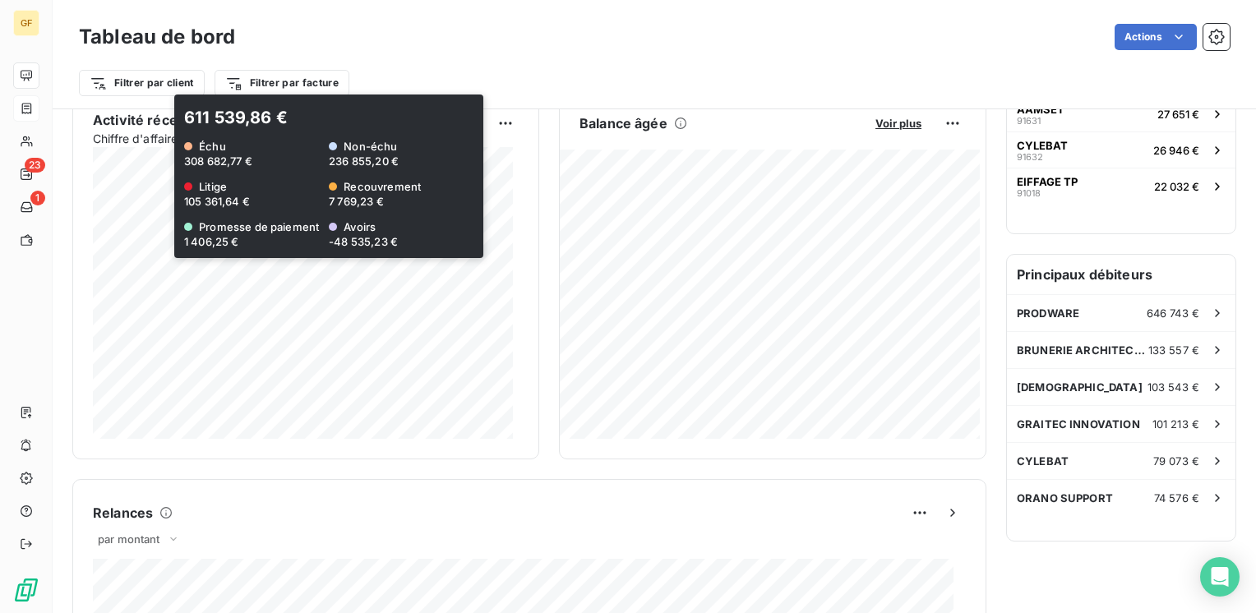
scroll to position [330, 0]
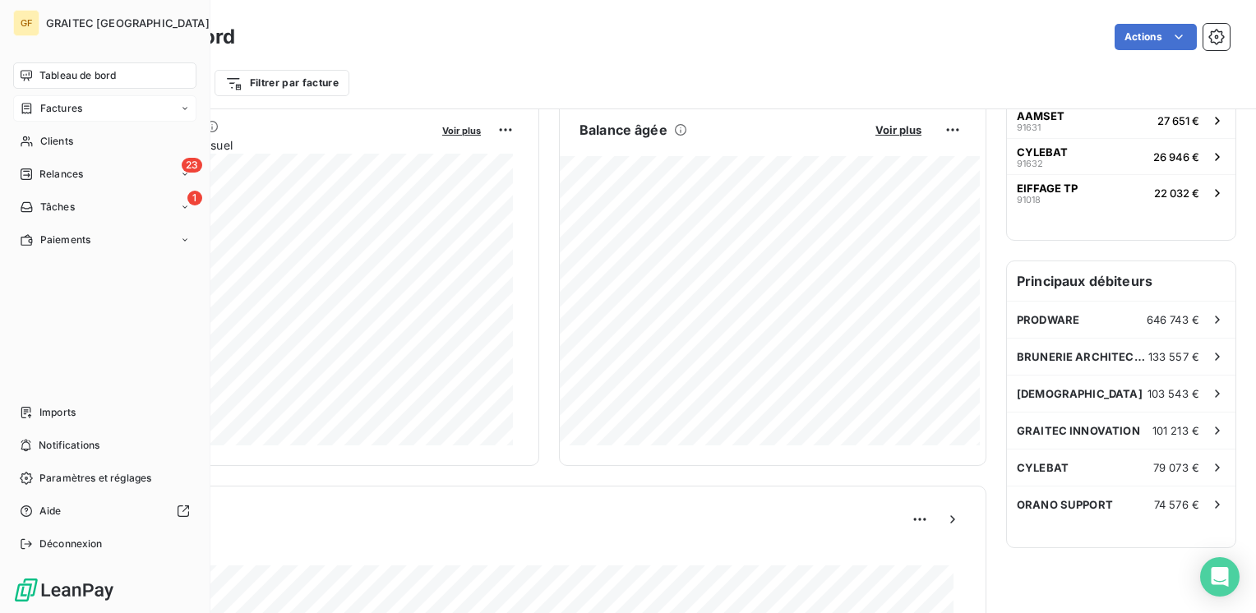
drag, startPoint x: 78, startPoint y: 73, endPoint x: 306, endPoint y: 109, distance: 230.5
click at [78, 73] on span "Tableau de bord" at bounding box center [77, 75] width 76 height 15
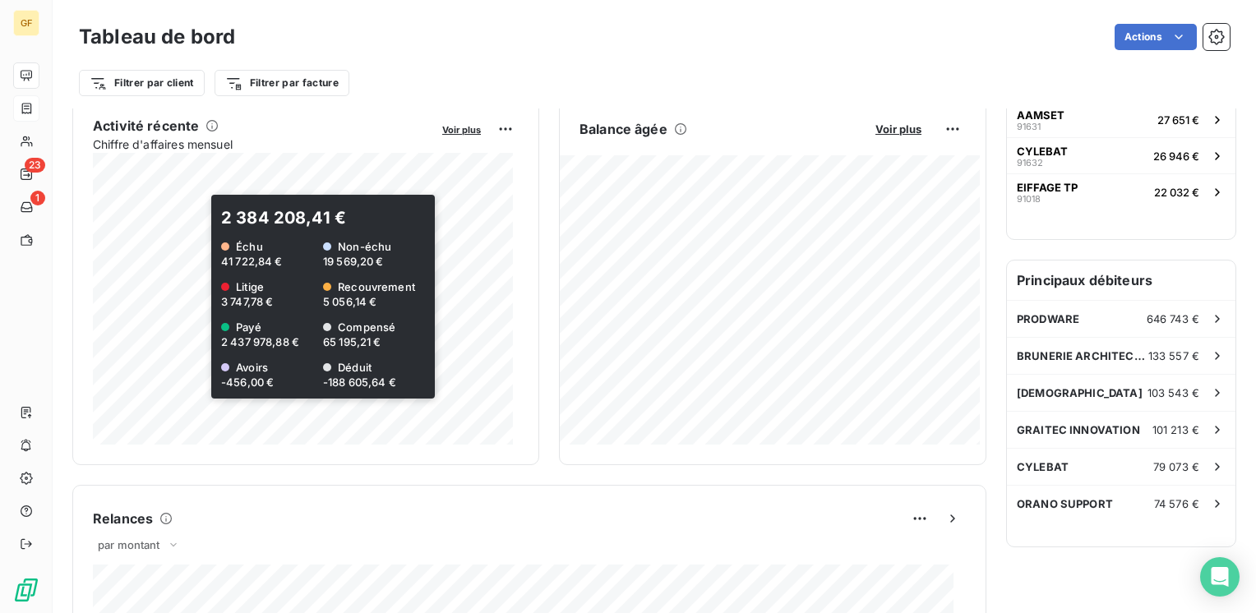
scroll to position [0, 0]
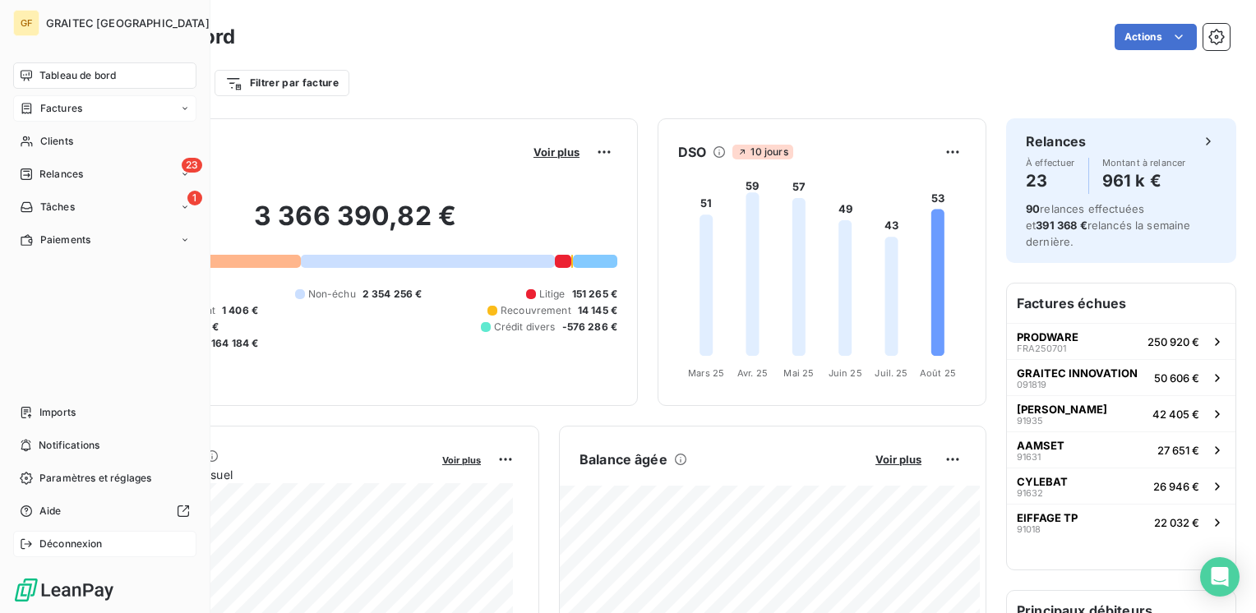
click at [59, 544] on span "Déconnexion" at bounding box center [70, 544] width 63 height 15
